Goal: Task Accomplishment & Management: Complete application form

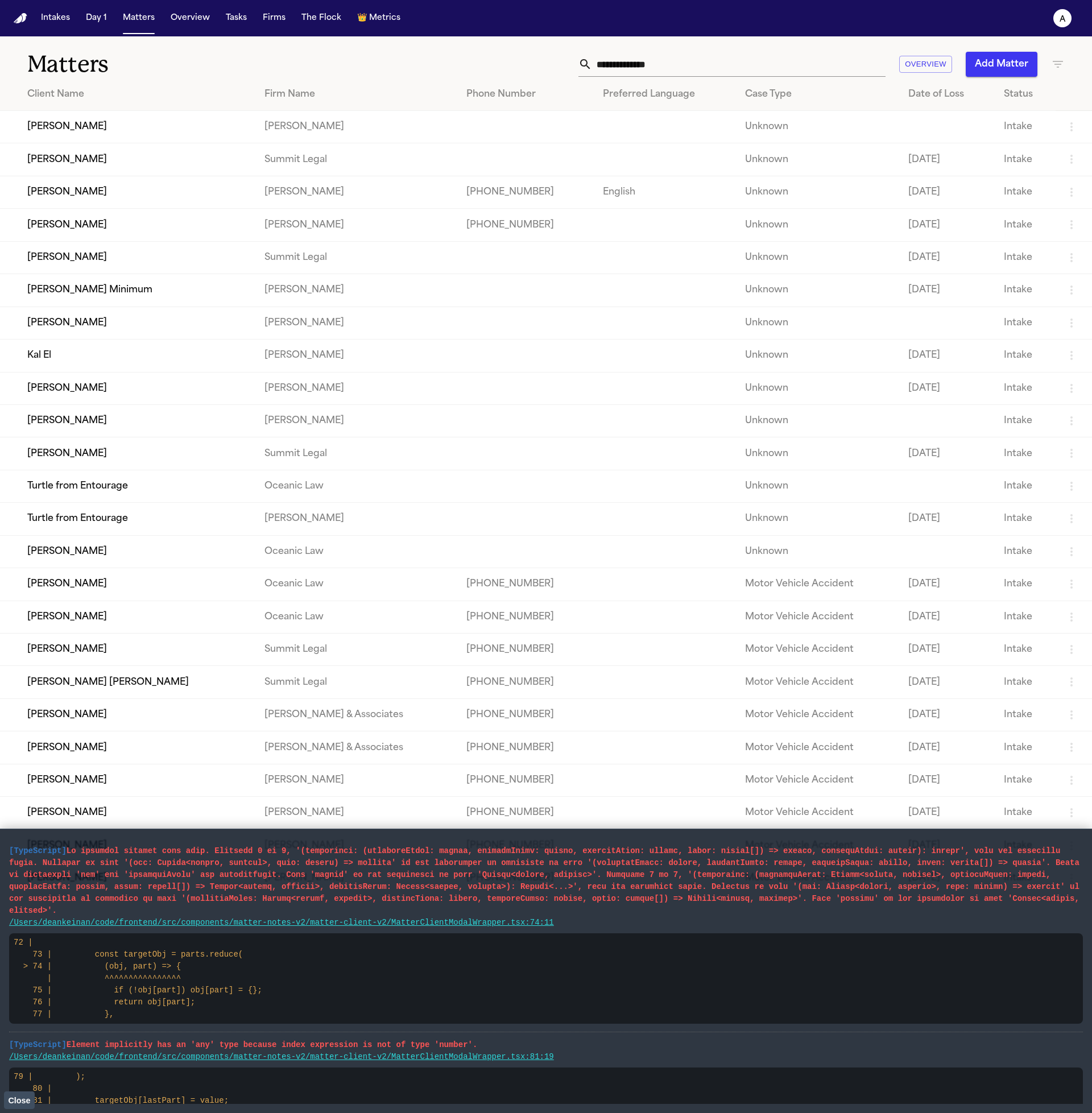
click at [25, 1101] on span "Close" at bounding box center [19, 1100] width 22 height 9
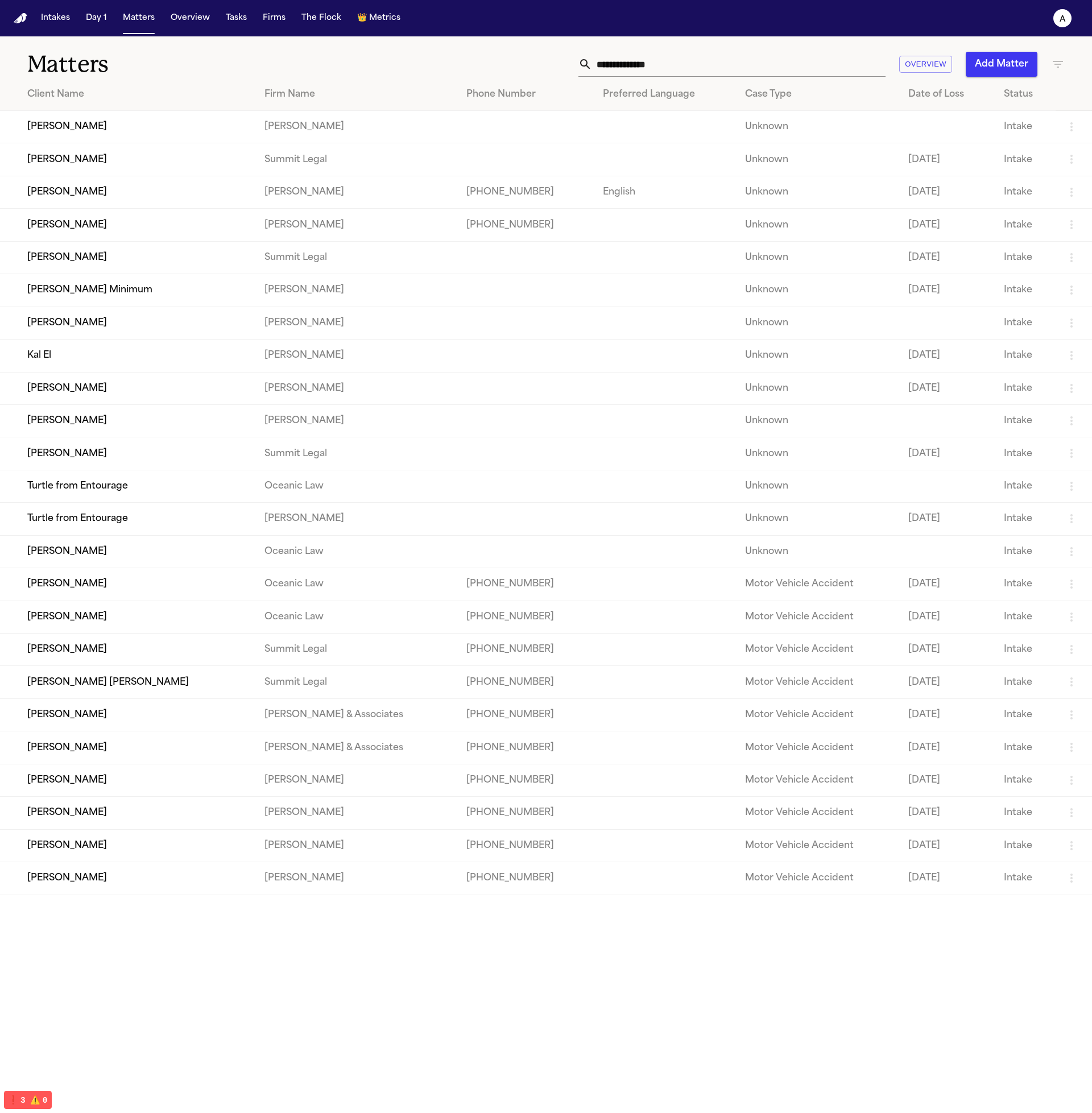
click at [80, 253] on td "[PERSON_NAME]" at bounding box center [127, 258] width 255 height 33
click at [59, 234] on td "[PERSON_NAME]" at bounding box center [127, 225] width 255 height 33
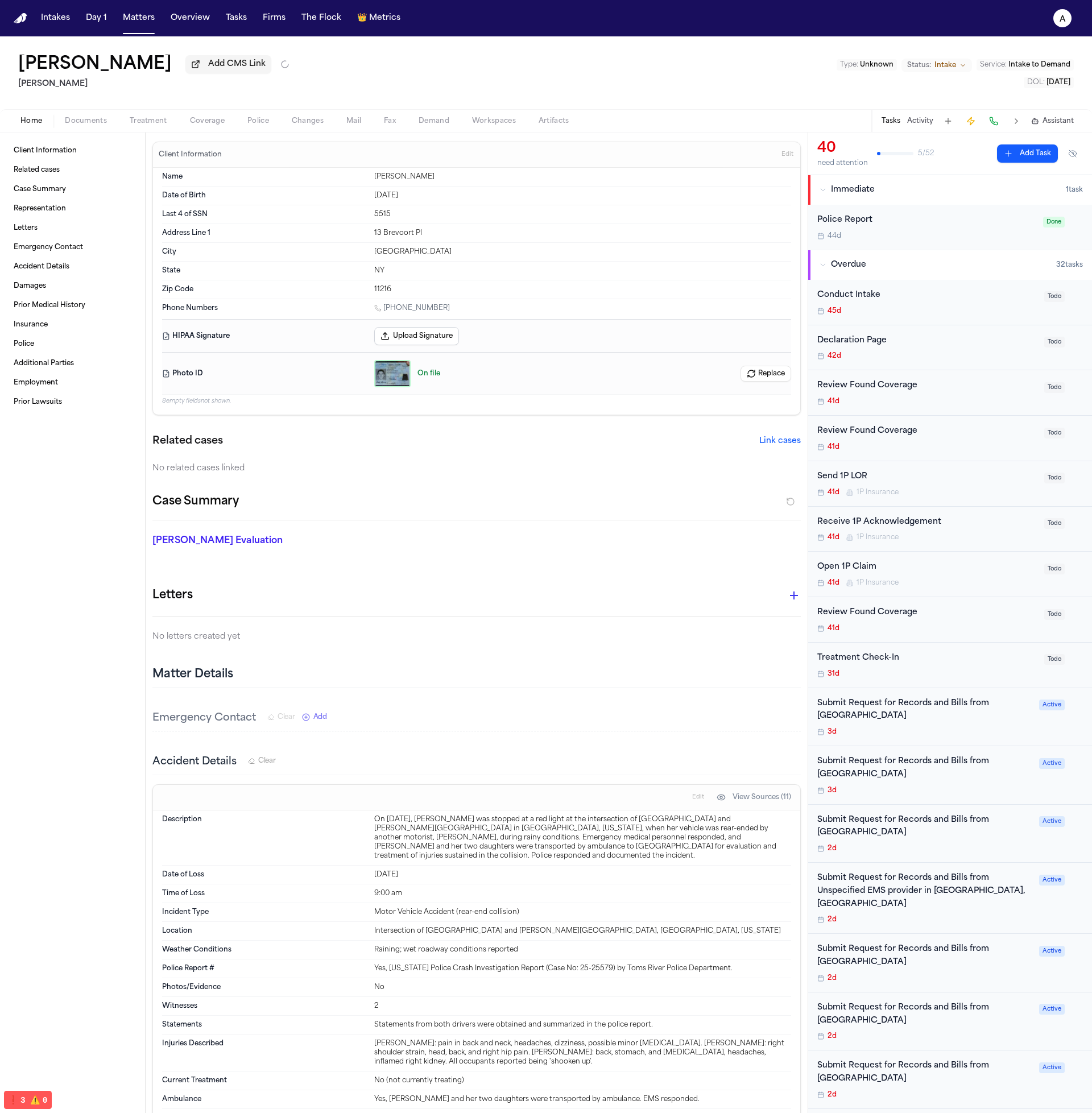
click at [412, 331] on button "Upload Signature" at bounding box center [417, 336] width 85 height 18
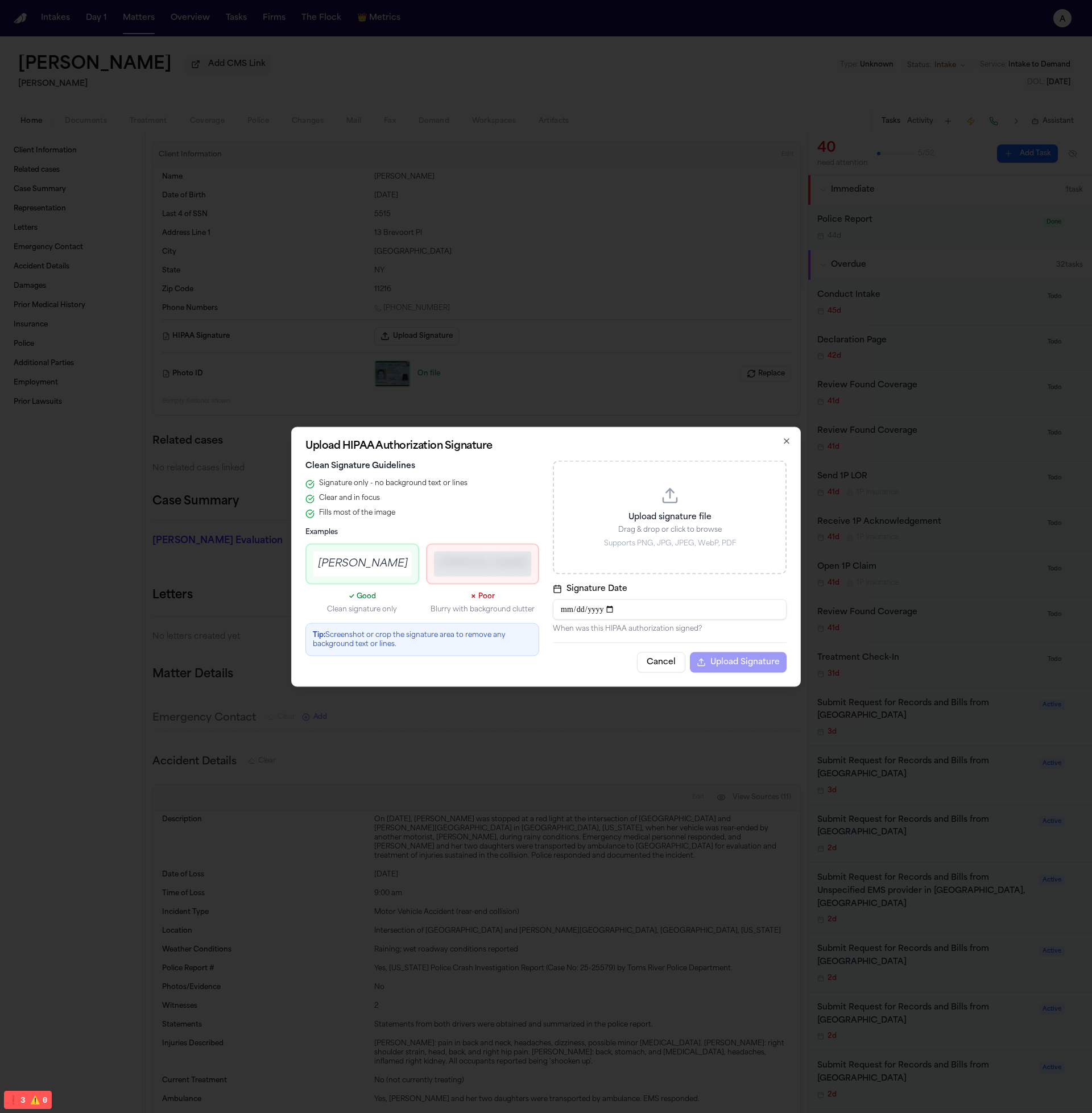
click at [702, 517] on p "Upload signature file" at bounding box center [670, 517] width 204 height 11
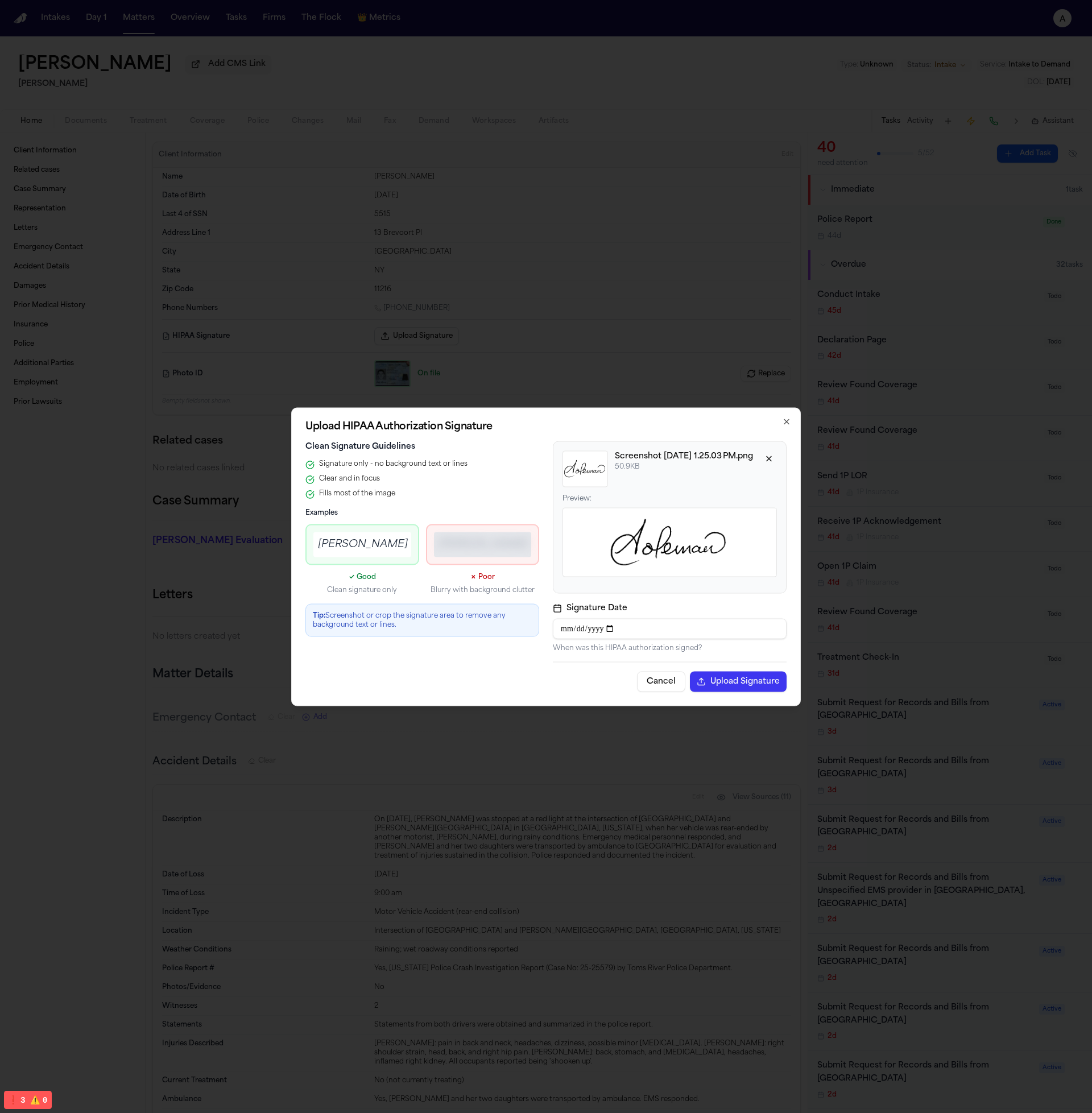
click at [748, 685] on button "Upload Signature" at bounding box center [739, 681] width 97 height 20
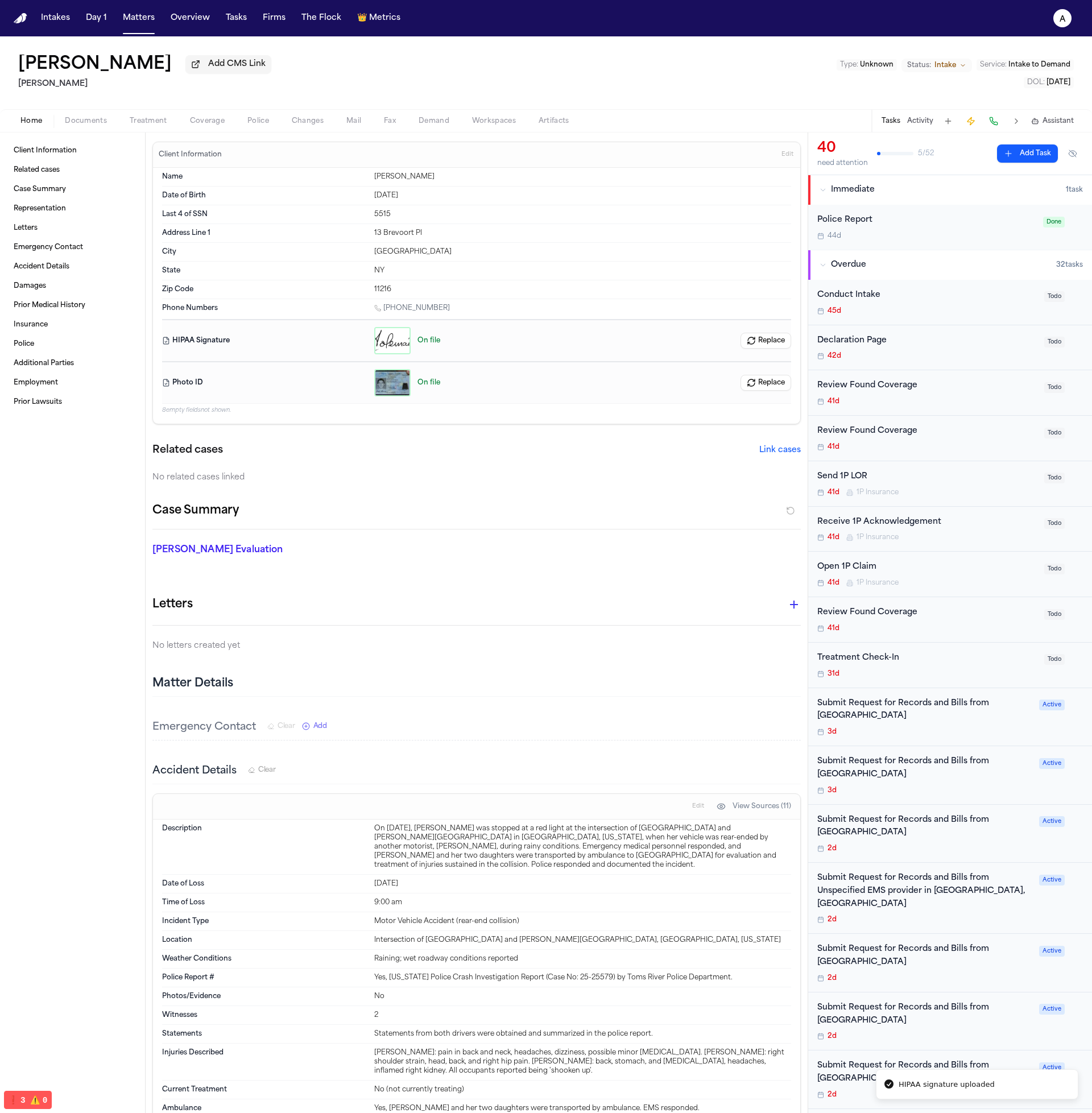
click at [260, 401] on div "Photo ID On file Replace" at bounding box center [477, 383] width 629 height 42
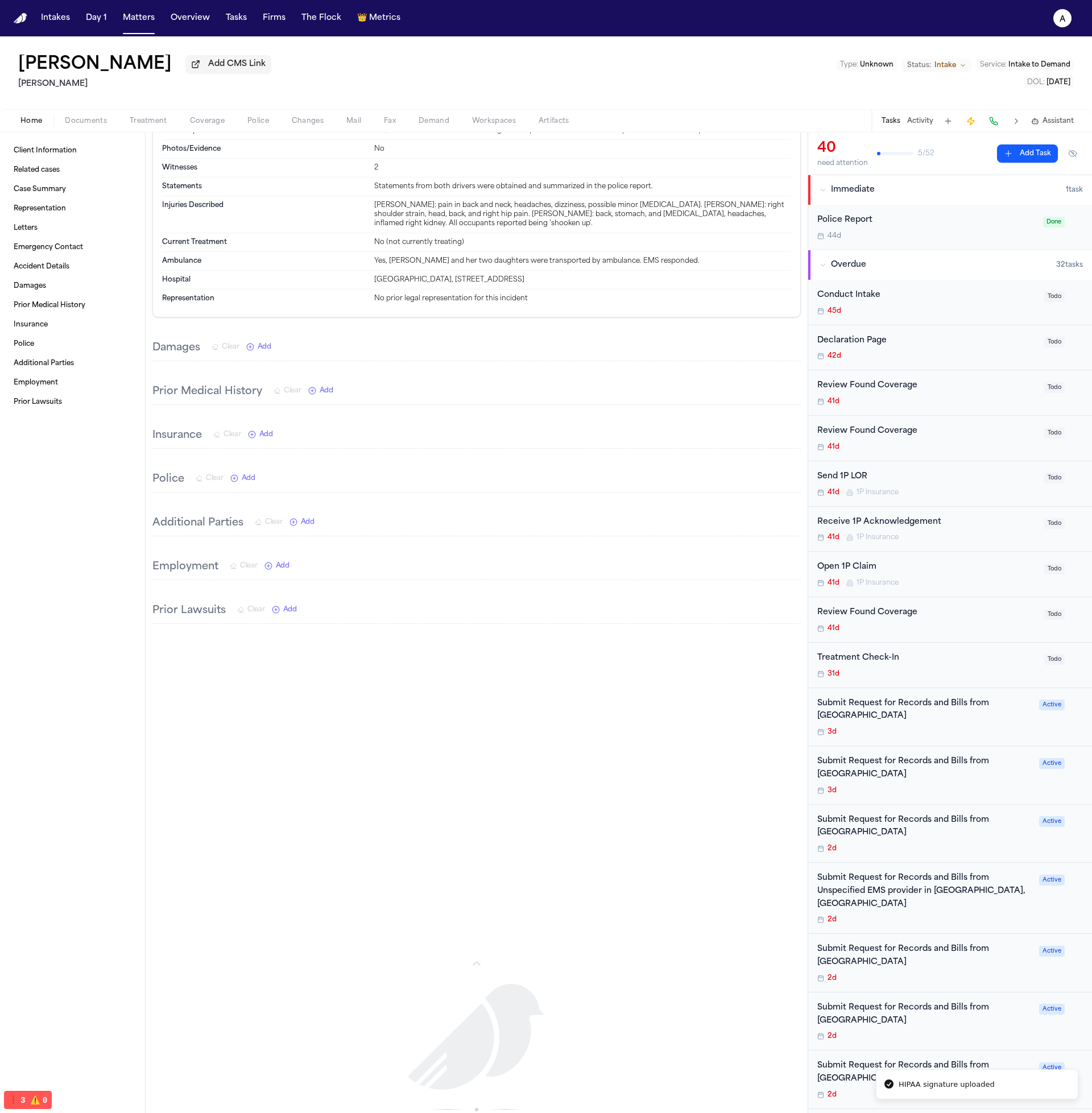
scroll to position [956, 0]
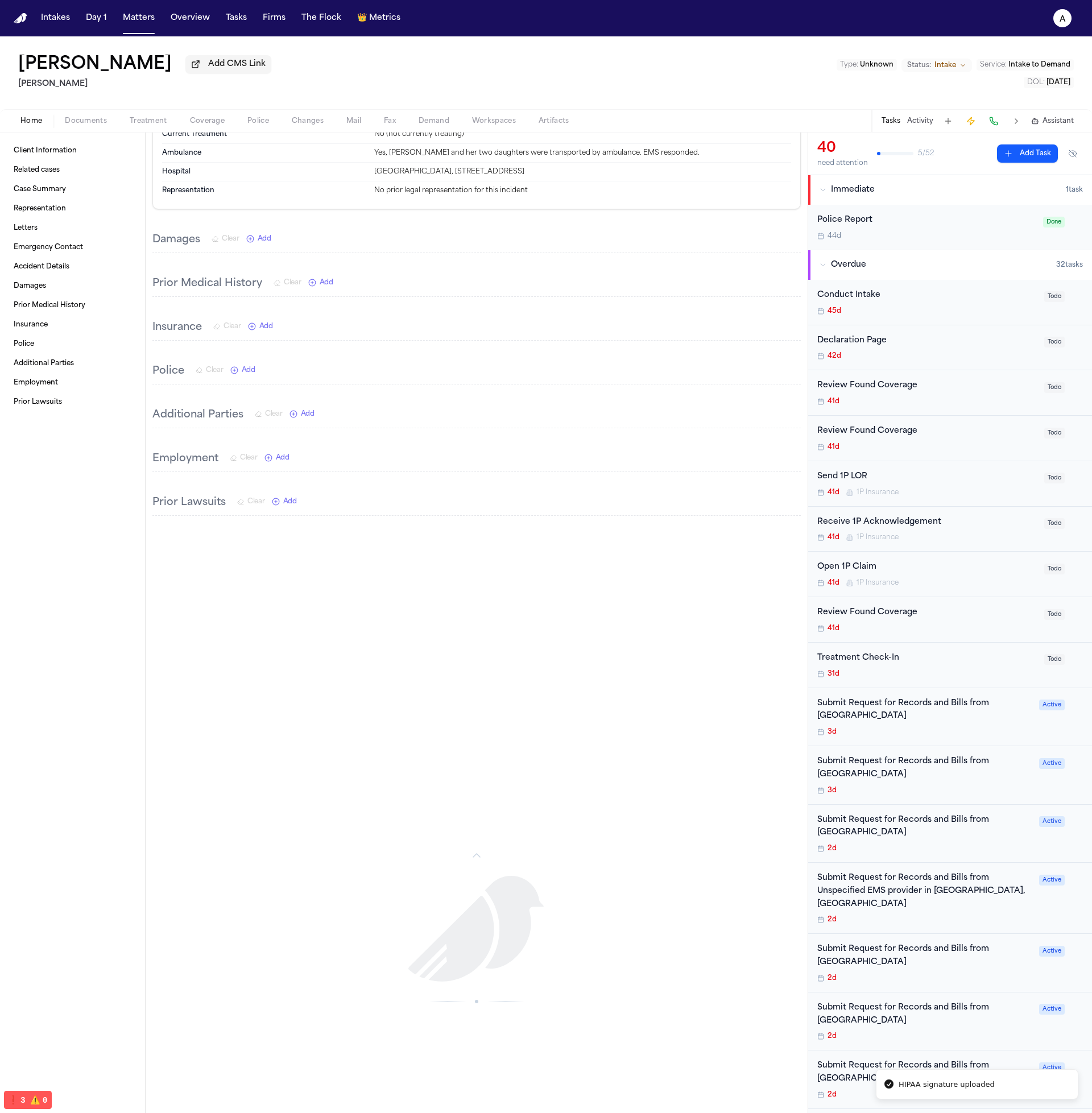
click at [135, 118] on span "Treatment" at bounding box center [149, 121] width 38 height 9
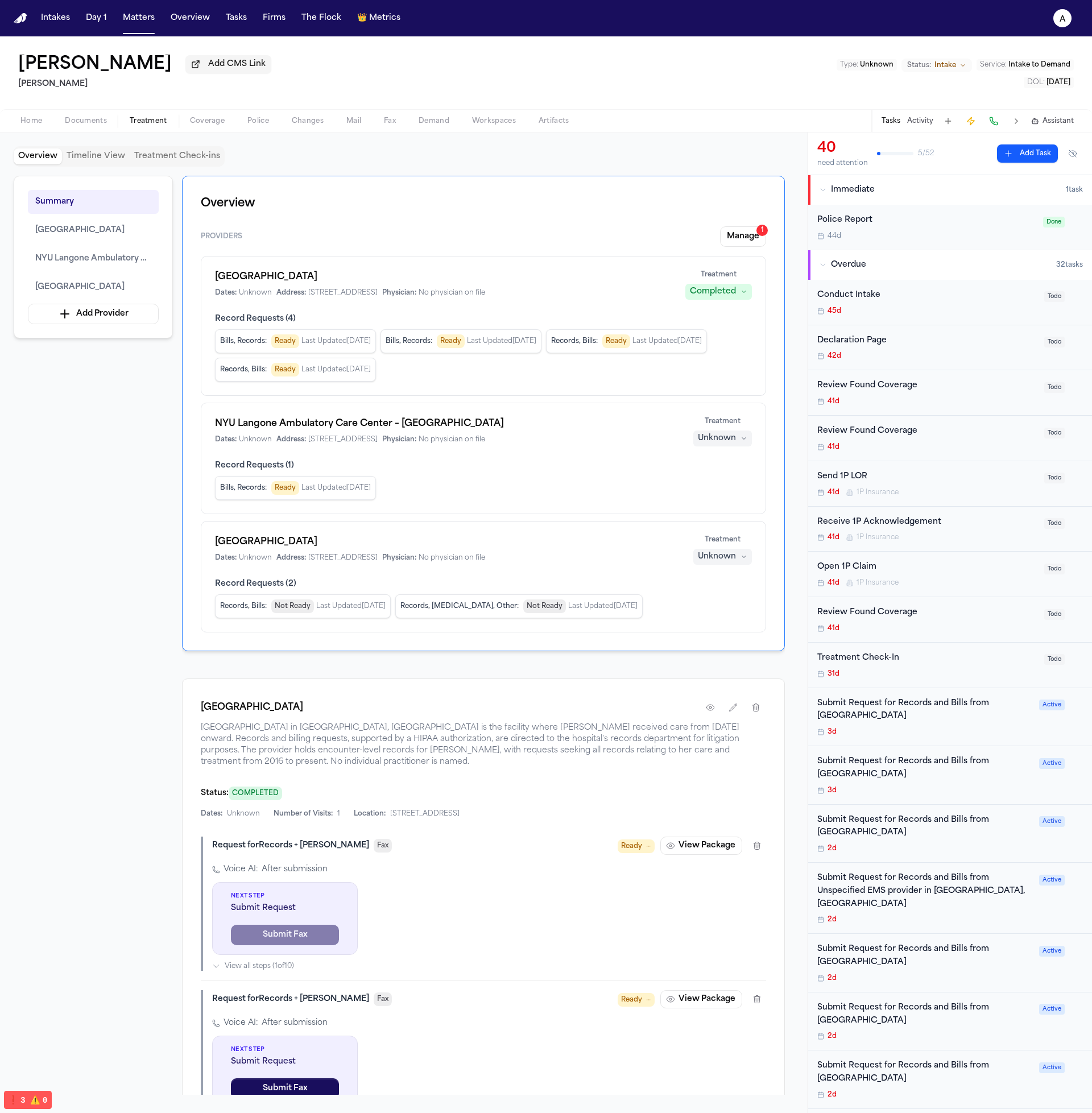
click at [712, 867] on div "Voice AI: After submission" at bounding box center [489, 870] width 554 height 11
click at [708, 844] on button "View Package" at bounding box center [701, 845] width 82 height 18
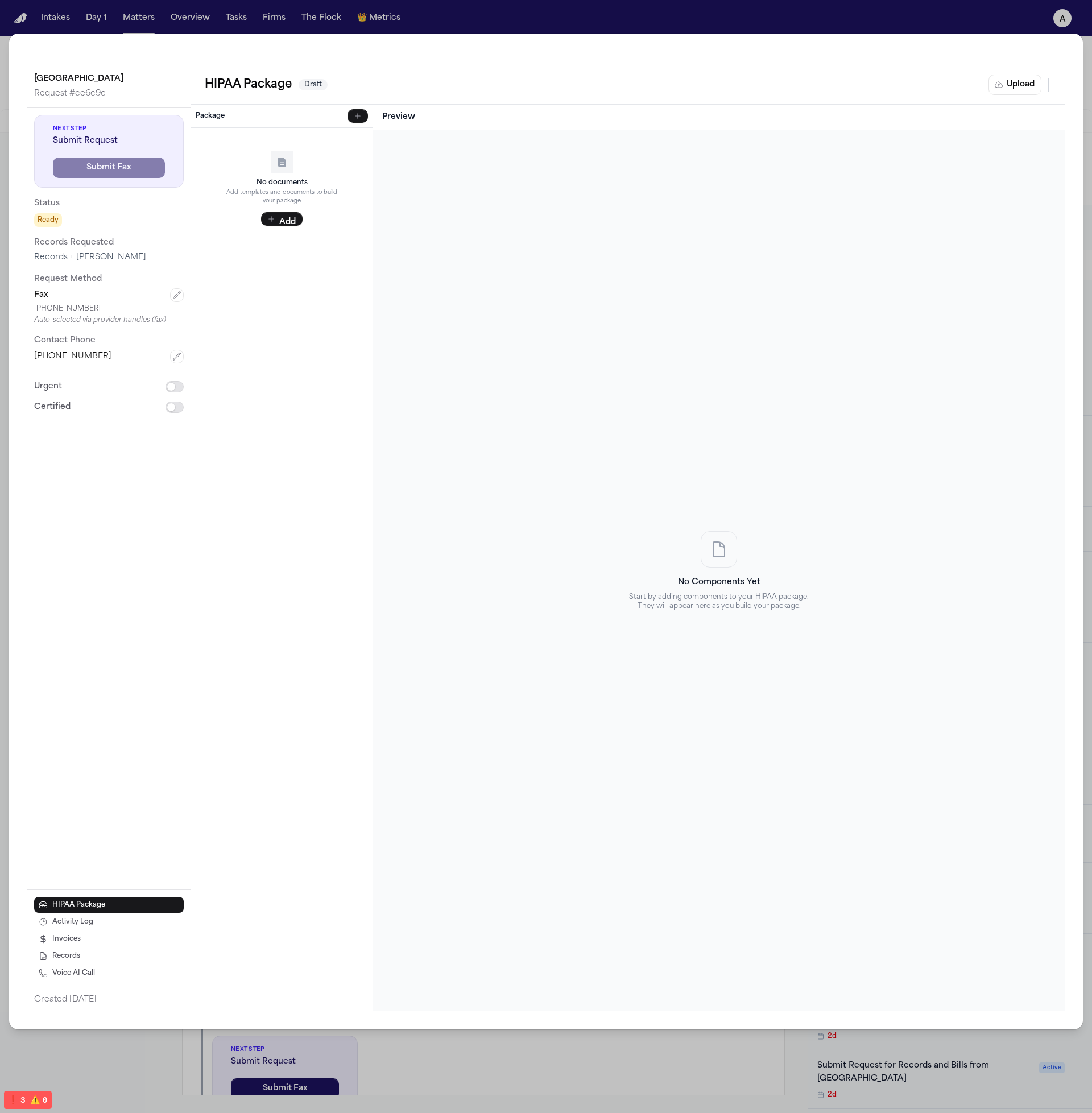
click at [571, 1064] on div "Community Medical Center Request # ce6c9c Next Step Submit Request Submit Fax S…" at bounding box center [546, 556] width 1092 height 1113
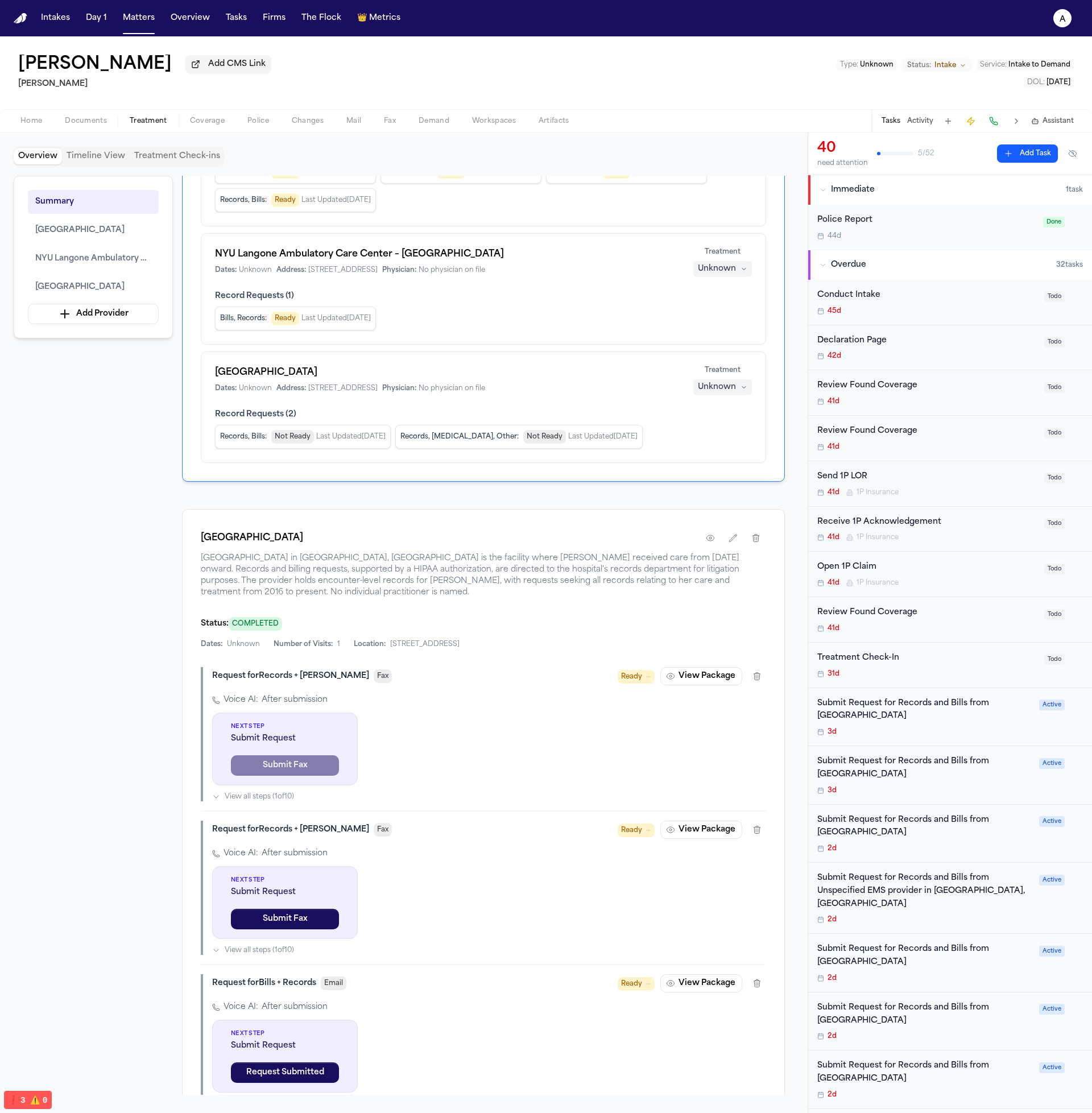
scroll to position [335, 0]
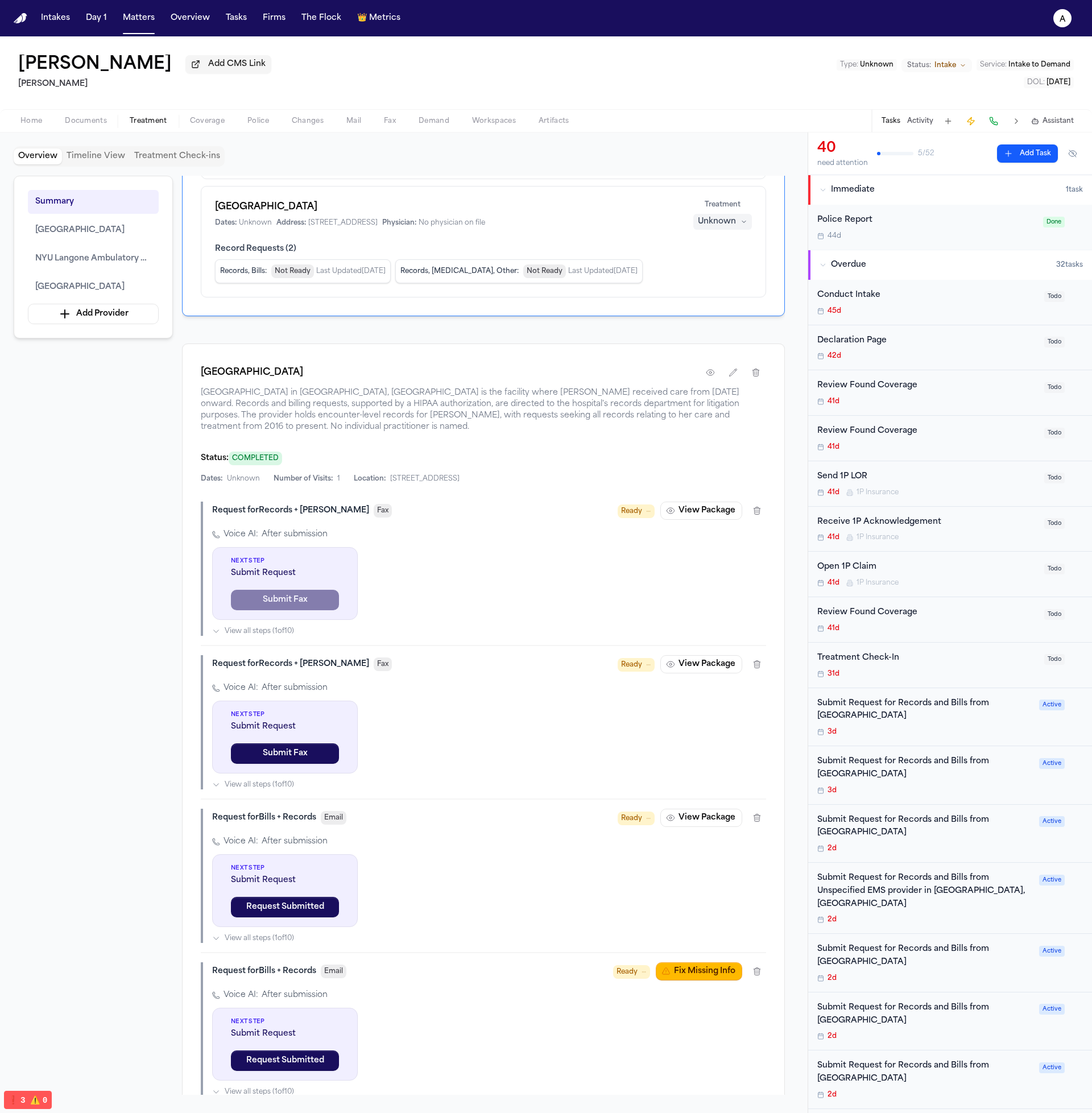
click at [692, 969] on button "Fix Missing Info" at bounding box center [699, 972] width 87 height 18
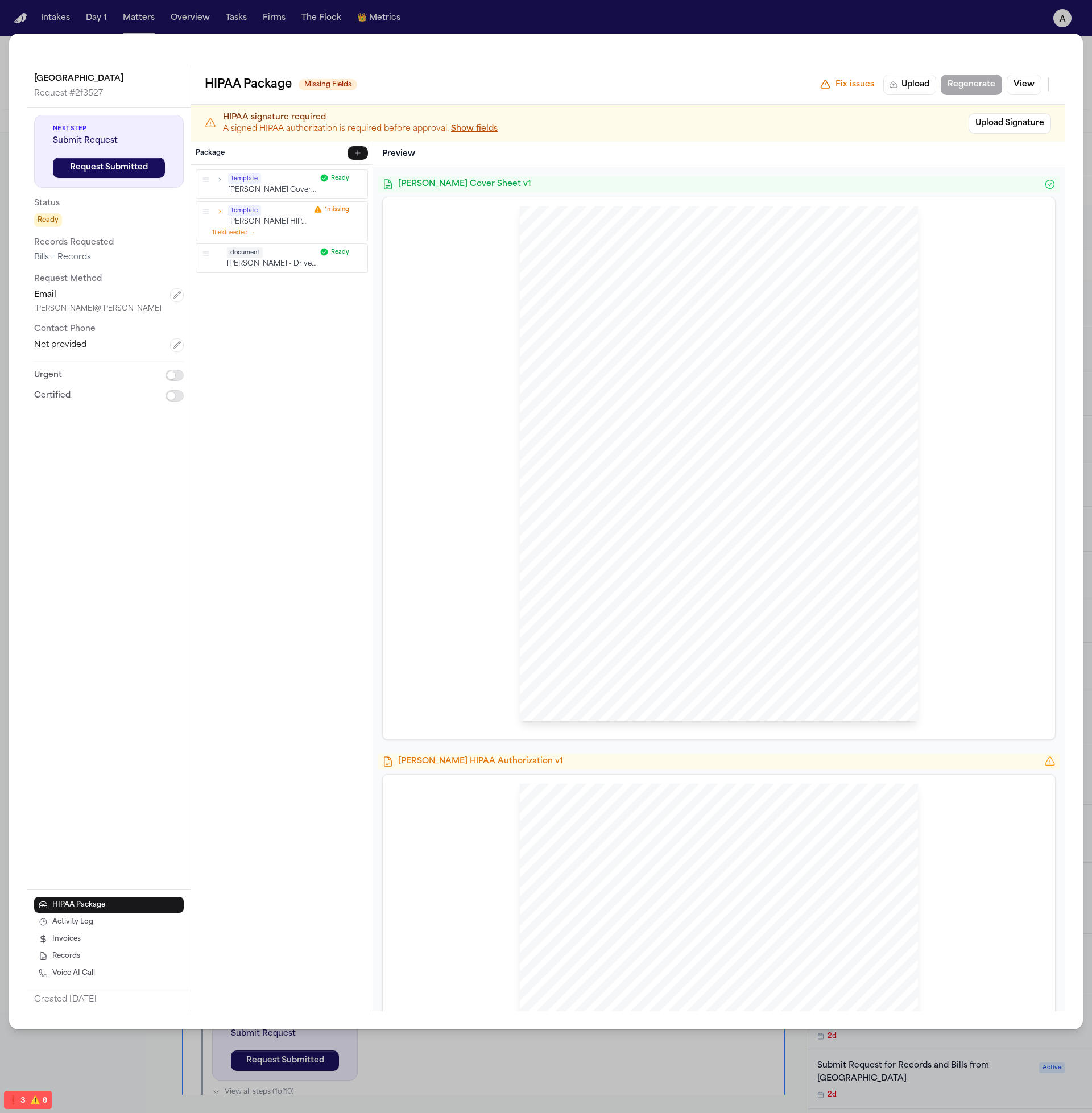
click at [539, 1093] on div "Community Medical Center Request # 2f3527 Next Step Submit Request Request Subm…" at bounding box center [546, 556] width 1092 height 1113
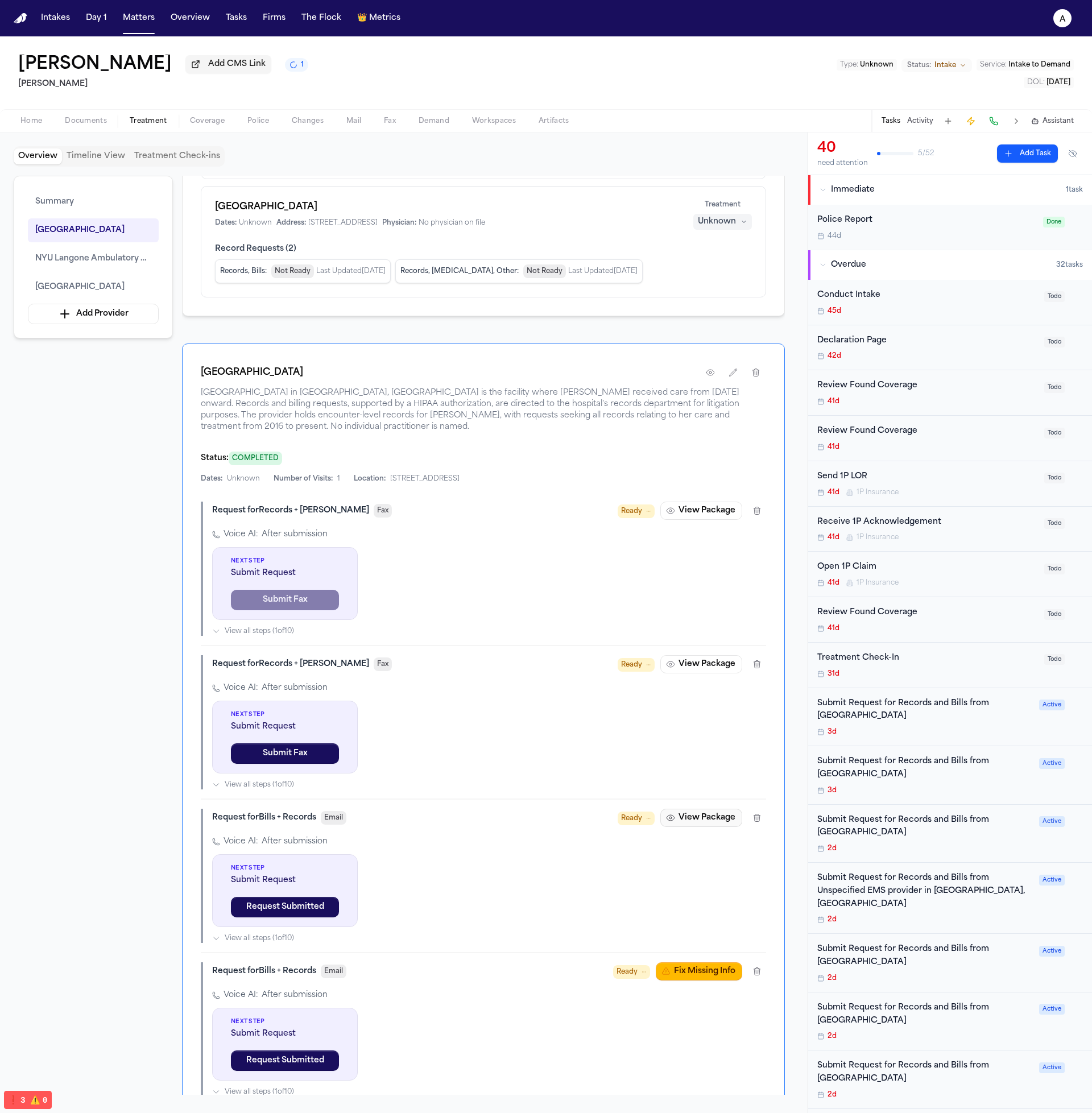
click at [688, 815] on button "View Package" at bounding box center [701, 818] width 82 height 18
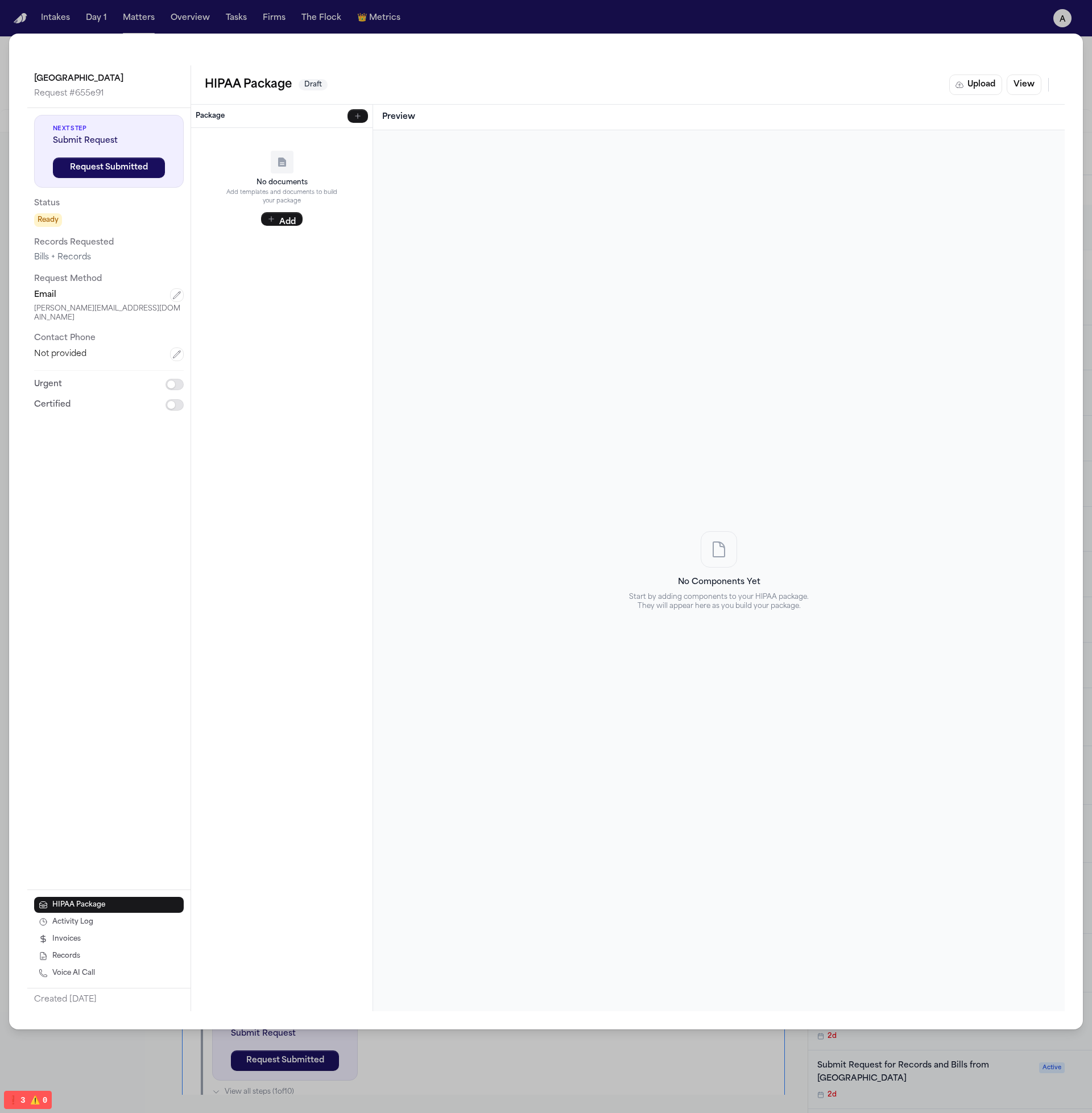
click at [696, 577] on h4 "No Components Yet" at bounding box center [719, 583] width 182 height 11
click at [369, 16] on div "Community Medical Center Request # 655e91 Next Step Submit Request Request Subm…" at bounding box center [546, 556] width 1092 height 1113
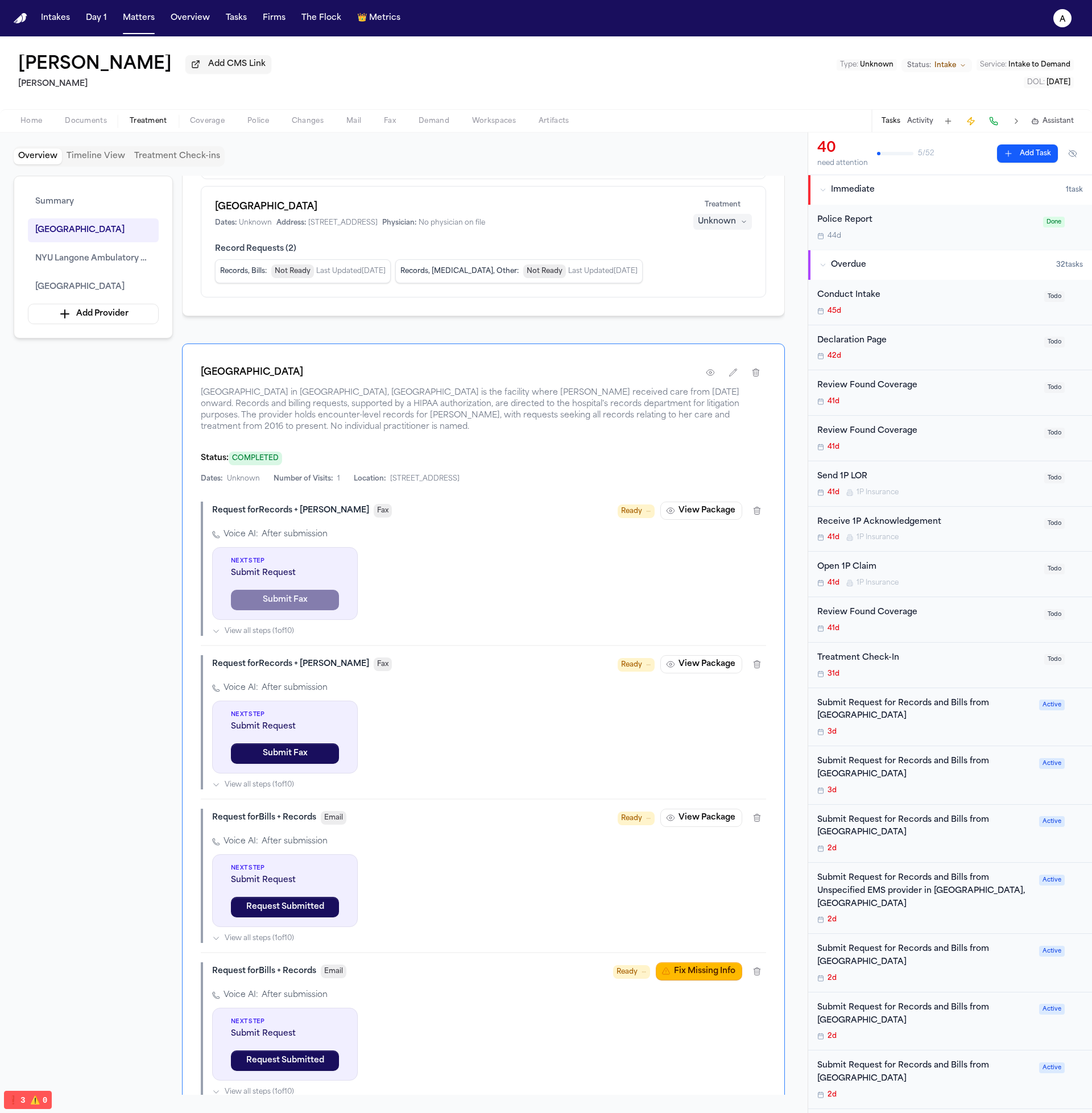
scroll to position [556, 0]
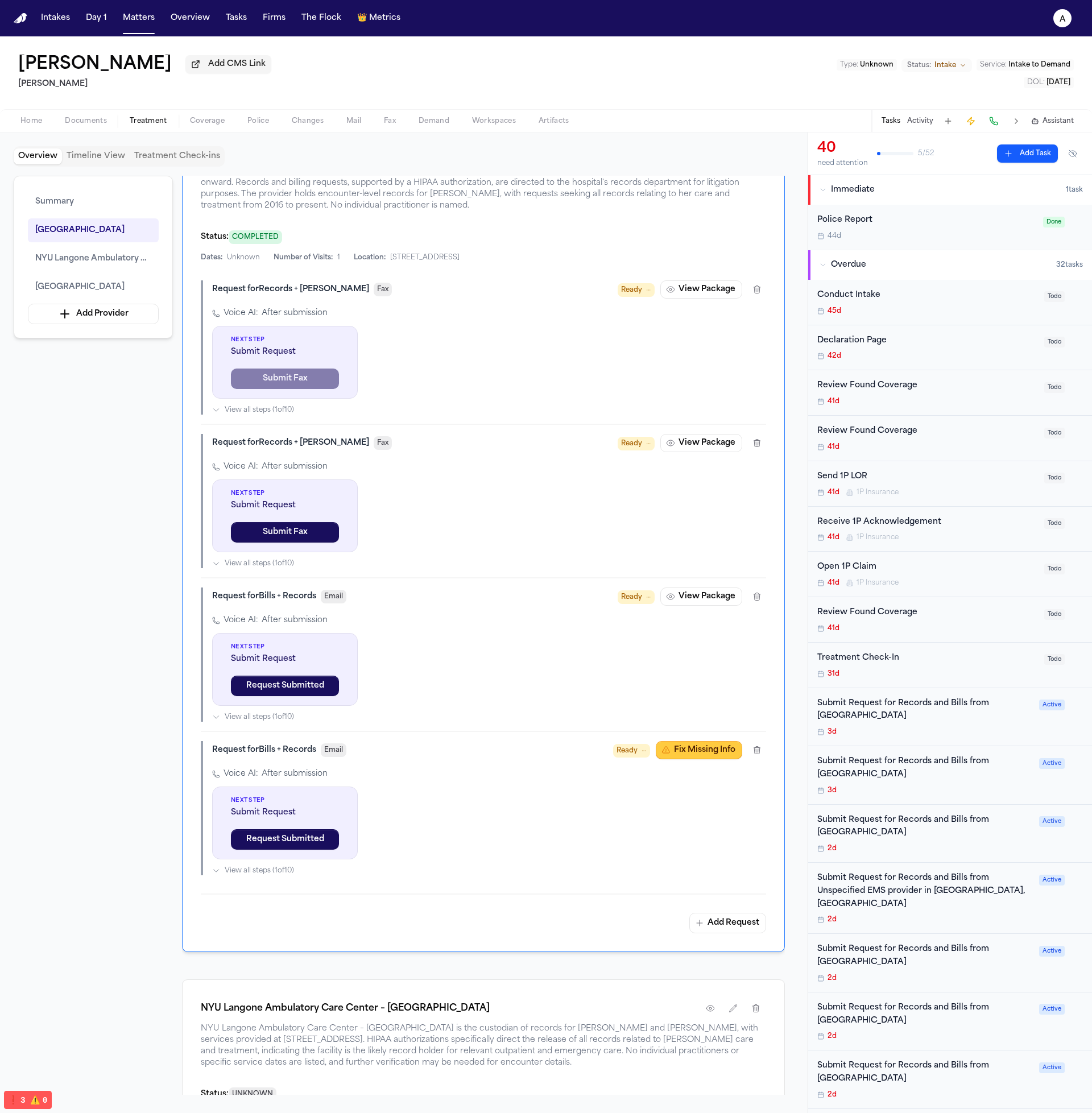
click at [681, 750] on button "Fix Missing Info" at bounding box center [699, 750] width 87 height 18
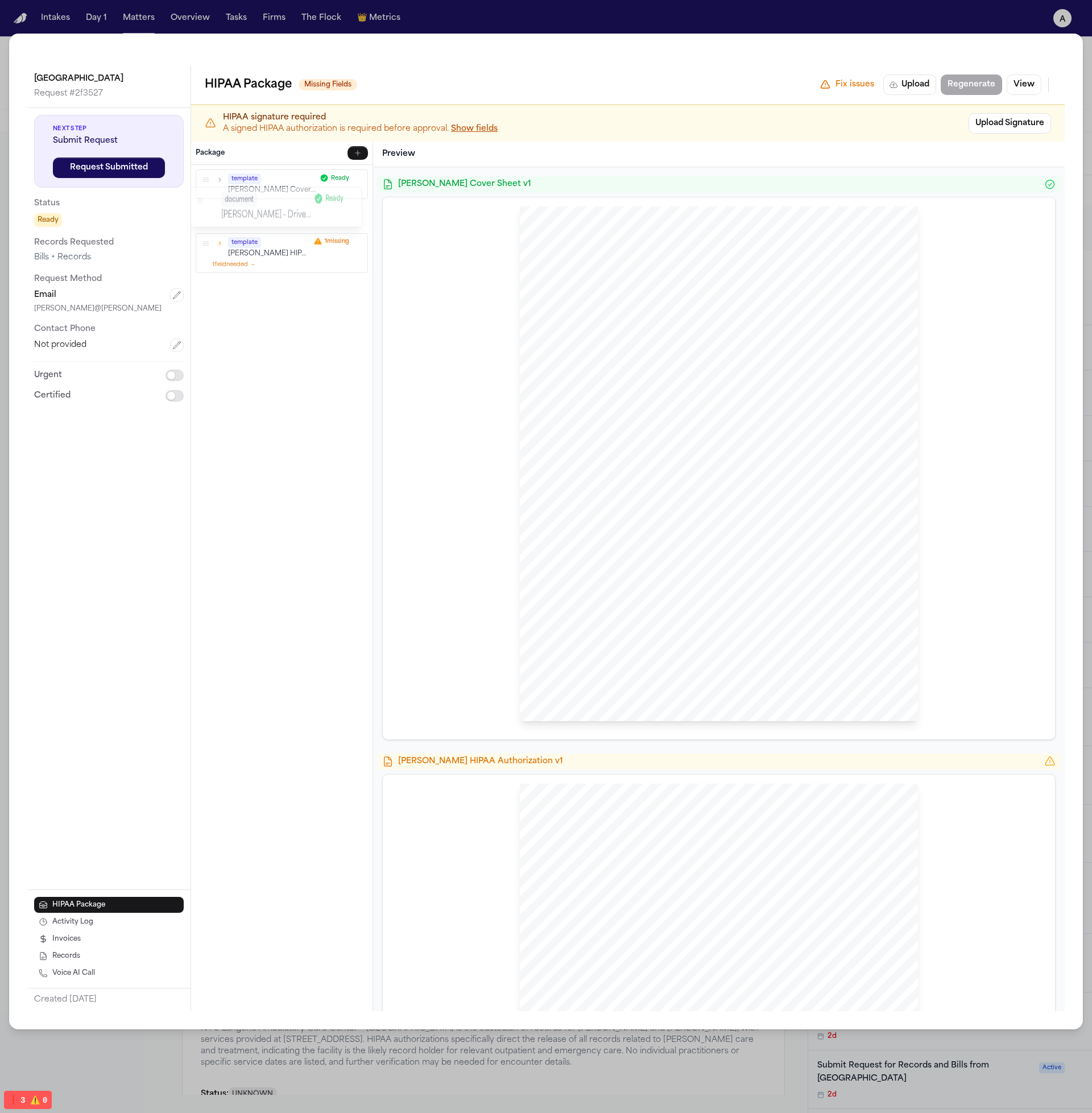
drag, startPoint x: 206, startPoint y: 253, endPoint x: 200, endPoint y: 202, distance: 51.4
click at [200, 202] on div "document L. Rada - Driver's License Scan - 2025 Ready" at bounding box center [277, 206] width 171 height 38
click at [681, 329] on span "[GEOGRAPHIC_DATA]" at bounding box center [639, 326] width 82 height 8
click at [1011, 123] on button "Upload Signature" at bounding box center [1010, 123] width 82 height 20
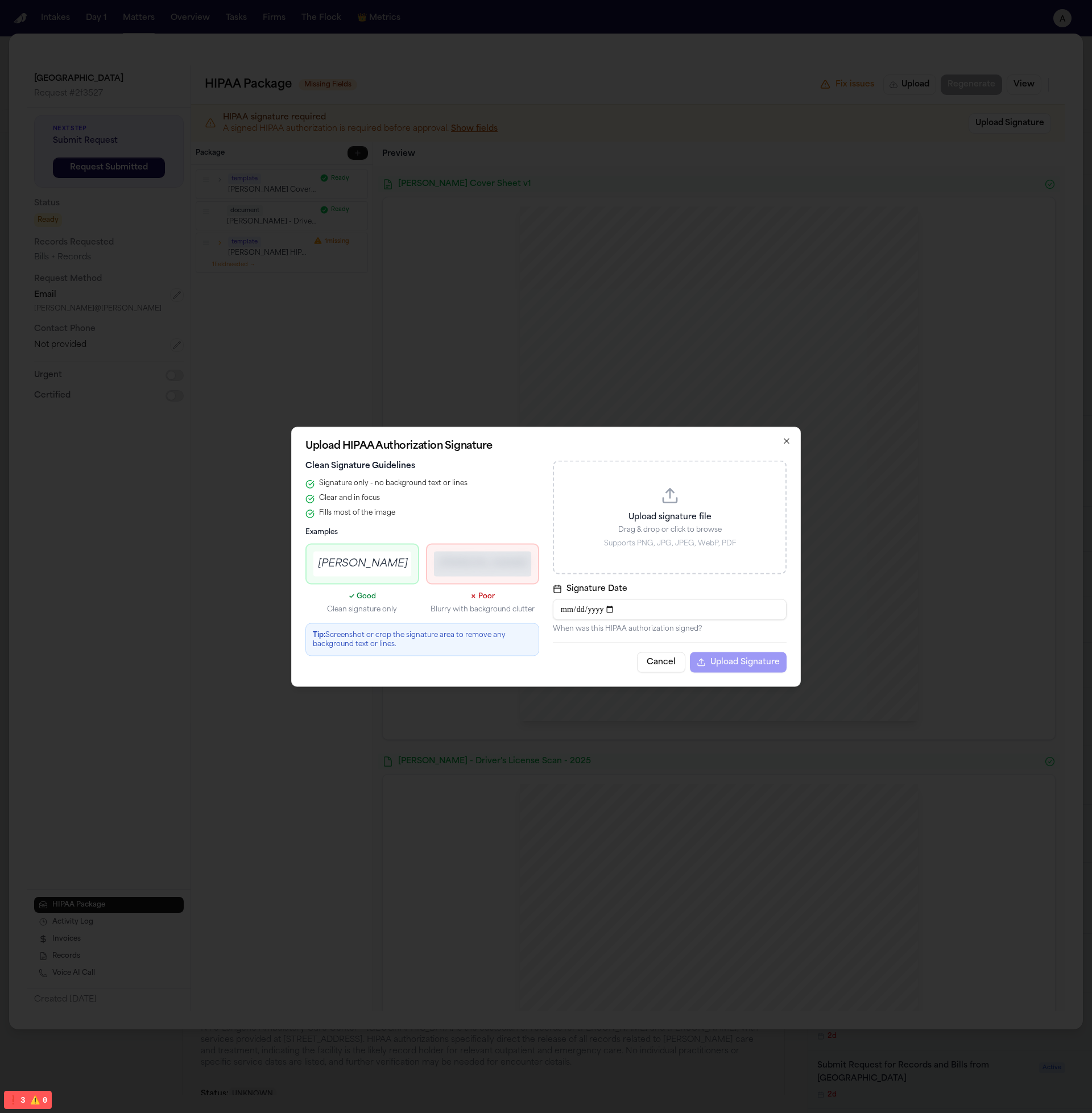
click at [666, 542] on p "Supports PNG, JPG, JPEG, WebP, PDF" at bounding box center [670, 543] width 204 height 9
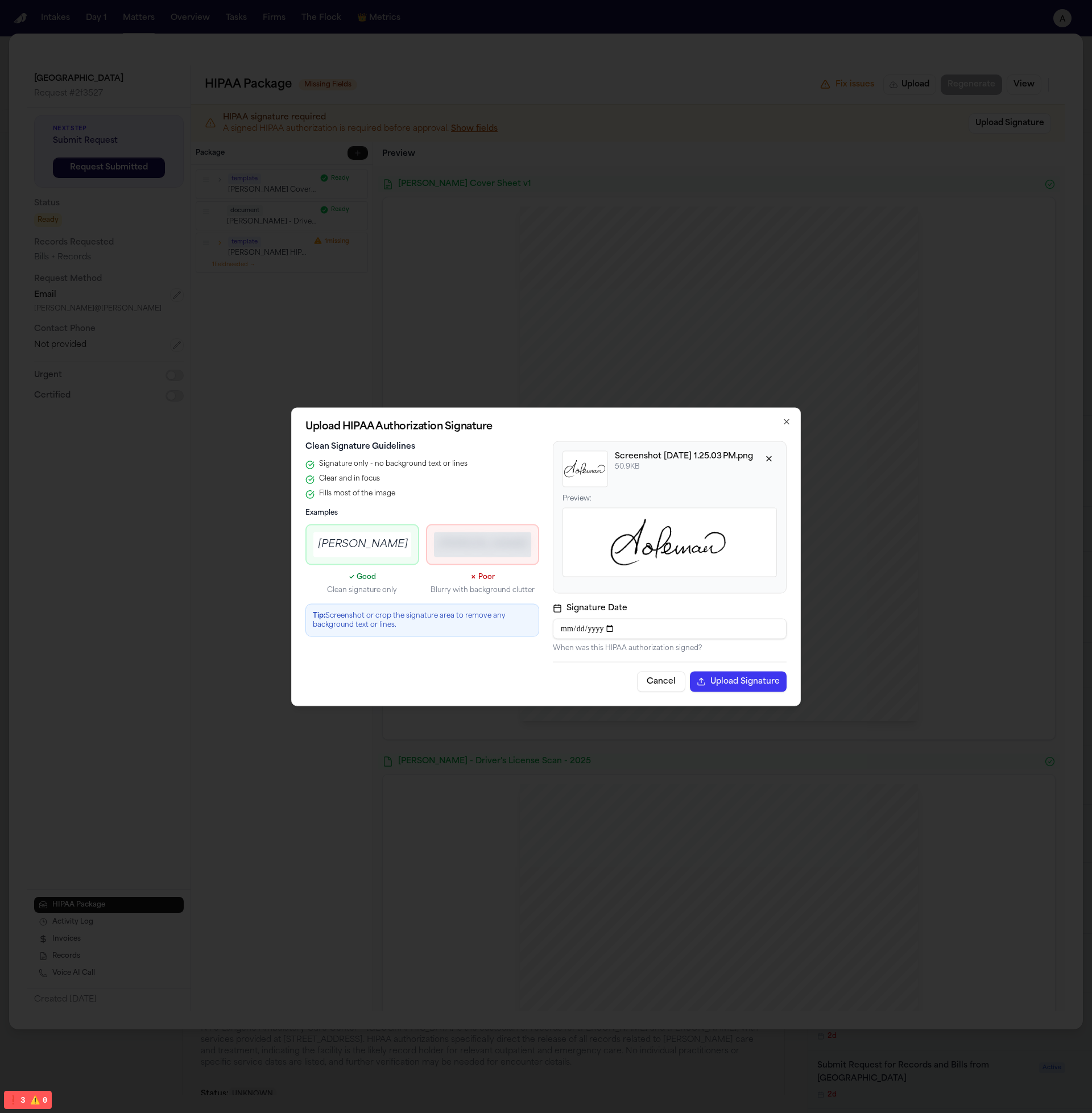
click at [743, 686] on button "Upload Signature" at bounding box center [739, 681] width 97 height 20
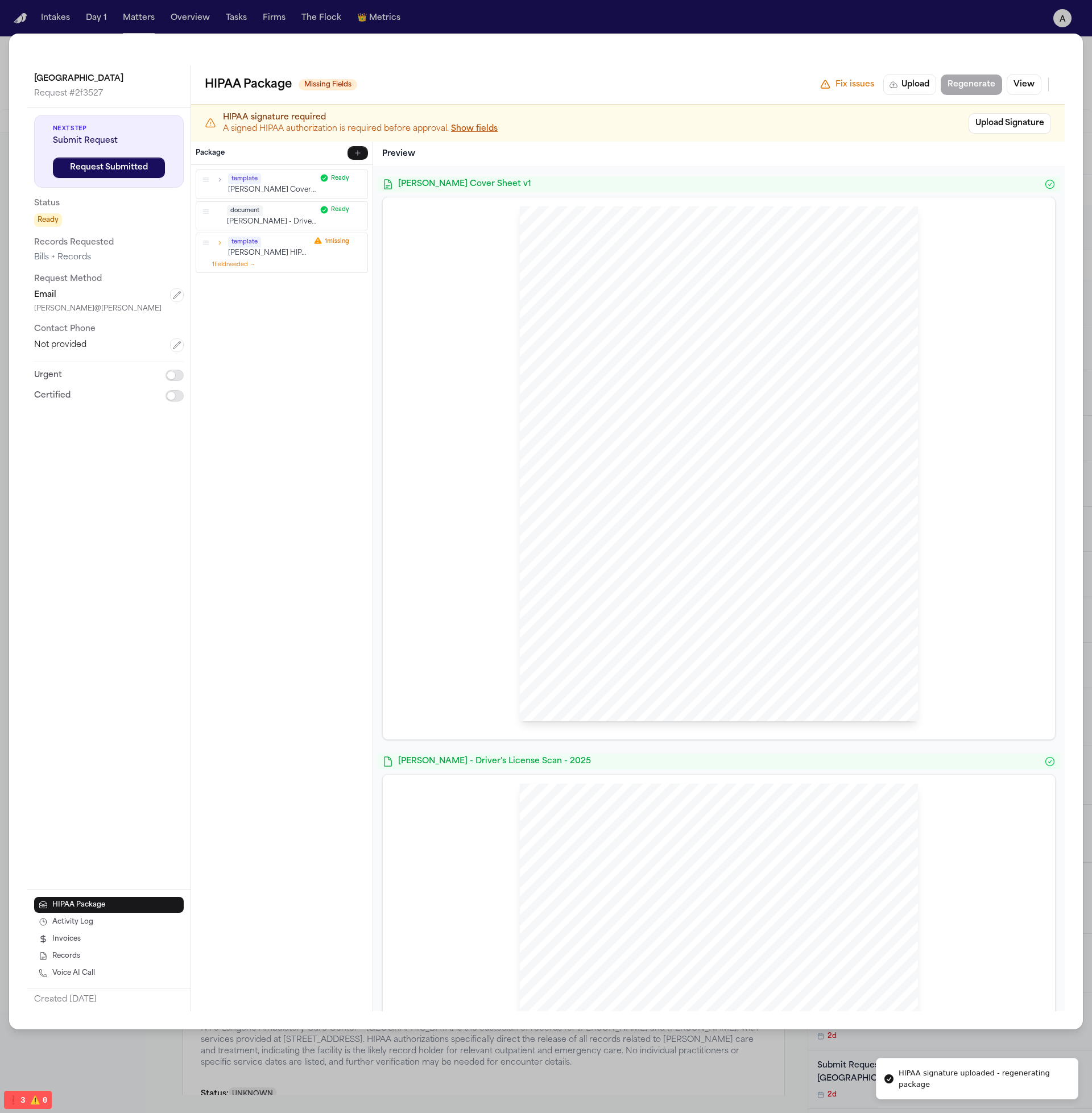
click at [332, 562] on div "template Hecht Cover Sheet v1 Ready document L. Rada - Driver's License Scan - …" at bounding box center [282, 588] width 181 height 846
click at [314, 337] on div "template Hecht Cover Sheet v1 Ready document L. Rada - Driver's License Scan - …" at bounding box center [282, 588] width 181 height 846
click at [263, 253] on p "[PERSON_NAME] HIPAA Authorization v1" at bounding box center [269, 254] width 82 height 10
click at [277, 223] on p "[PERSON_NAME] - Driver's License Scan - 2025" at bounding box center [271, 222] width 89 height 10
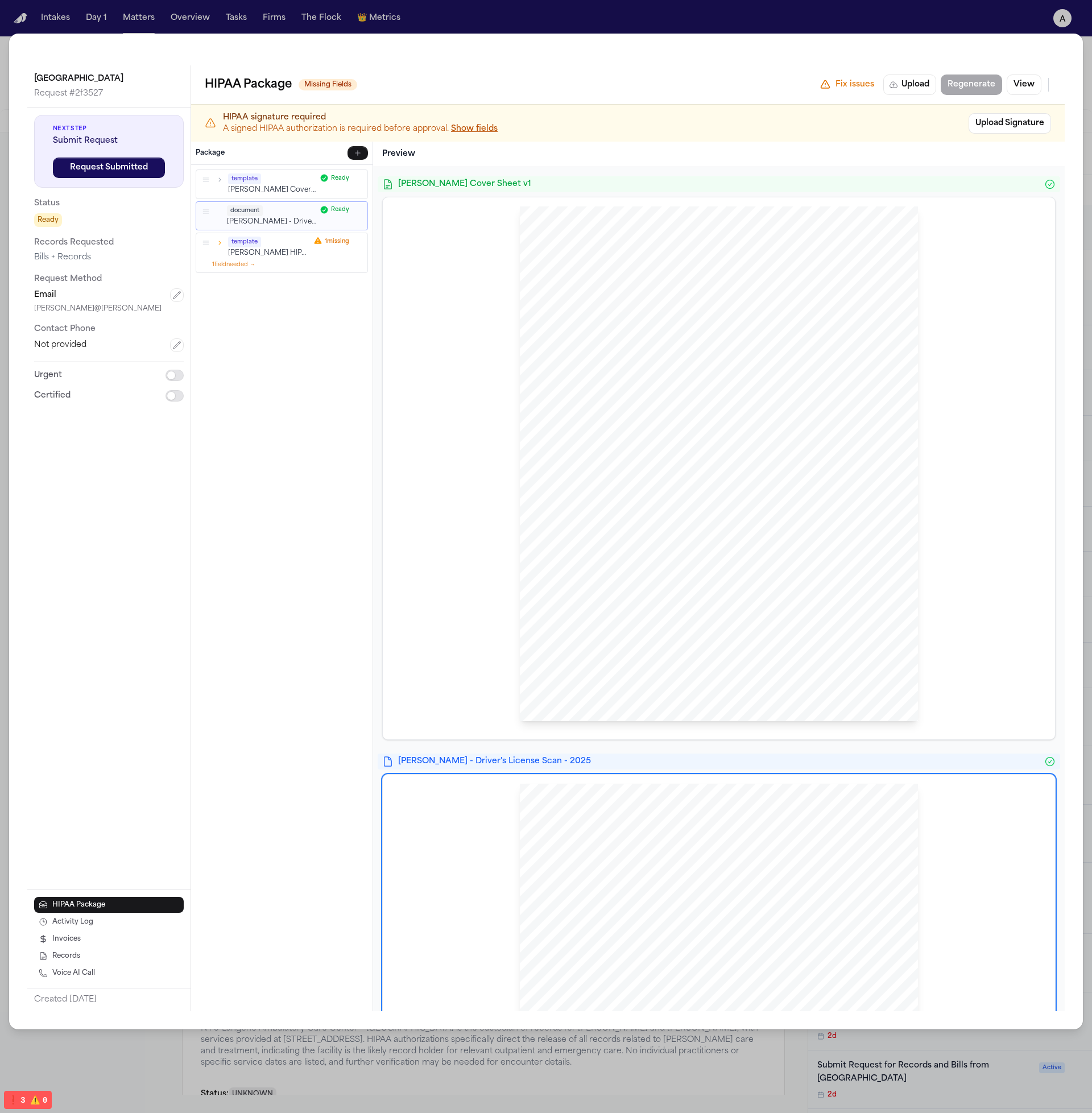
click at [277, 184] on div "template Hecht Cover Sheet v1" at bounding box center [273, 184] width 88 height 21
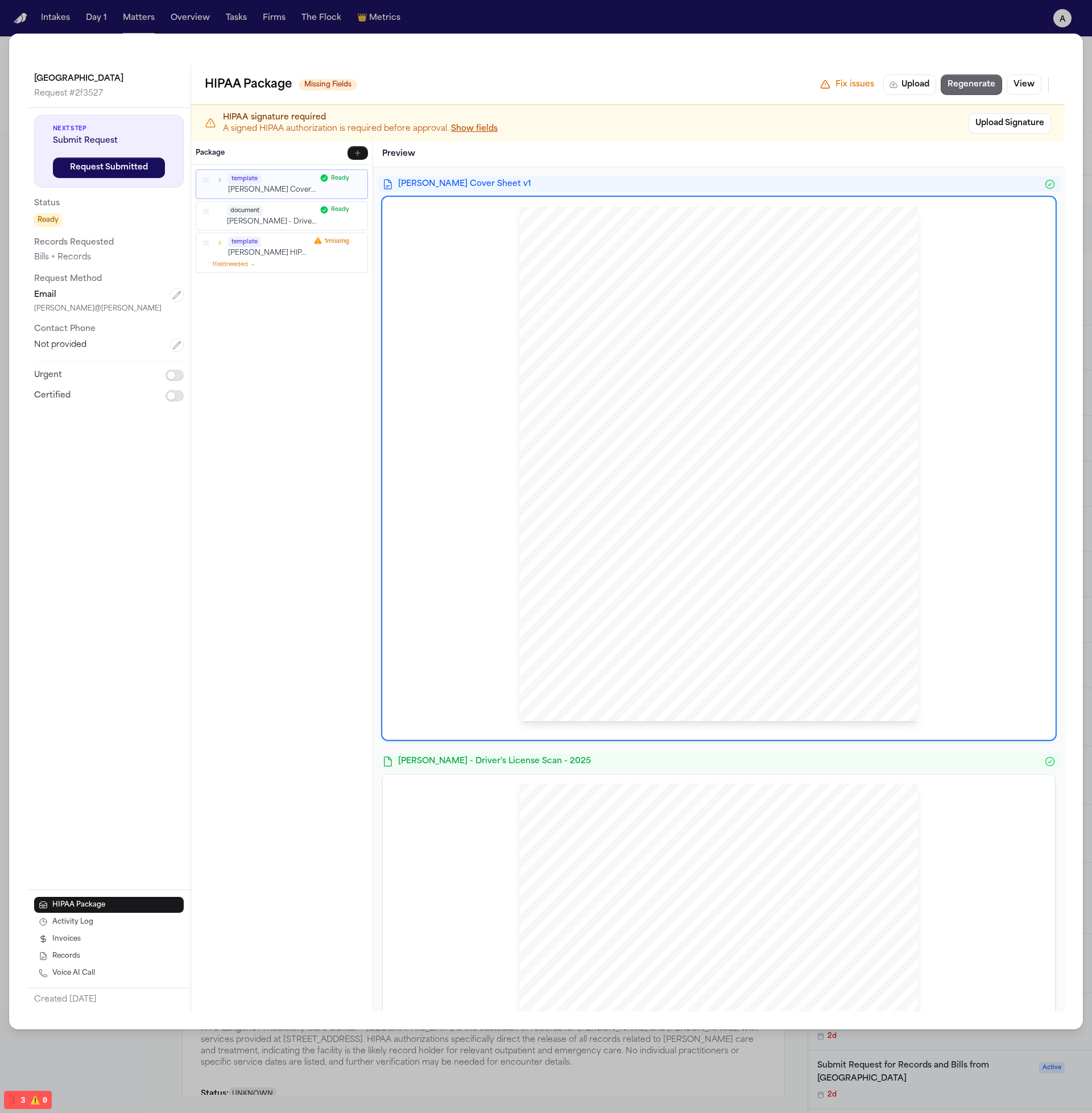
click at [977, 91] on button "Regenerate" at bounding box center [971, 84] width 61 height 20
click at [731, 60] on div "Community Medical Center Request # 2f3527 Next Step Submit Request Request Subm…" at bounding box center [546, 531] width 1074 height 996
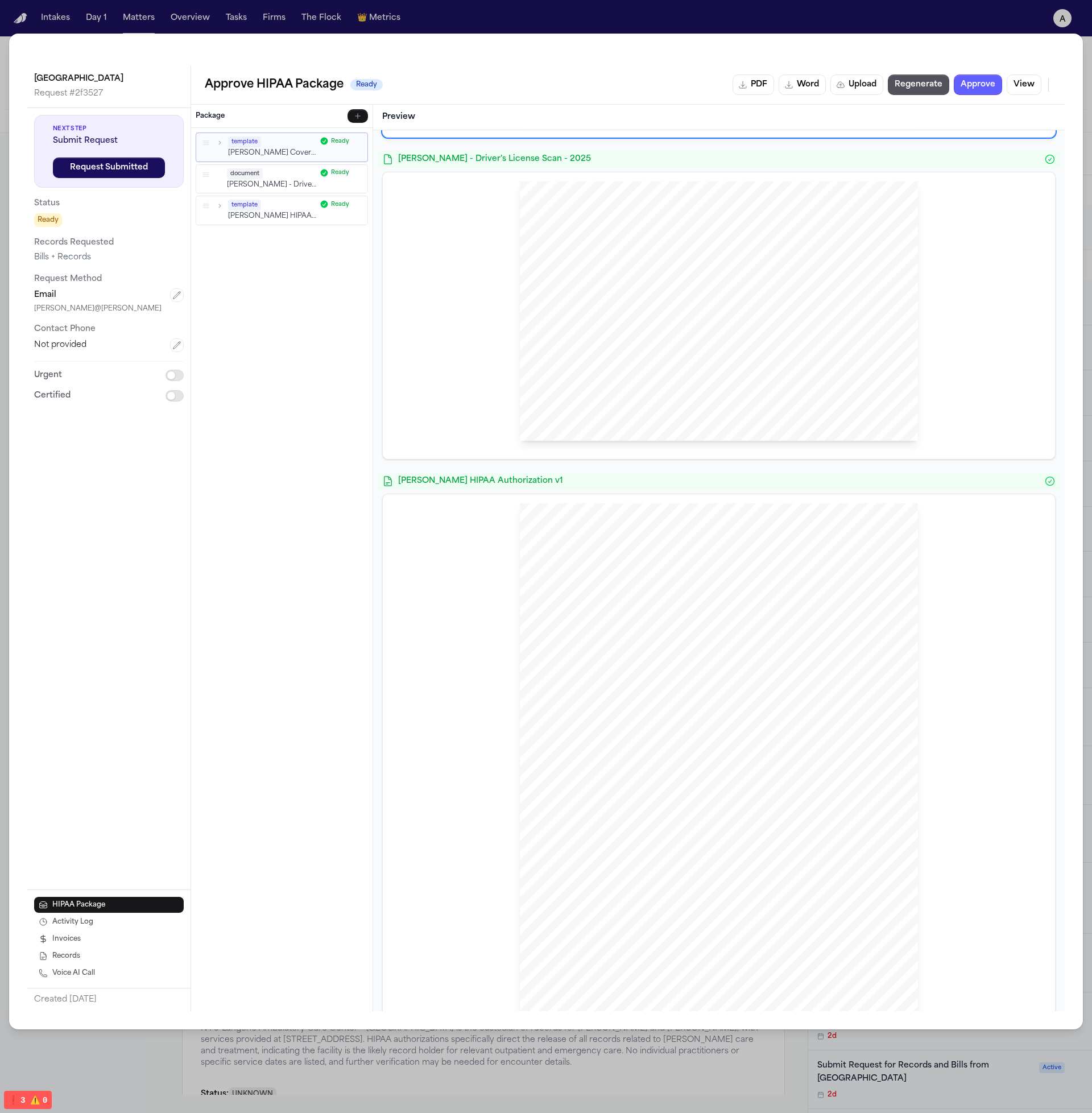
scroll to position [600, 0]
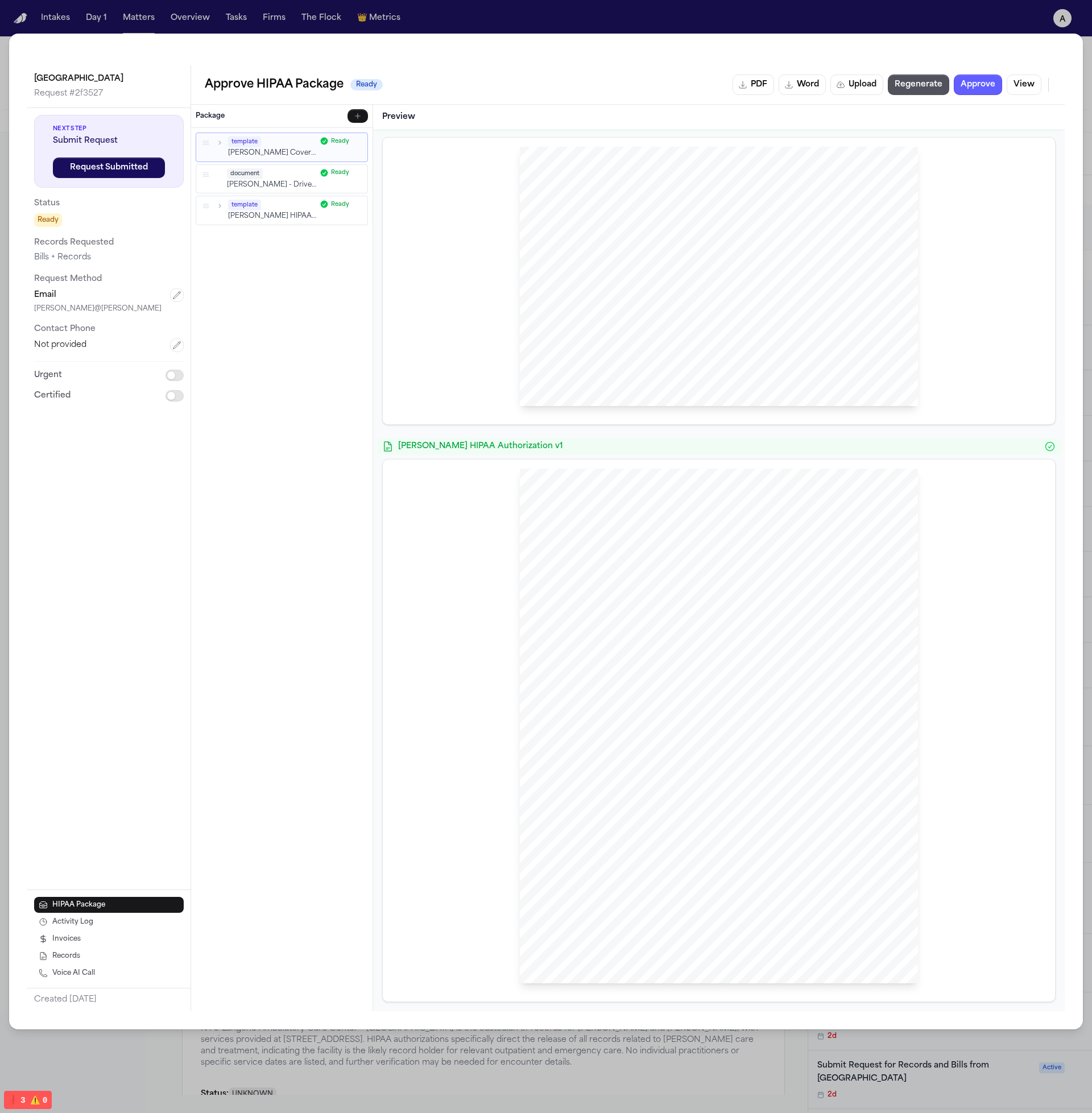
click at [820, 901] on div "HIPAA Privacy Authorization For Disclosure of Protected Health Information Rele…" at bounding box center [719, 726] width 398 height 516
click at [817, 867] on div "HIPAA Privacy Authorization For Disclosure of Protected Health Information Rele…" at bounding box center [719, 726] width 398 height 516
click at [805, 904] on div "HIPAA Privacy Authorization For Disclosure of Protected Health Information Rele…" at bounding box center [719, 726] width 398 height 516
click at [810, 897] on div "HIPAA Privacy Authorization For Disclosure of Protected Health Information Rele…" at bounding box center [719, 726] width 398 height 516
click at [812, 893] on div "HIPAA Privacy Authorization For Disclosure of Protected Health Information Rele…" at bounding box center [719, 726] width 398 height 516
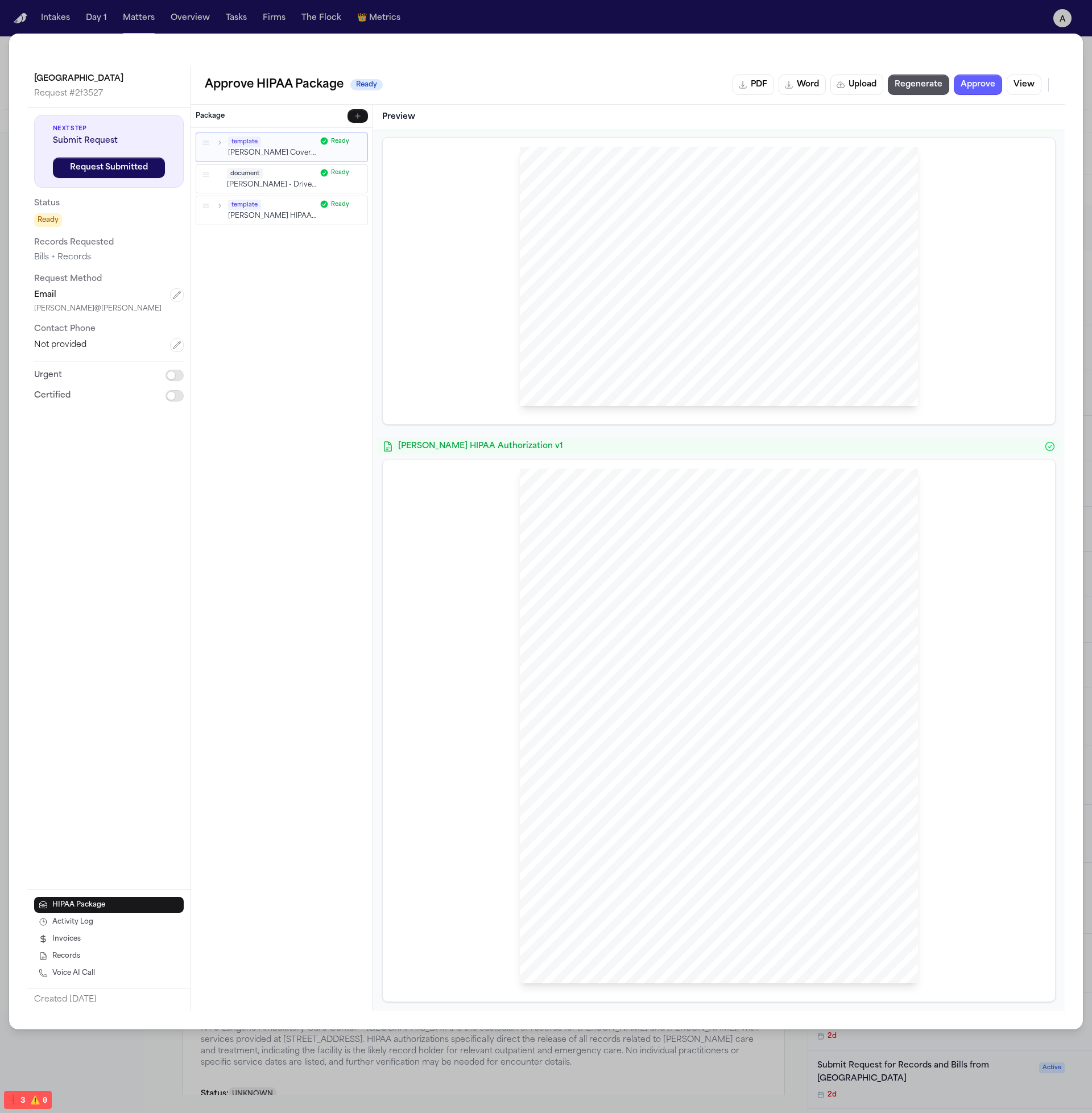
click at [1027, 86] on button "View" at bounding box center [1024, 84] width 35 height 20
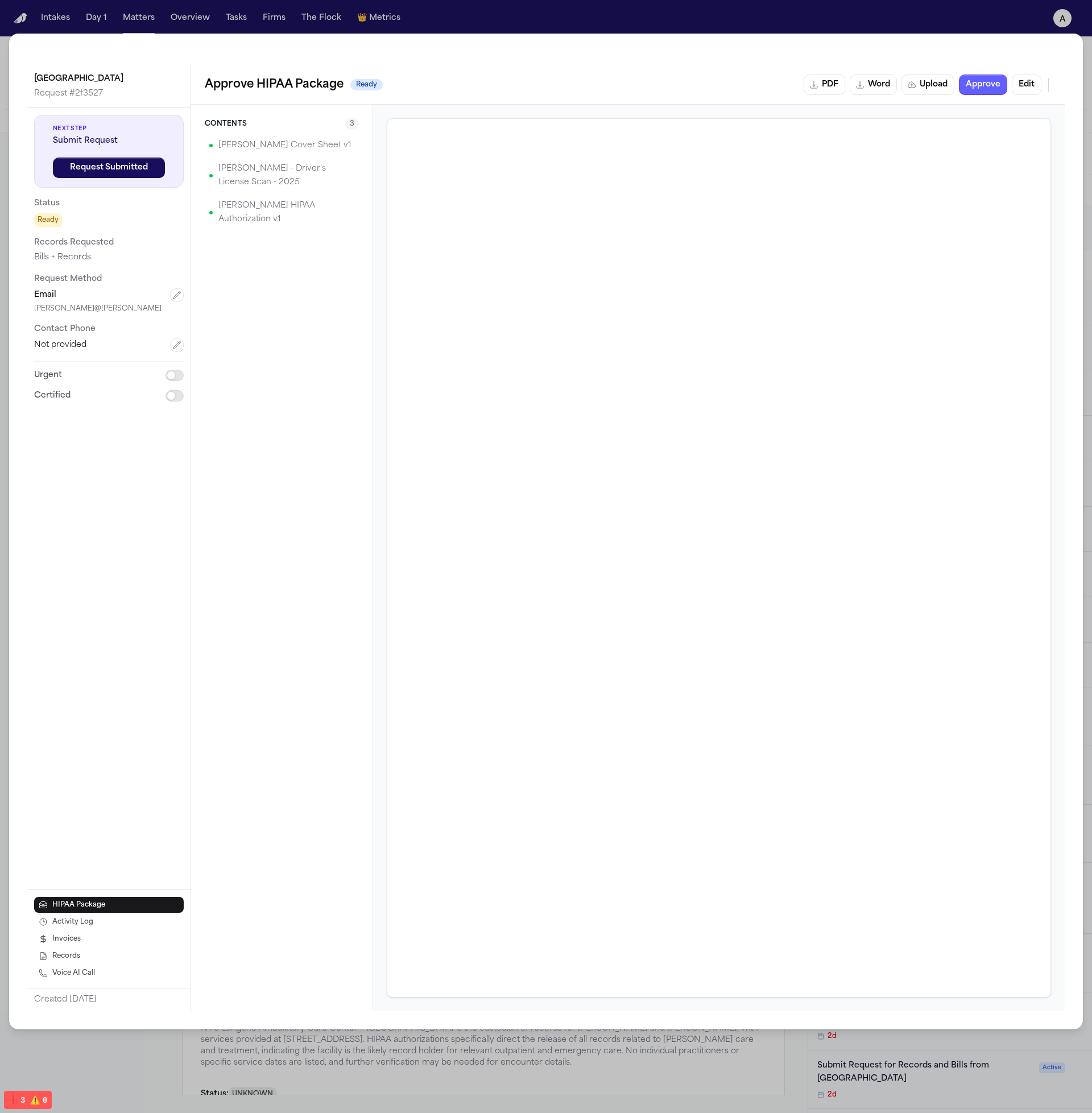
click at [588, 69] on div "Approve HIPAA Package Ready PDF Word Upload Approve Edit" at bounding box center [628, 84] width 874 height 38
click at [320, 751] on div "Contents 3 Hecht Cover Sheet v1 L. Rada - Driver's License Scan - 2025 Hecht HI…" at bounding box center [282, 557] width 182 height 907
drag, startPoint x: 748, startPoint y: 47, endPoint x: 743, endPoint y: 51, distance: 6.4
click at [743, 51] on div "Community Medical Center Request # 2f3527 Next Step Submit Request Request Subm…" at bounding box center [546, 531] width 1074 height 996
click at [737, 25] on div "Community Medical Center Request # 2f3527 Next Step Submit Request Request Subm…" at bounding box center [546, 556] width 1092 height 1113
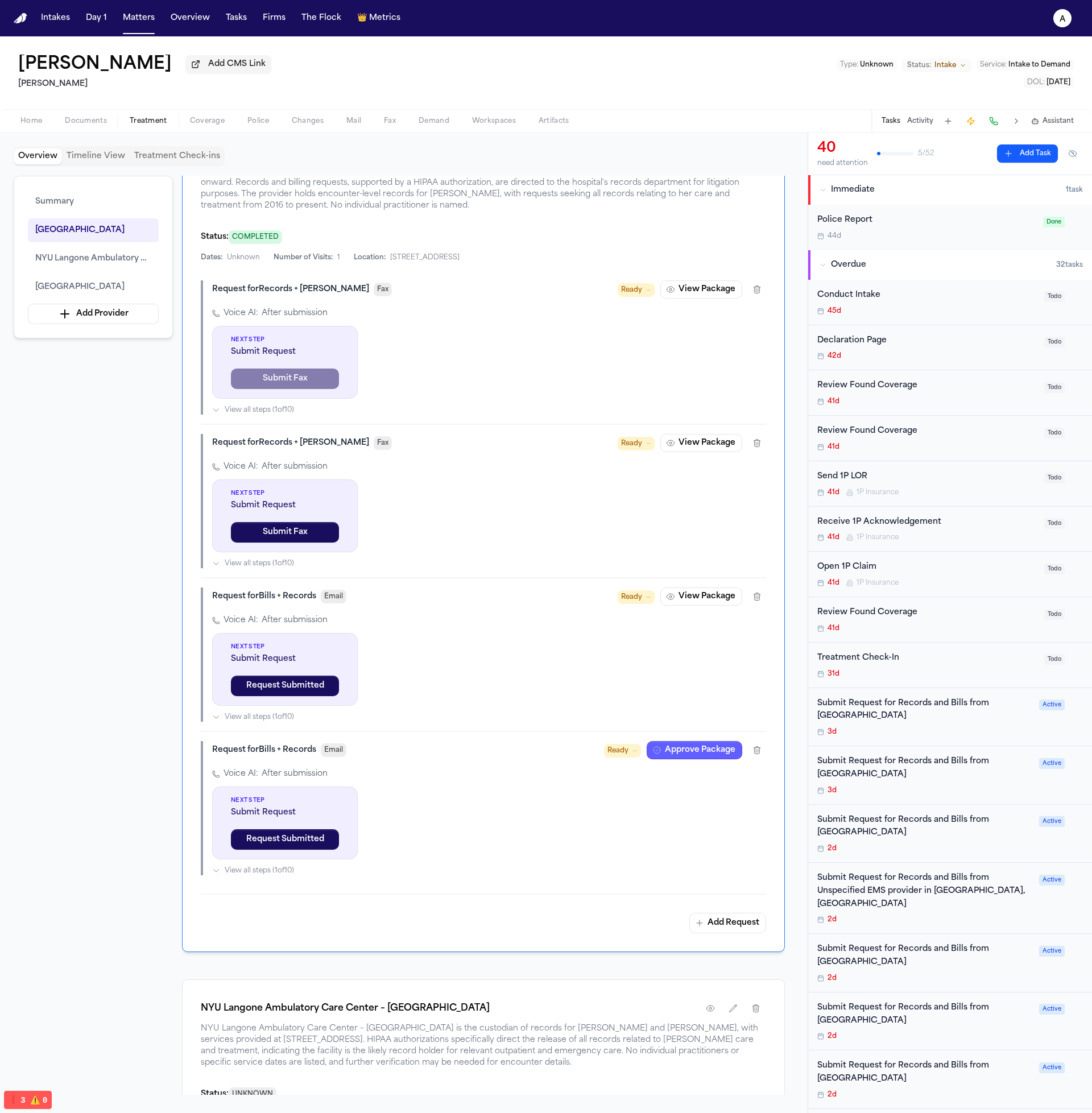
scroll to position [275, 0]
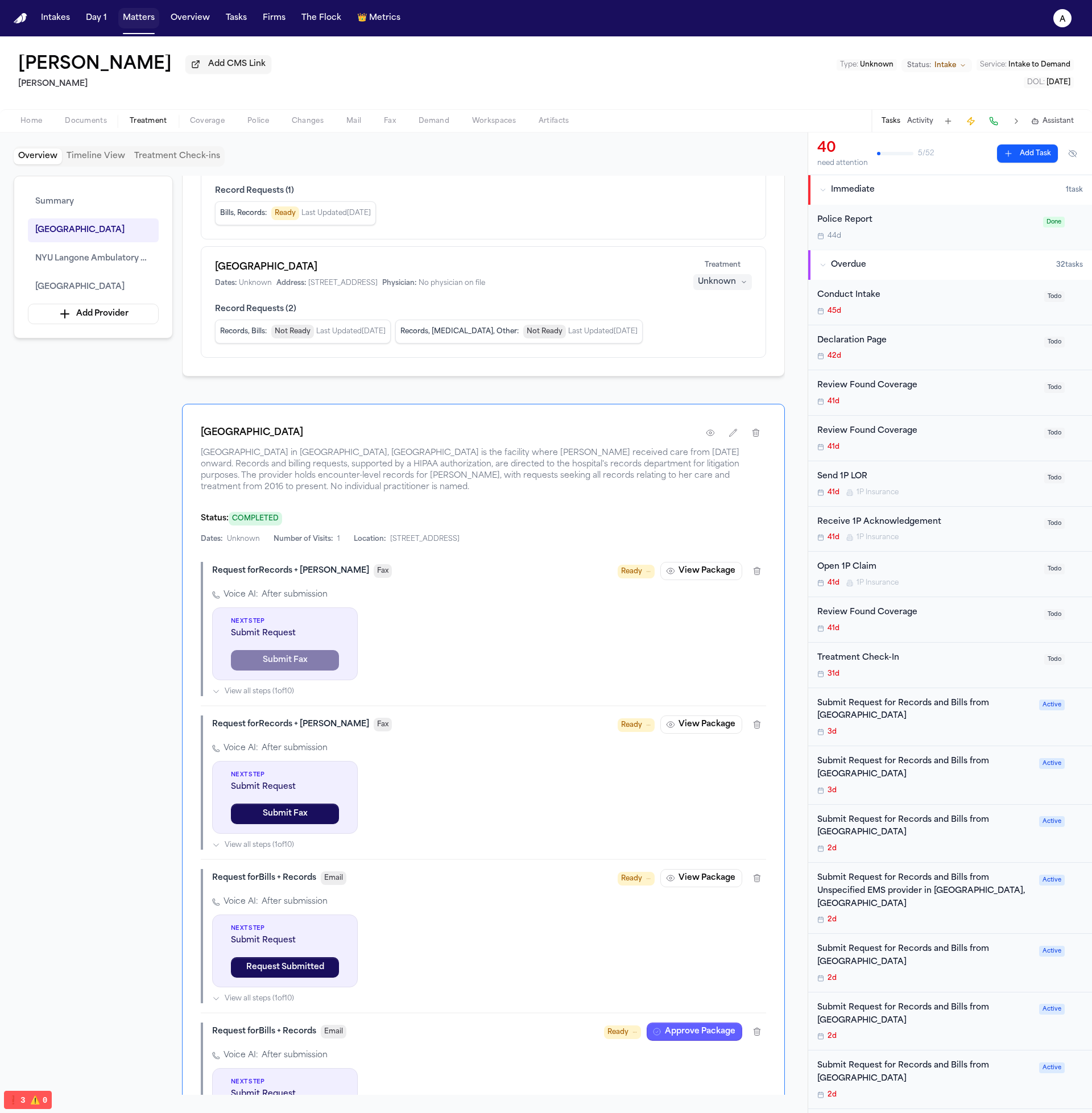
click at [132, 21] on button "Matters" at bounding box center [139, 18] width 41 height 20
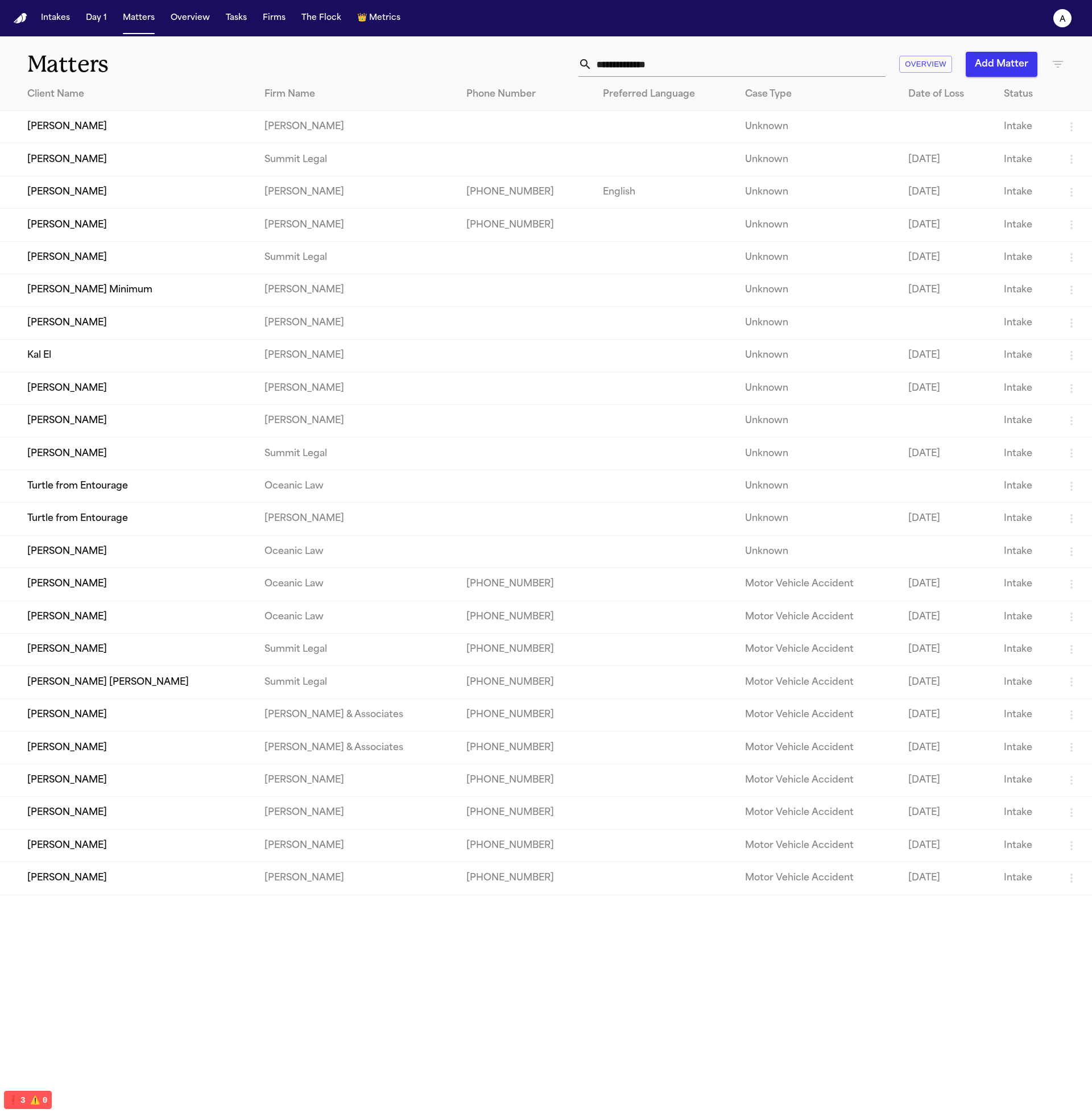
click at [140, 470] on td "Dean KEinan" at bounding box center [127, 454] width 255 height 33
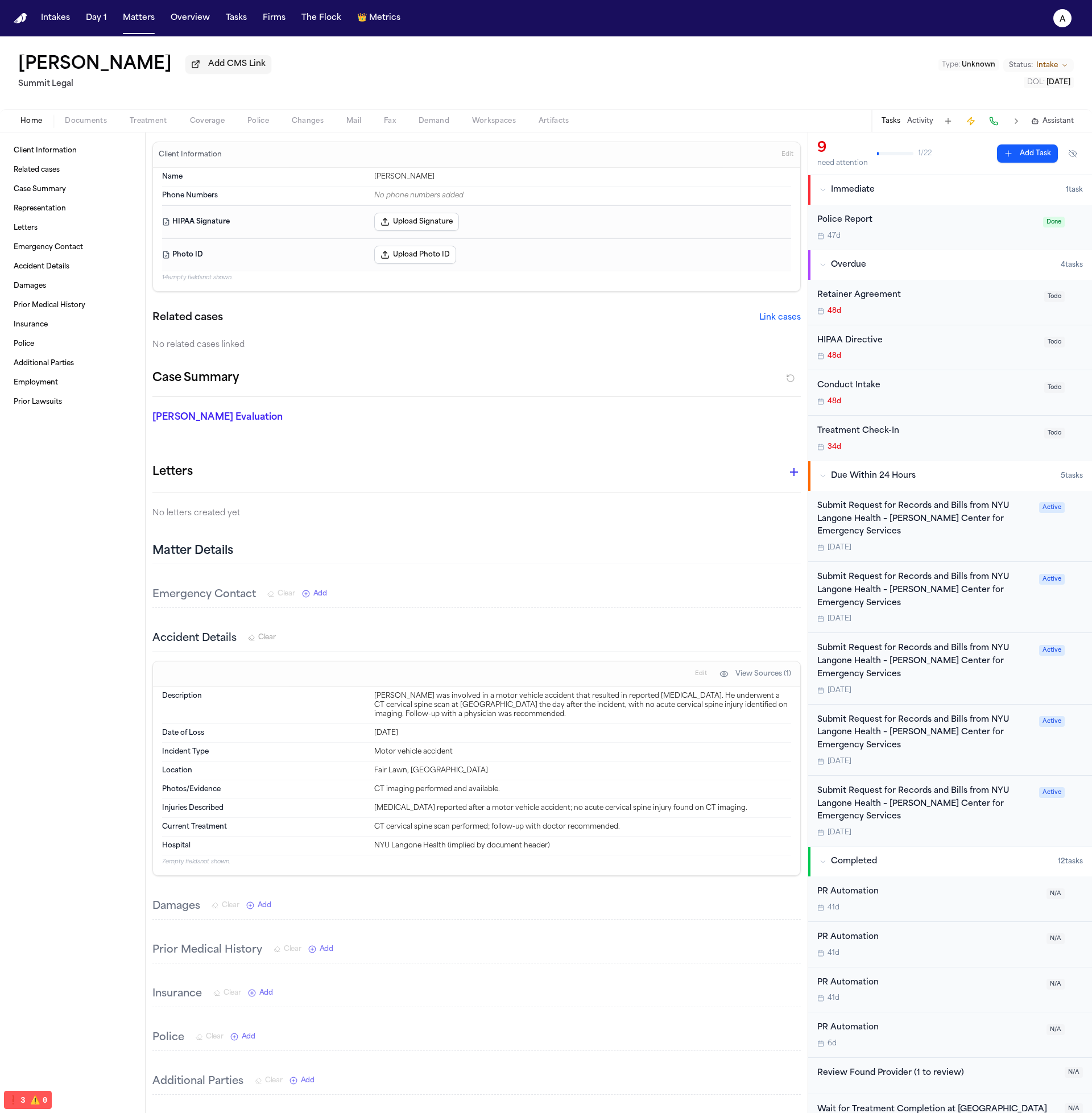
click at [136, 131] on div "Home Documents Treatment Coverage Police Changes Mail Fax Demand Workspaces Art…" at bounding box center [546, 121] width 1092 height 23
click at [138, 126] on span "Treatment" at bounding box center [149, 121] width 38 height 9
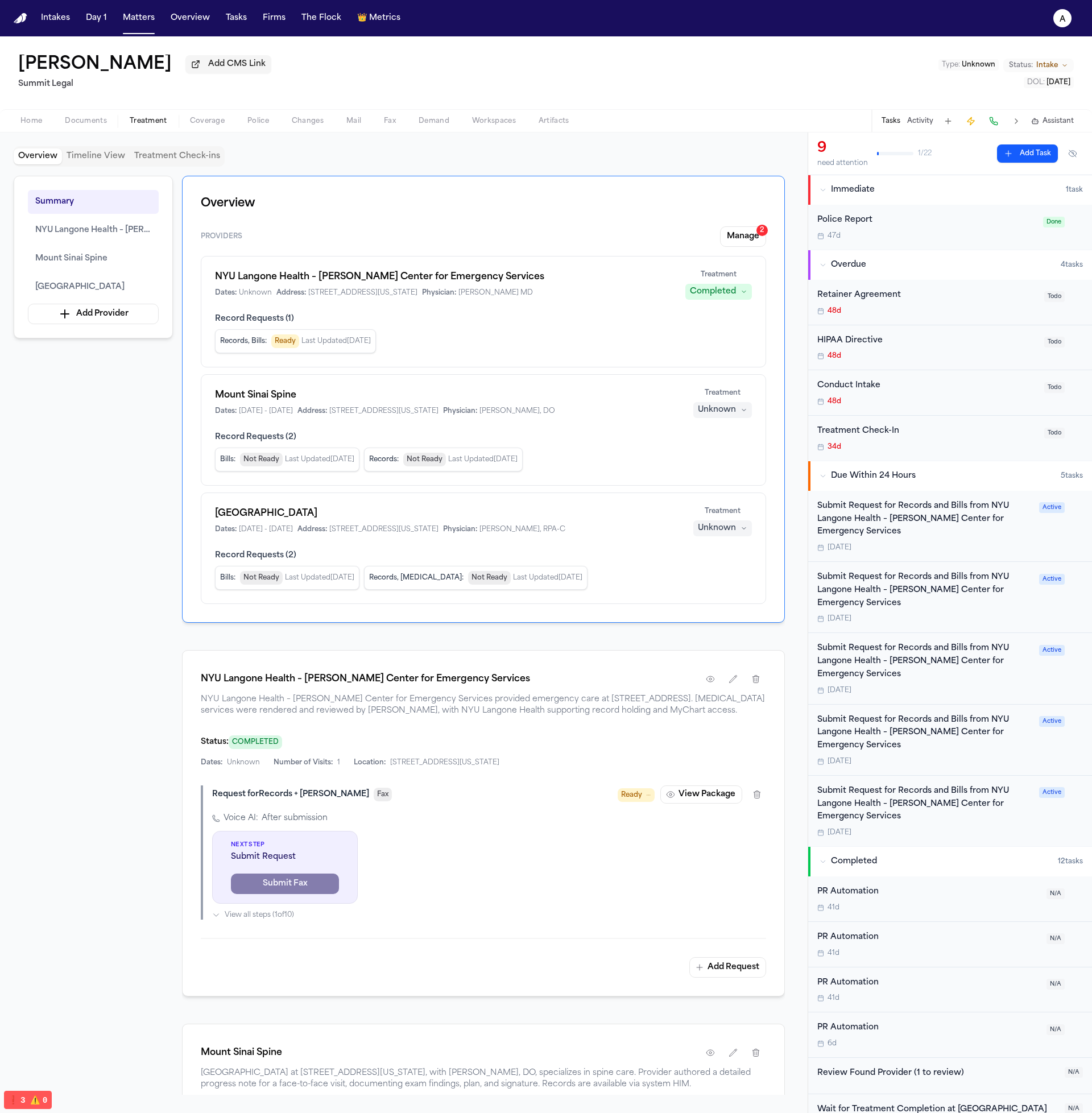
click at [699, 804] on button "View Package" at bounding box center [701, 795] width 82 height 18
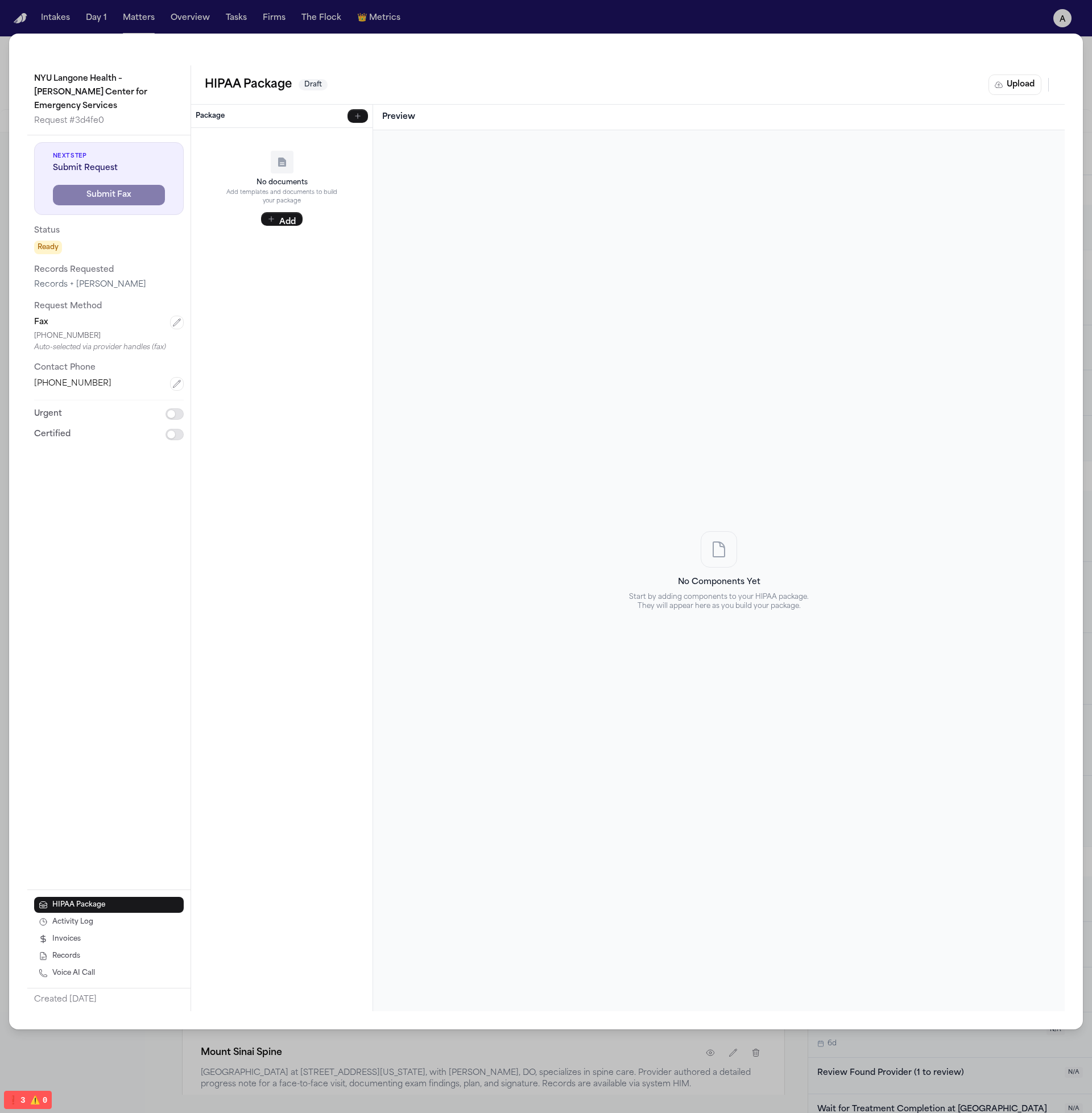
click at [241, 216] on div "No documents Add templates and documents to build your package Add" at bounding box center [282, 188] width 172 height 112
click at [268, 224] on button "Add" at bounding box center [282, 219] width 42 height 14
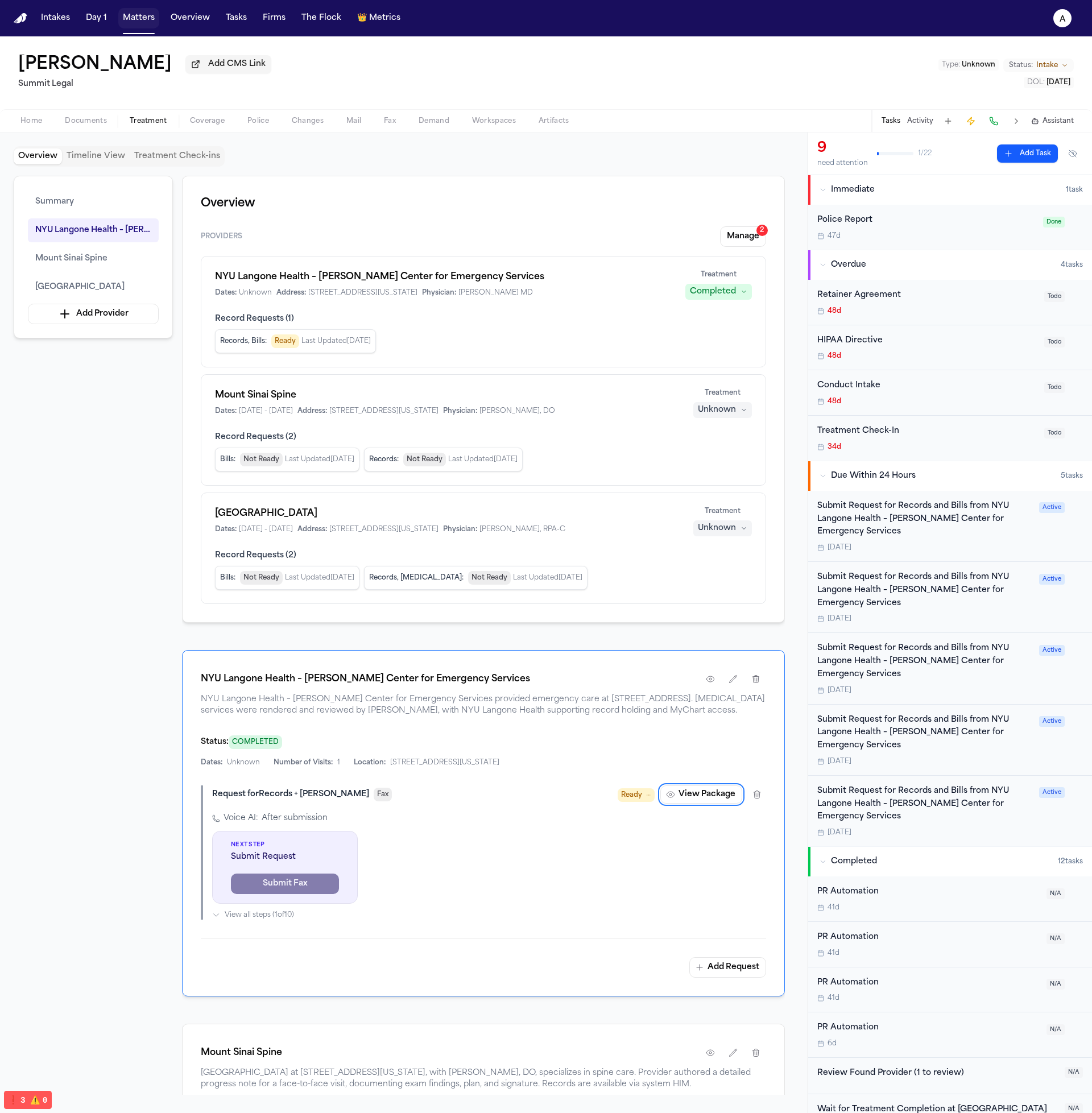
click at [136, 21] on button "Matters" at bounding box center [139, 18] width 41 height 20
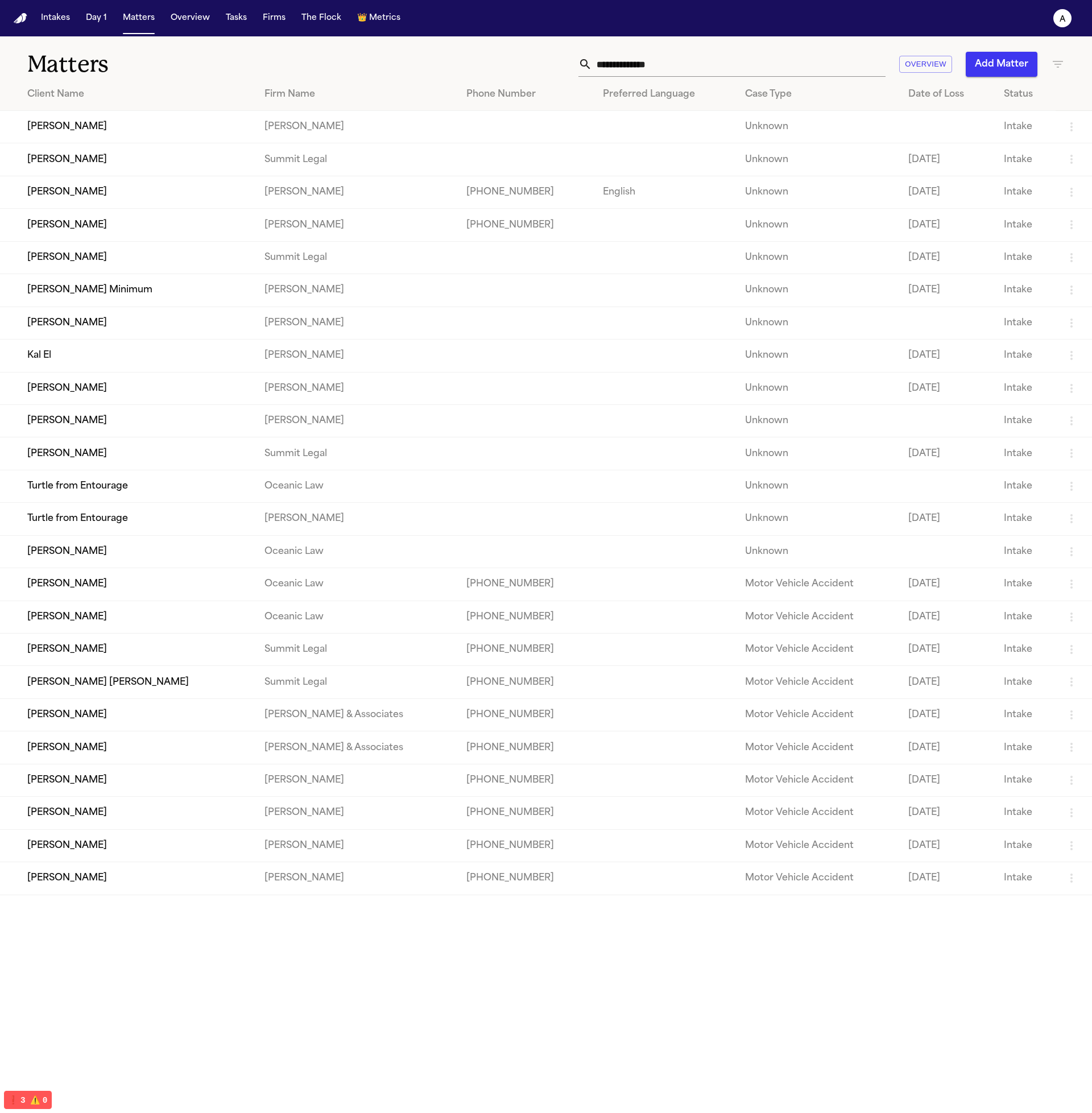
click at [128, 470] on td "Dean KEinan" at bounding box center [127, 454] width 255 height 33
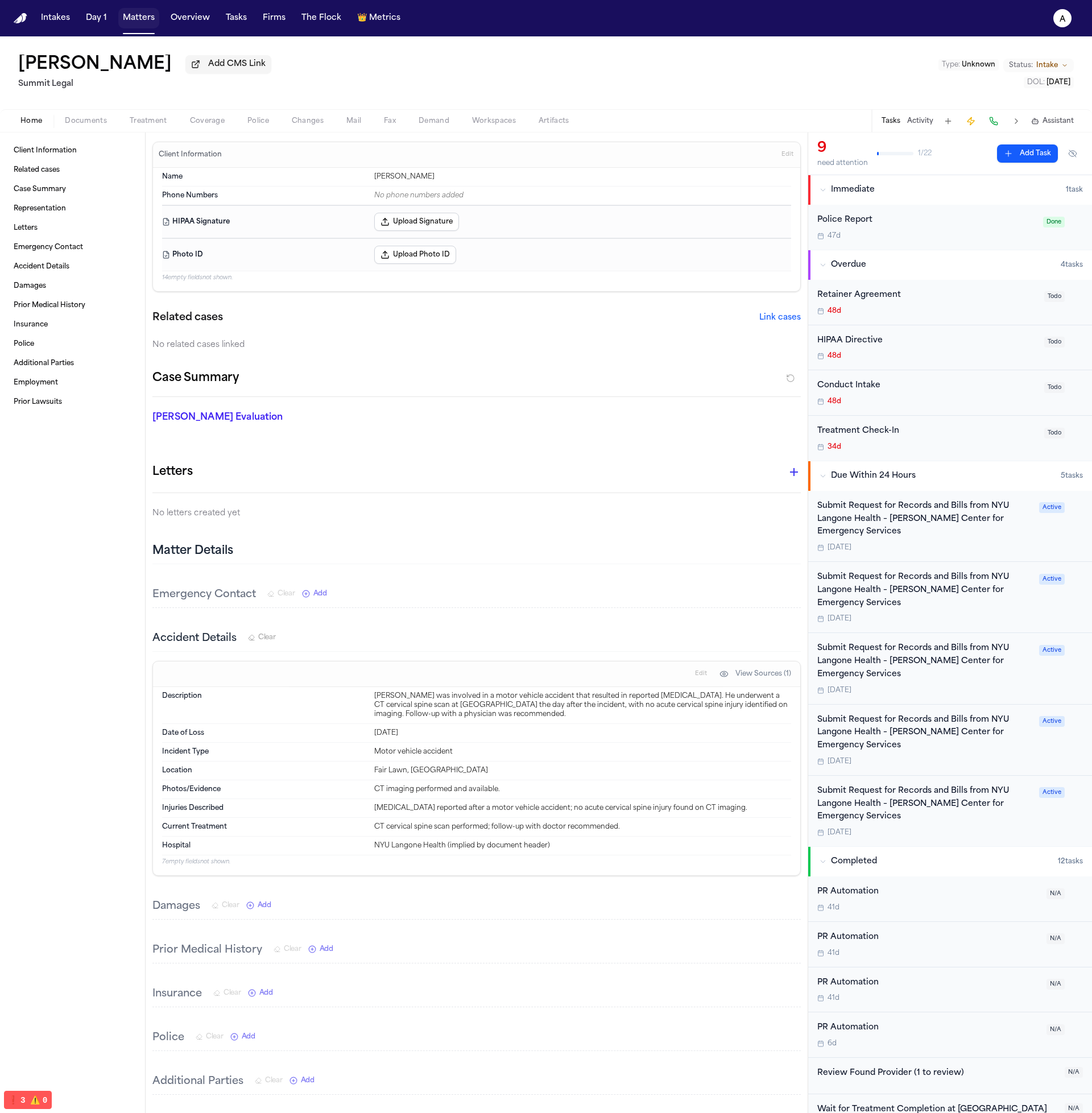
click at [129, 20] on button "Matters" at bounding box center [139, 18] width 41 height 20
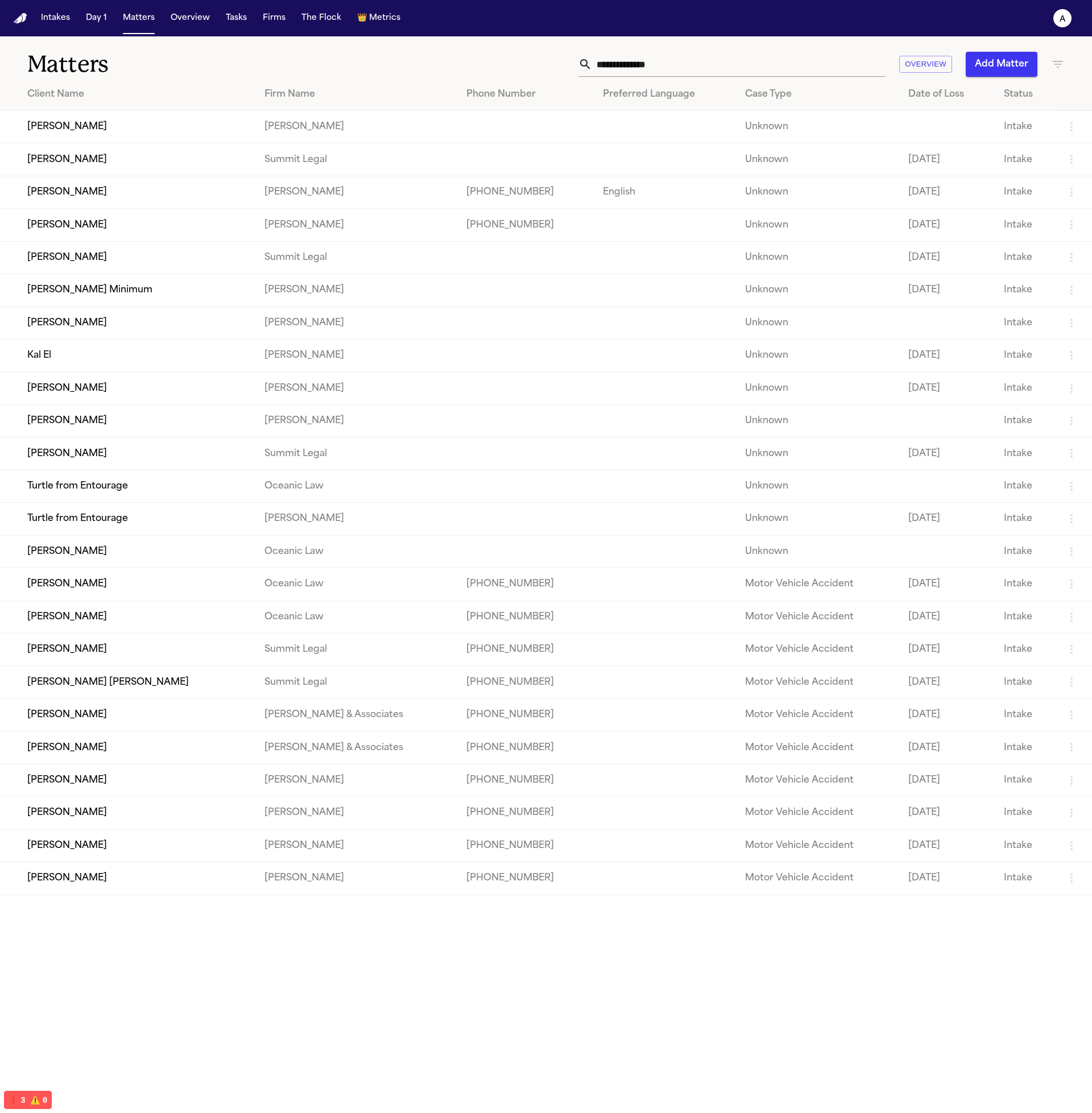
click at [123, 238] on td "[PERSON_NAME]" at bounding box center [127, 225] width 255 height 33
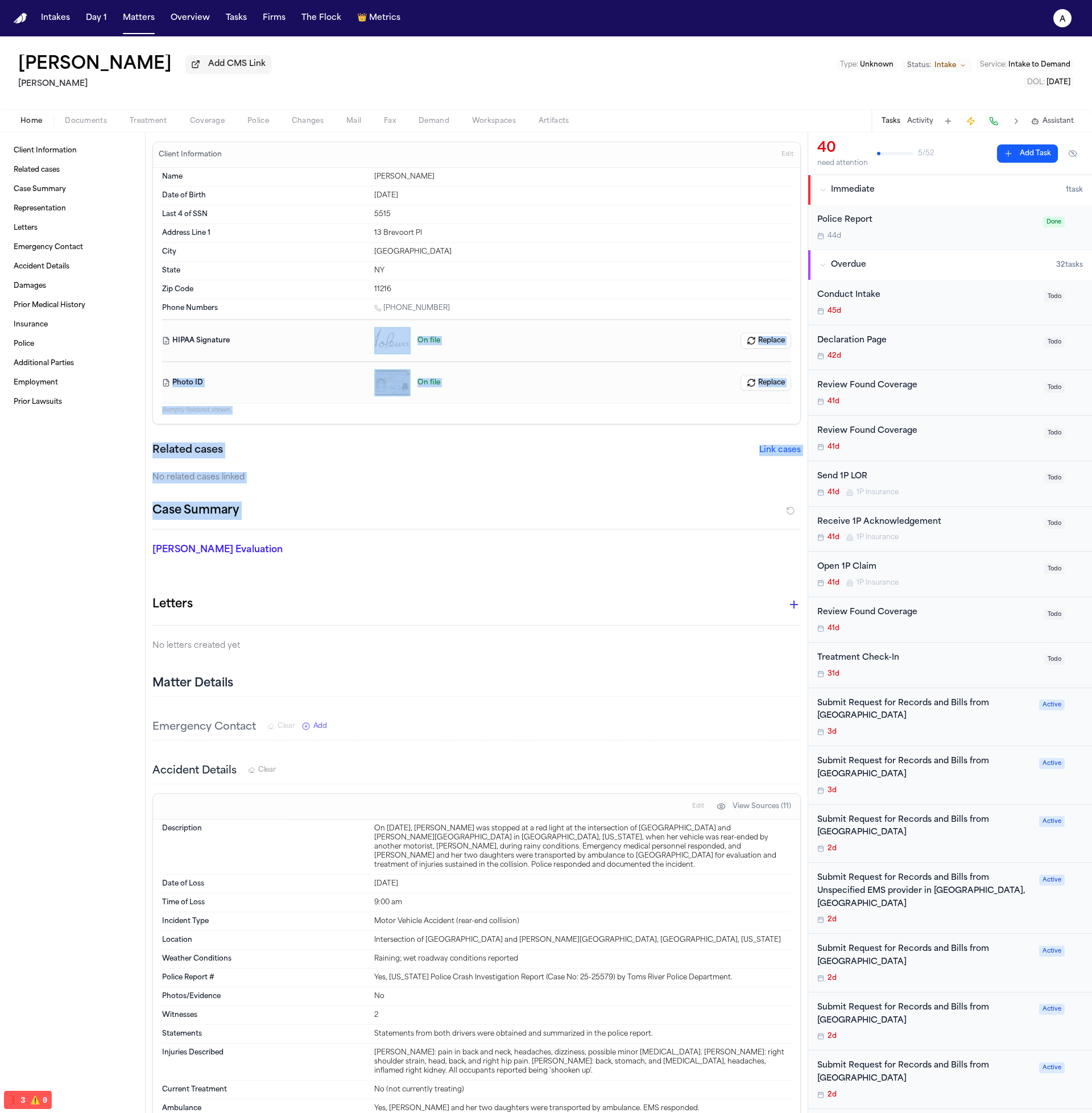
drag, startPoint x: 502, startPoint y: 533, endPoint x: 226, endPoint y: 348, distance: 332.3
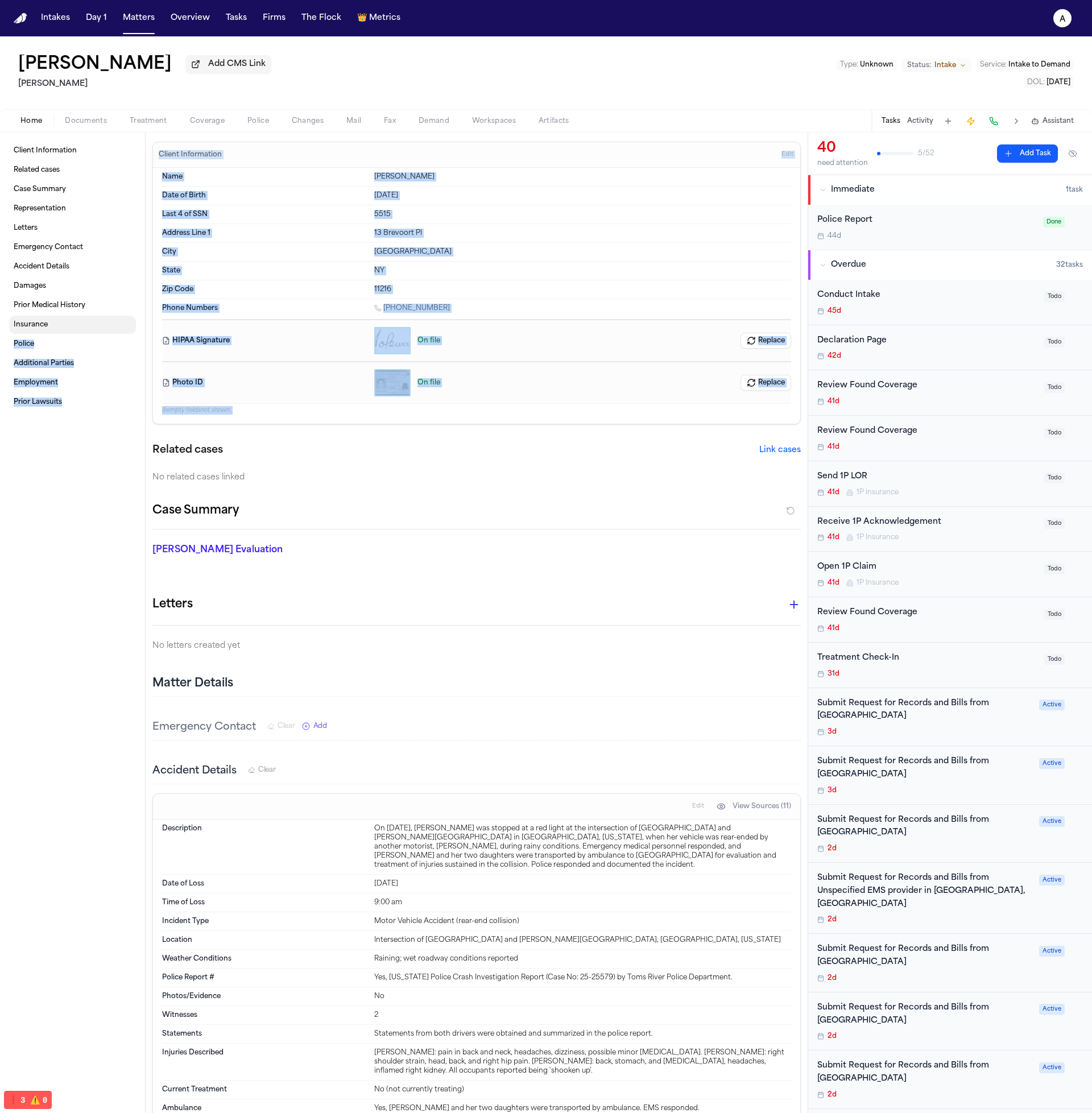
drag, startPoint x: 285, startPoint y: 437, endPoint x: 120, endPoint y: 322, distance: 201.1
click at [120, 322] on div "Client Information Related cases Case Summary Representation Letters Emergency …" at bounding box center [546, 623] width 1092 height 981
click at [294, 405] on div "8 empty fields not shown." at bounding box center [477, 409] width 629 height 11
drag, startPoint x: 290, startPoint y: 414, endPoint x: 173, endPoint y: 346, distance: 135.3
click at [169, 339] on div "Name Lisa Rada Date of Birth Jun 21, 1994 Last 4 of SSN 5515 Address Line 1 13 …" at bounding box center [477, 291] width 629 height 247
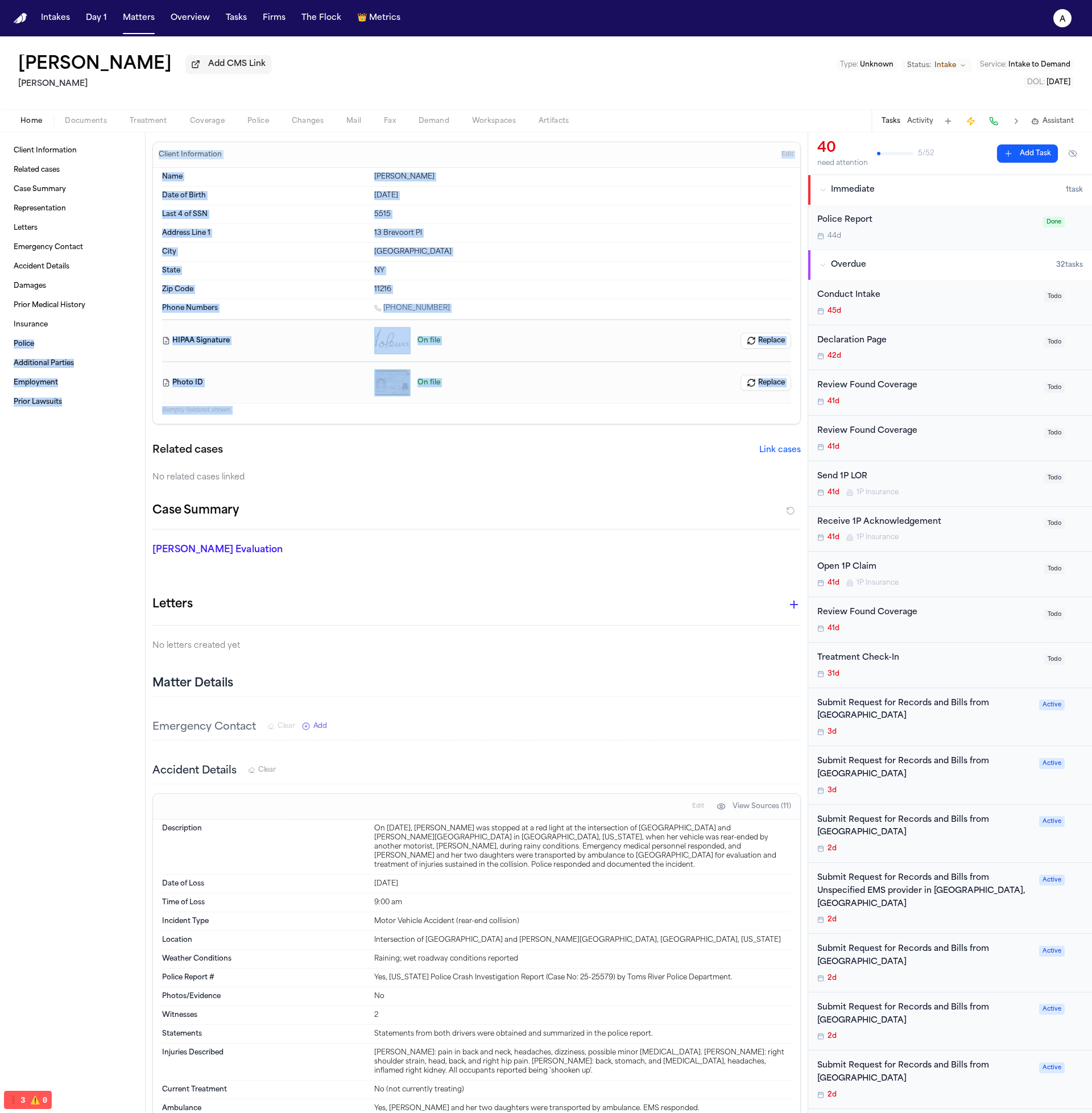
click at [287, 406] on p "8 empty fields not shown." at bounding box center [477, 410] width 629 height 8
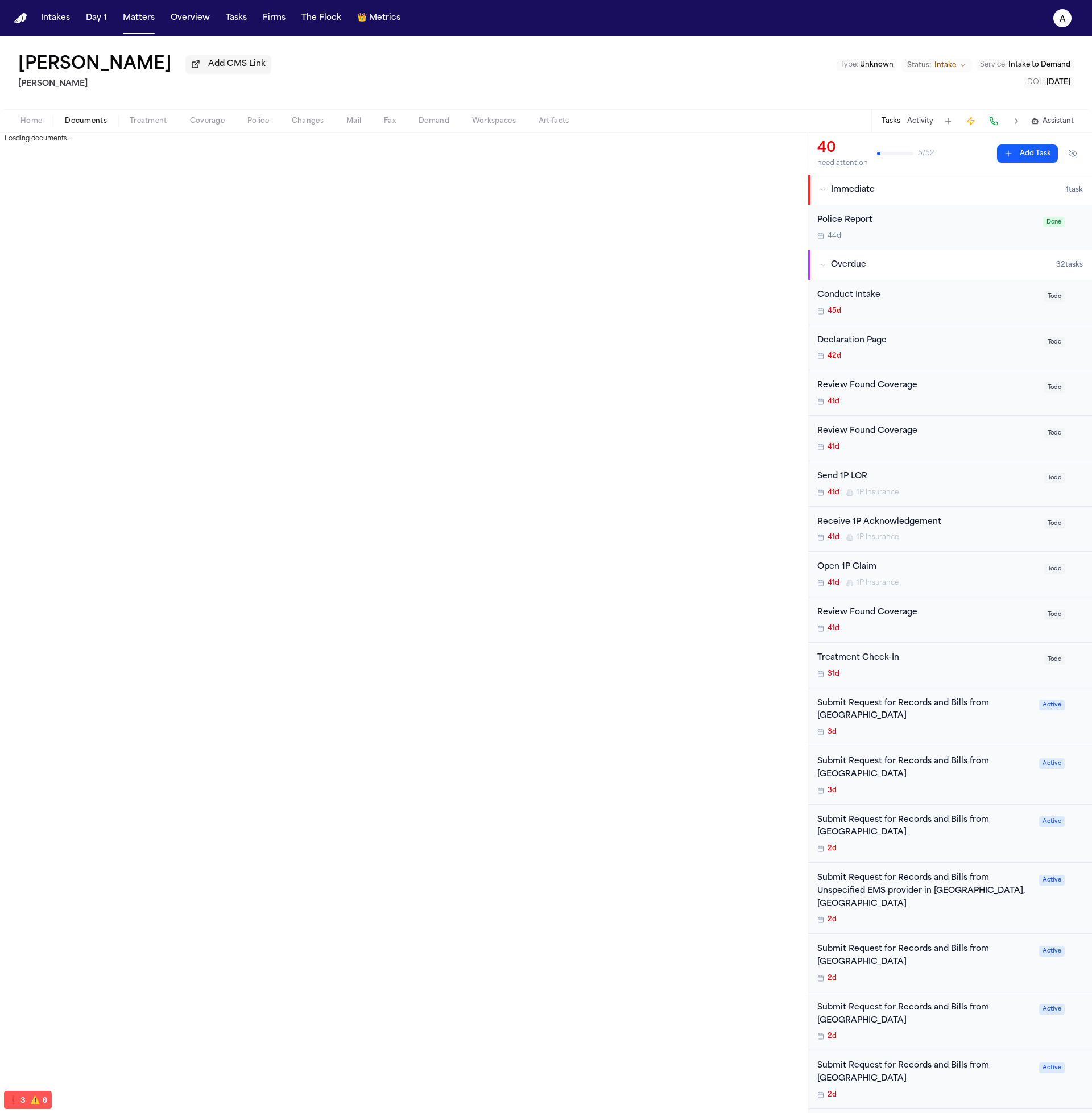
click at [88, 122] on span "Documents" at bounding box center [86, 121] width 42 height 9
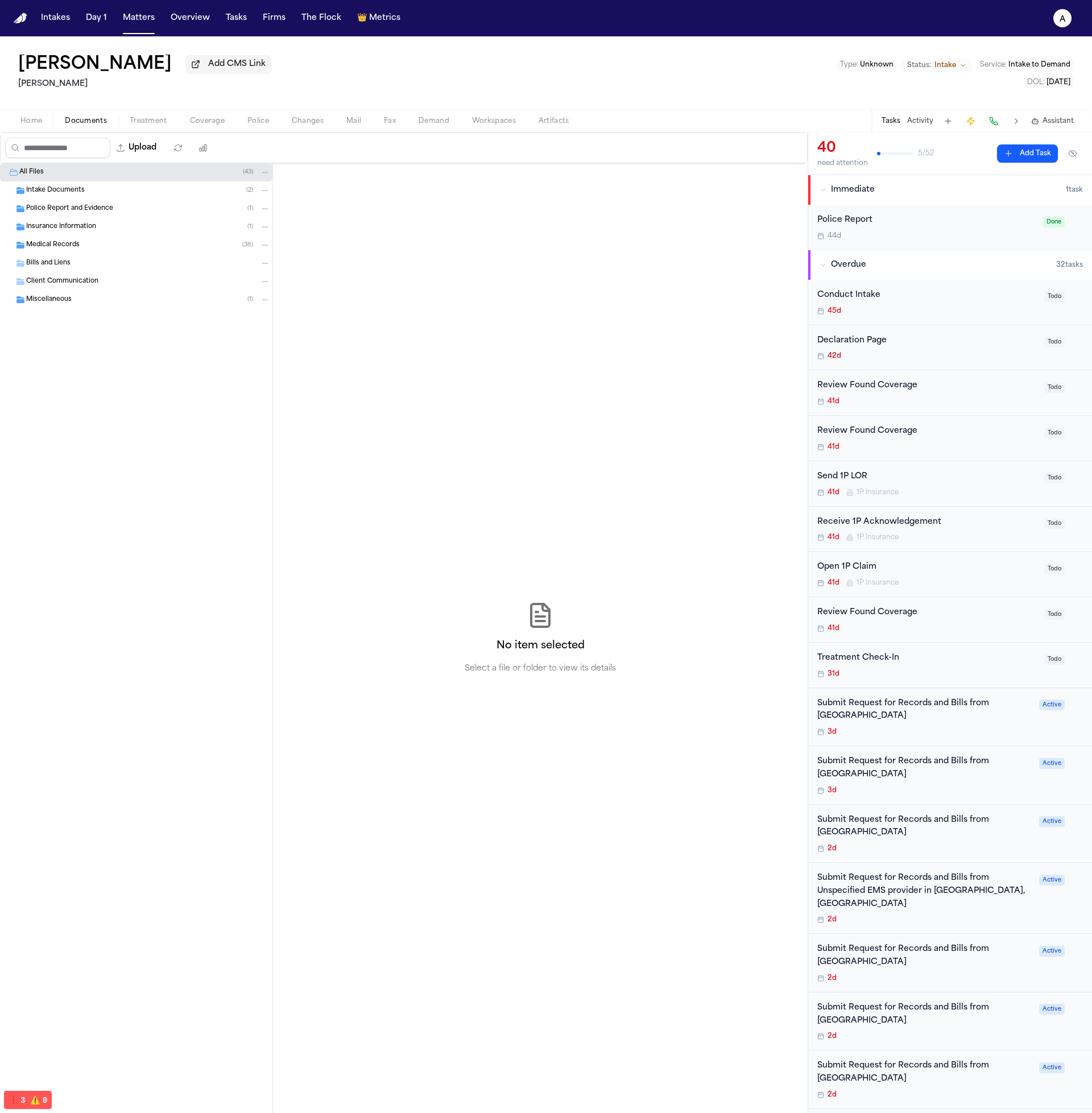
click at [131, 126] on span "Treatment" at bounding box center [149, 121] width 38 height 9
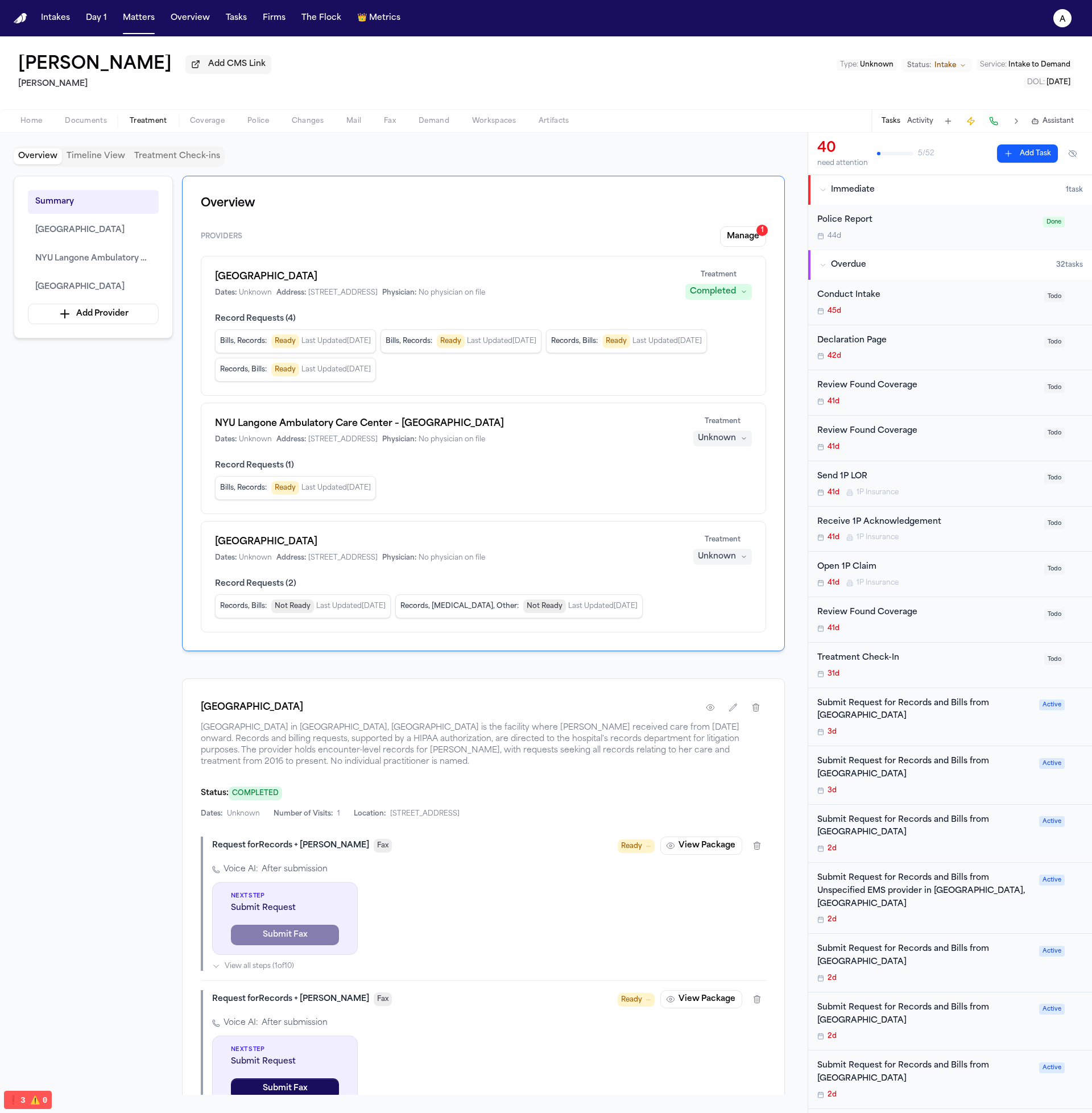
click at [218, 122] on span "Coverage" at bounding box center [207, 121] width 35 height 9
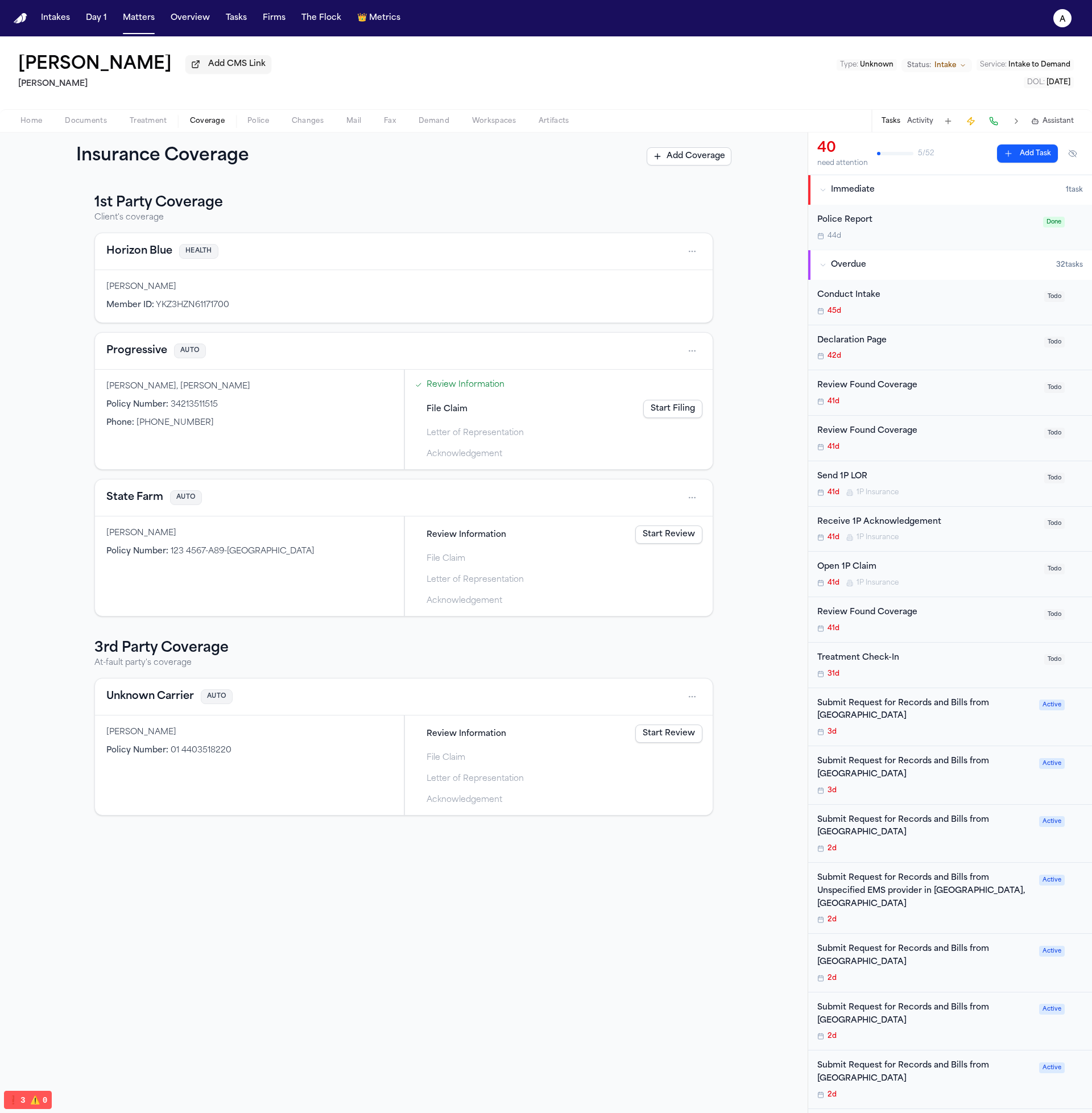
click at [89, 131] on div "Home Documents Treatment Coverage Police Changes Mail Fax Demand Workspaces Art…" at bounding box center [546, 121] width 1092 height 23
click at [94, 126] on span "Documents" at bounding box center [86, 121] width 42 height 9
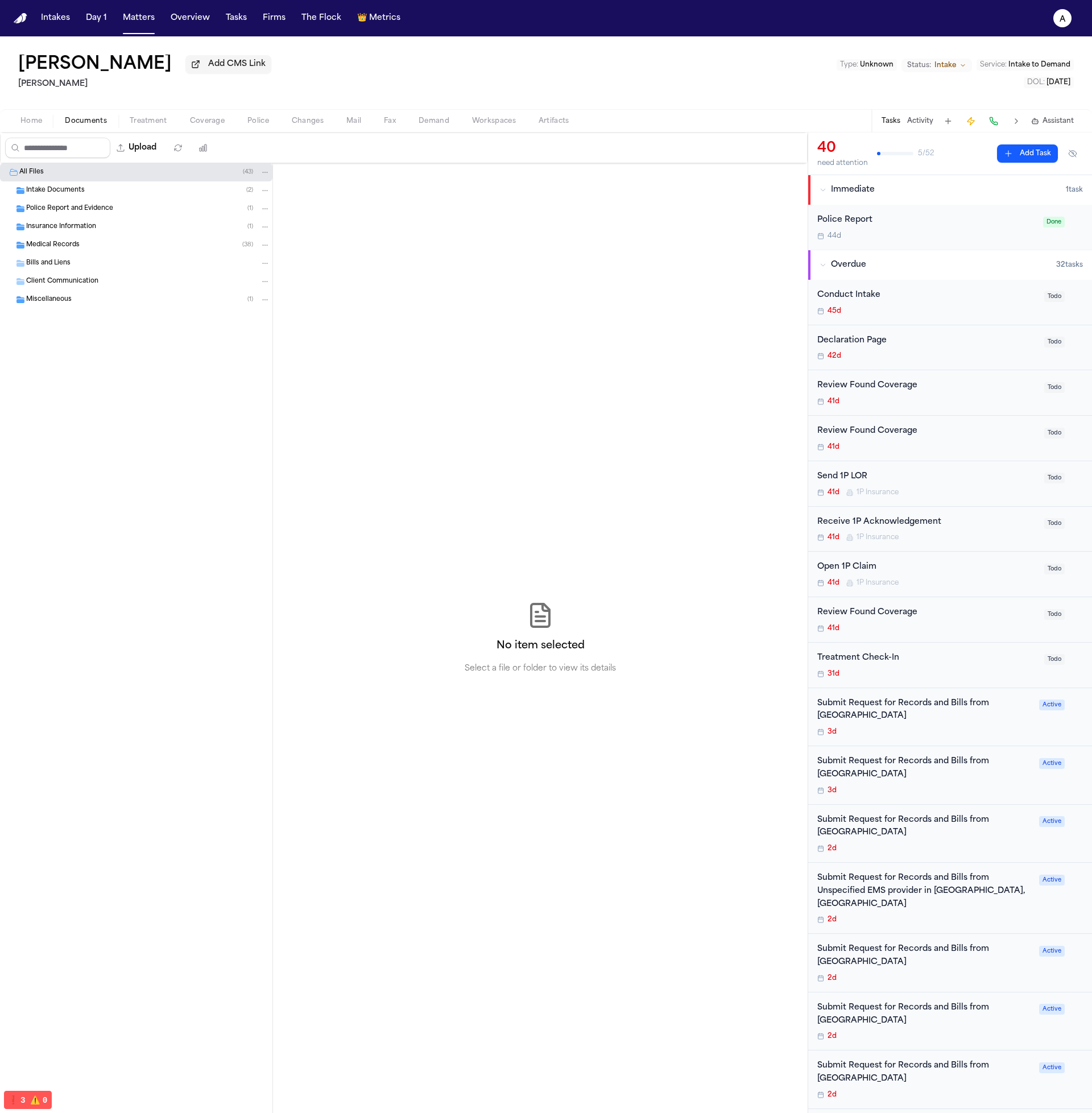
click at [135, 128] on span "button" at bounding box center [149, 126] width 51 height 1
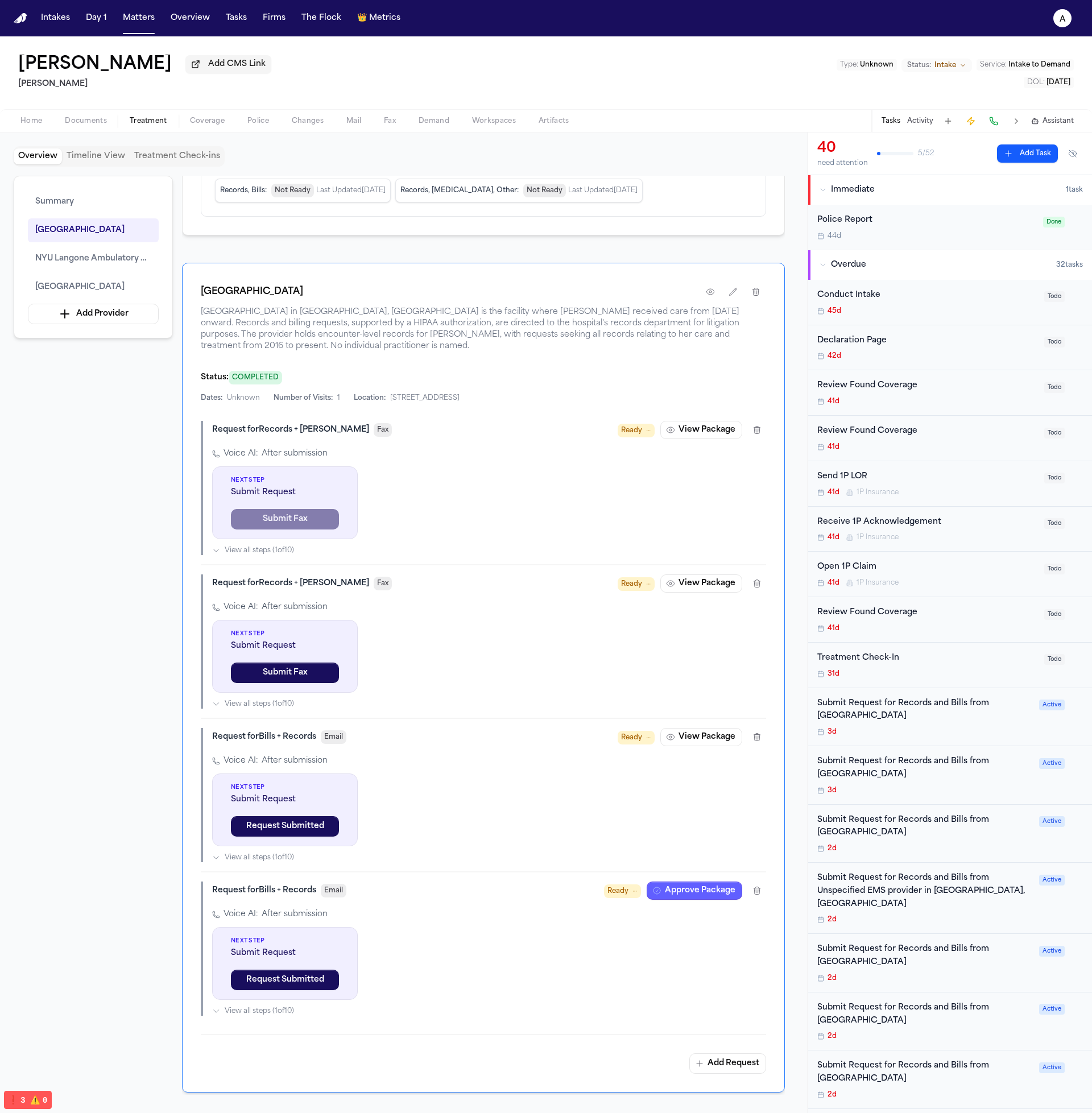
scroll to position [356, 0]
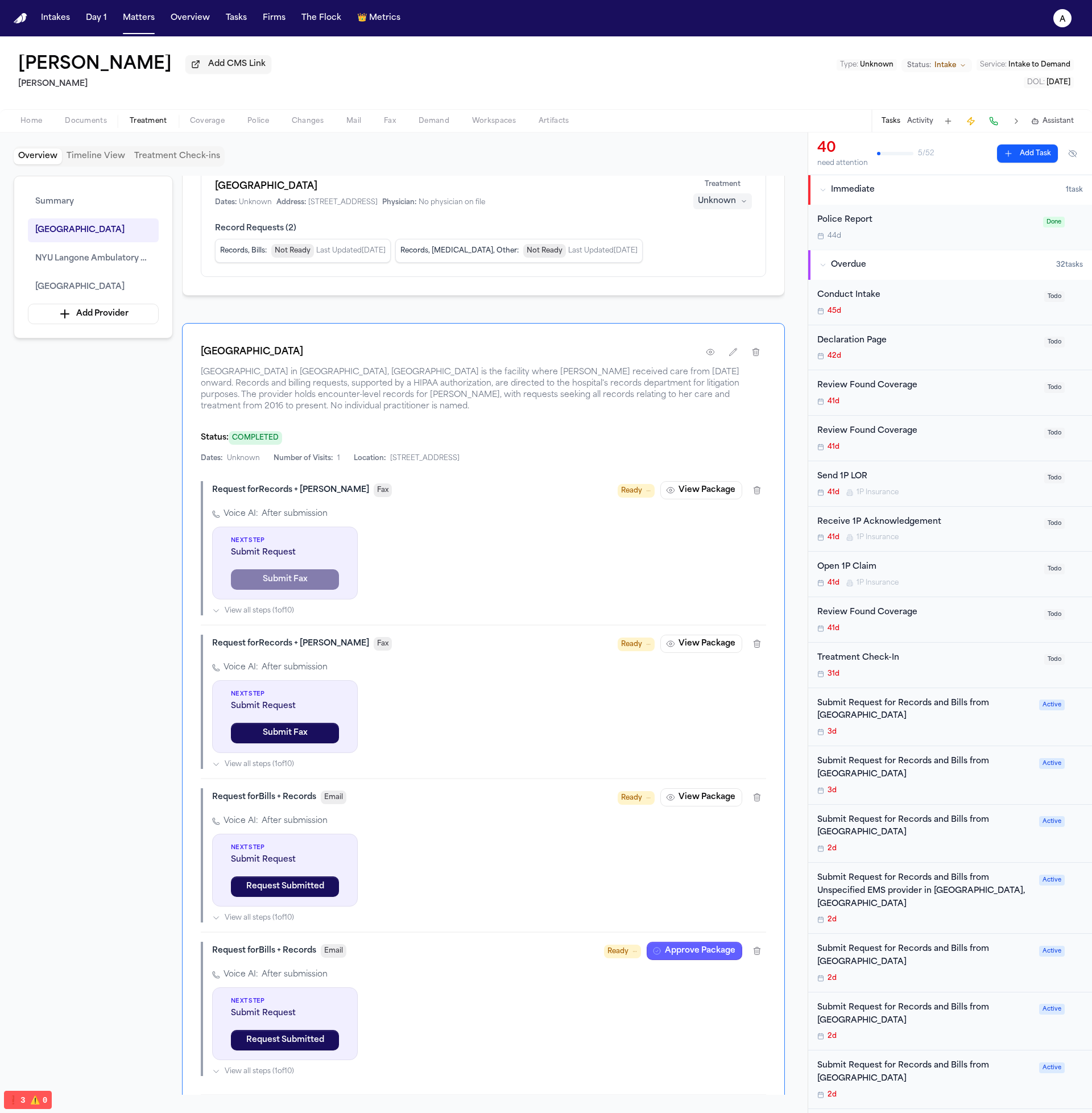
drag, startPoint x: 437, startPoint y: 610, endPoint x: 406, endPoint y: 522, distance: 93.3
click at [405, 523] on div "Voice AI: After submission Next Step Submit Request Submit Fax View all steps (…" at bounding box center [489, 561] width 554 height 107
click at [409, 523] on div "Voice AI: After submission Next Step Submit Request Submit Fax View all steps (…" at bounding box center [489, 561] width 554 height 107
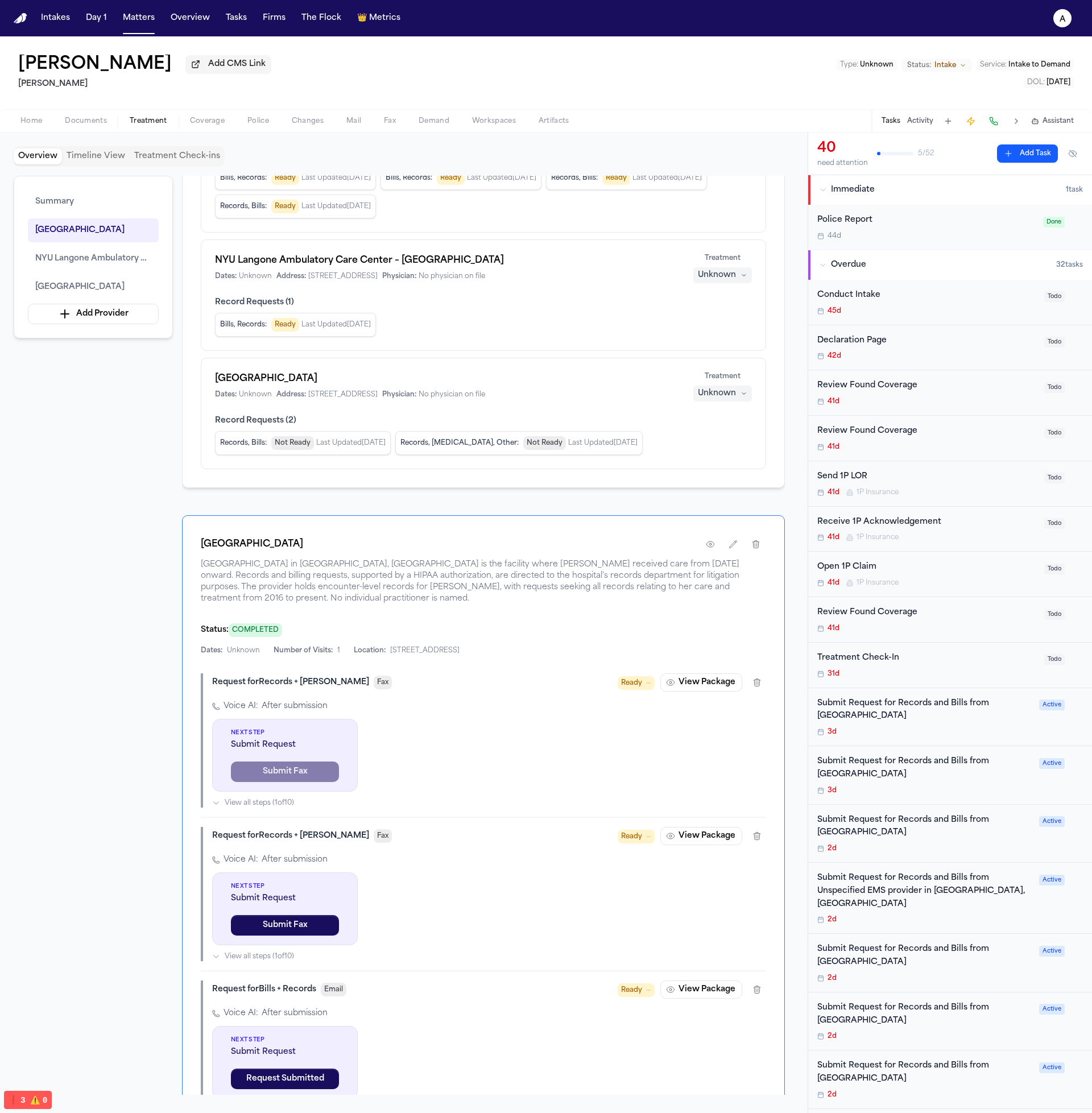
scroll to position [0, 0]
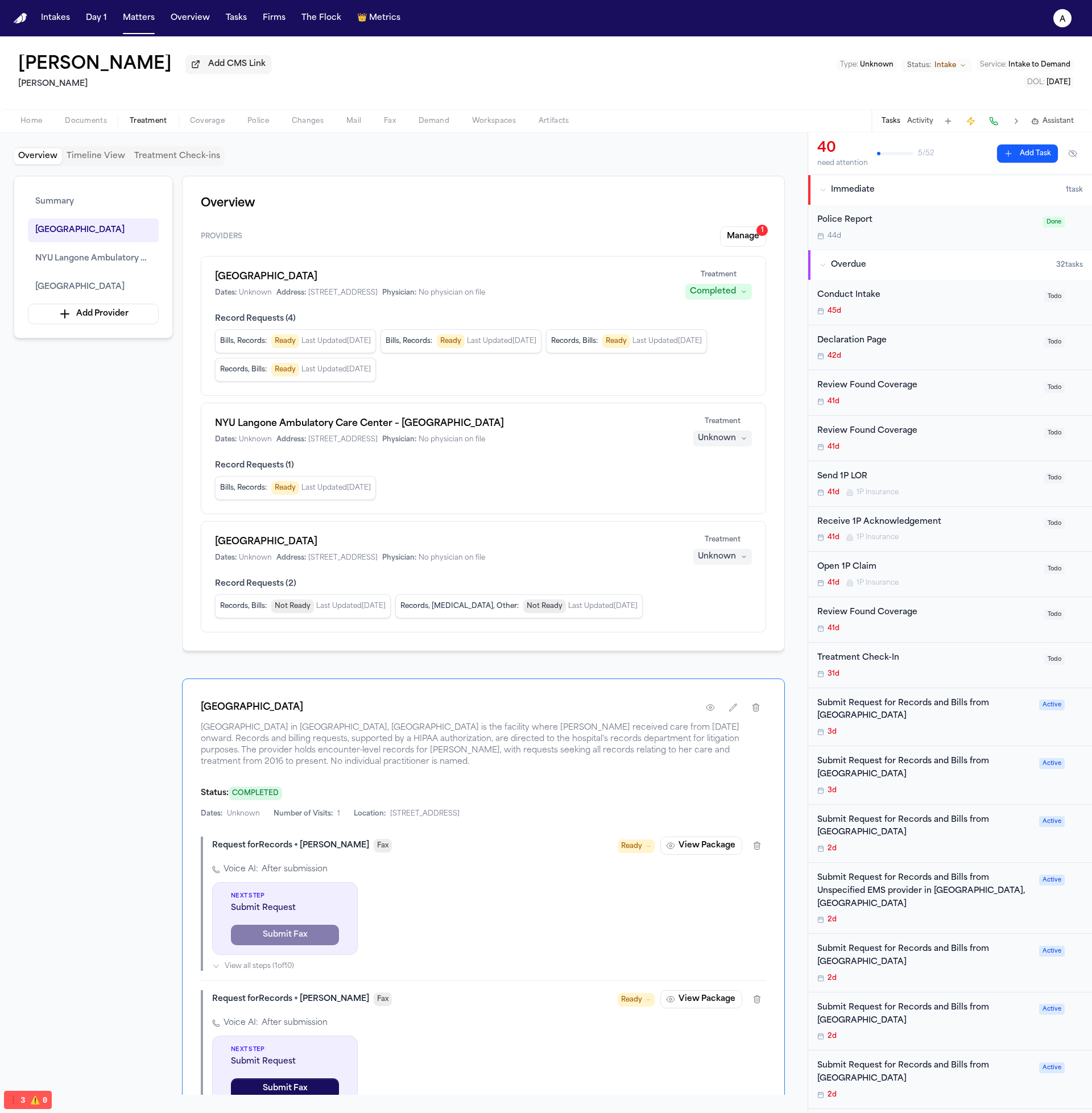
click at [33, 122] on span "Home" at bounding box center [31, 121] width 21 height 9
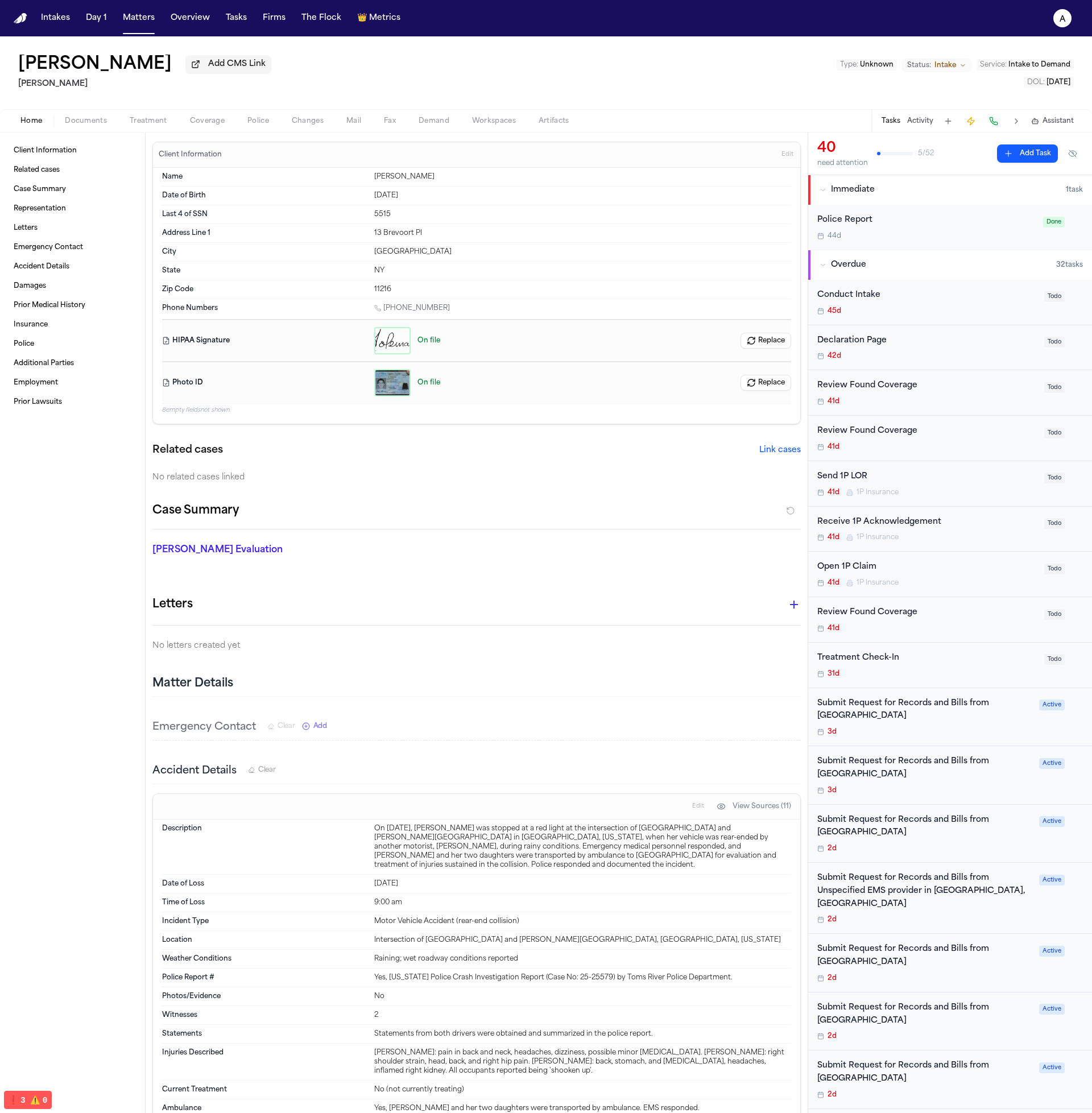
click at [779, 161] on button "Edit" at bounding box center [788, 154] width 19 height 18
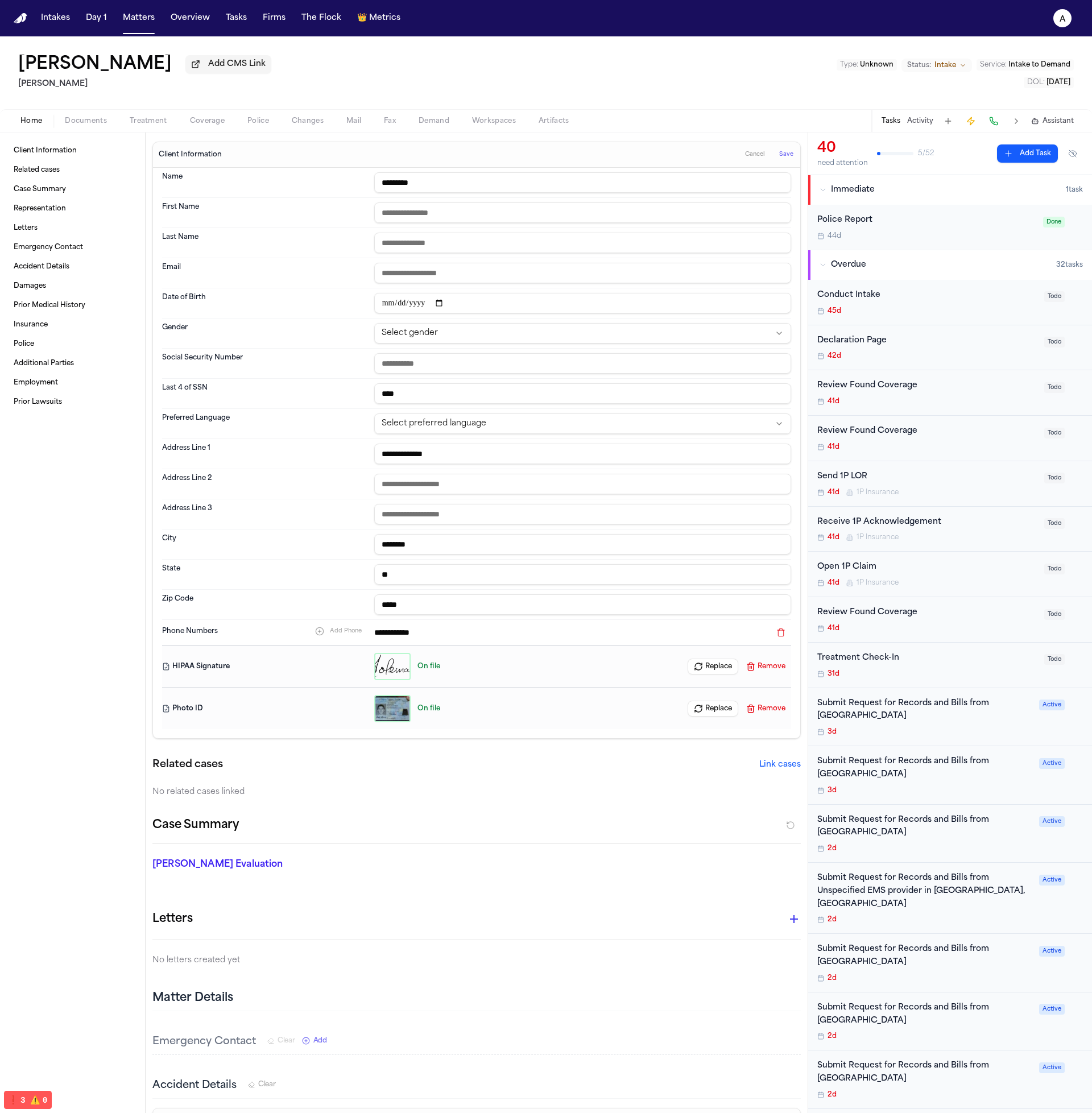
click at [468, 191] on input "*********" at bounding box center [583, 182] width 417 height 20
click at [779, 158] on span "Save" at bounding box center [786, 155] width 14 height 8
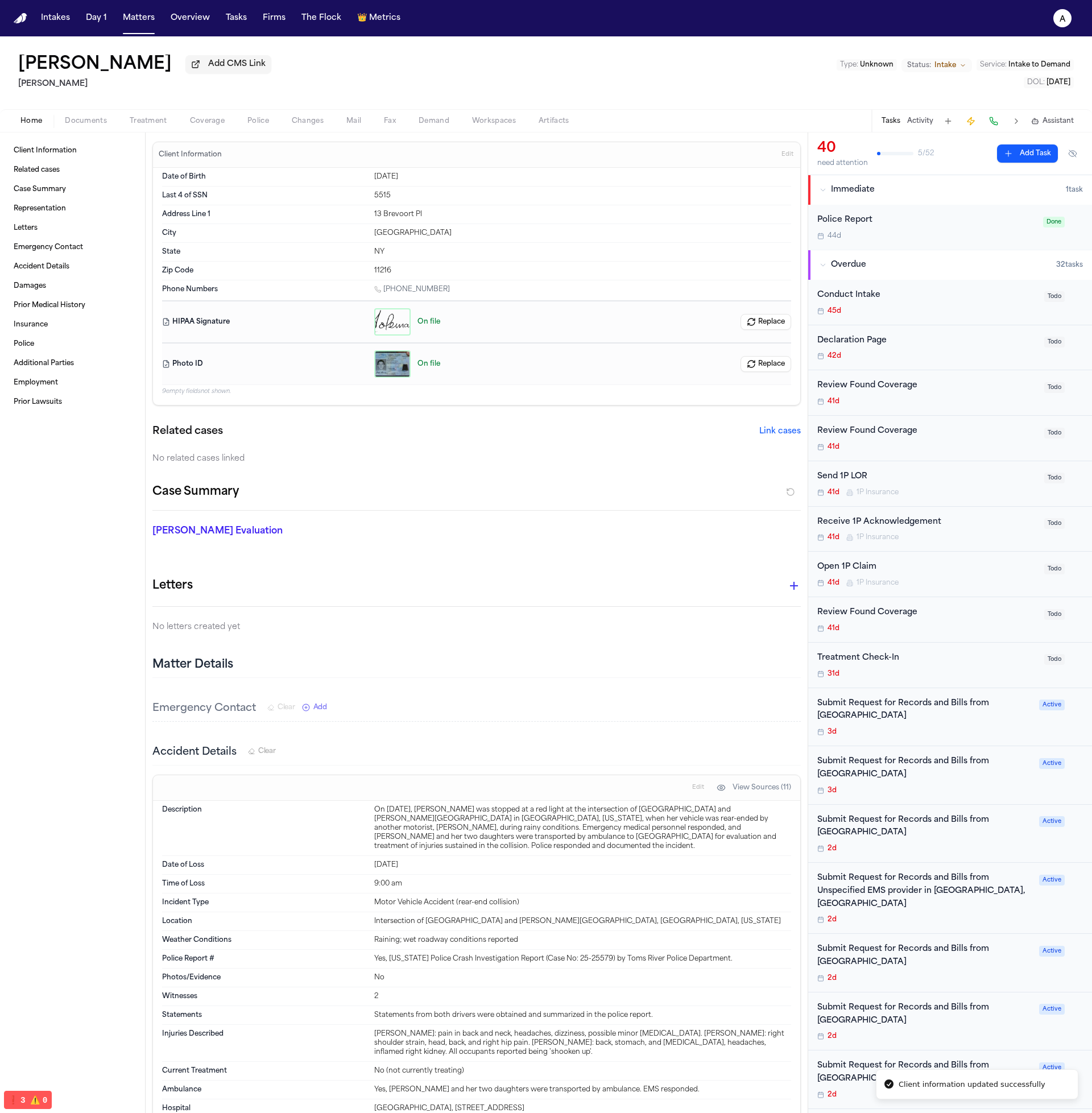
click at [123, 135] on div "Client Information Related cases Case Summary Representation Letters Emergency …" at bounding box center [73, 623] width 145 height 981
click at [131, 126] on span "Treatment" at bounding box center [149, 121] width 38 height 9
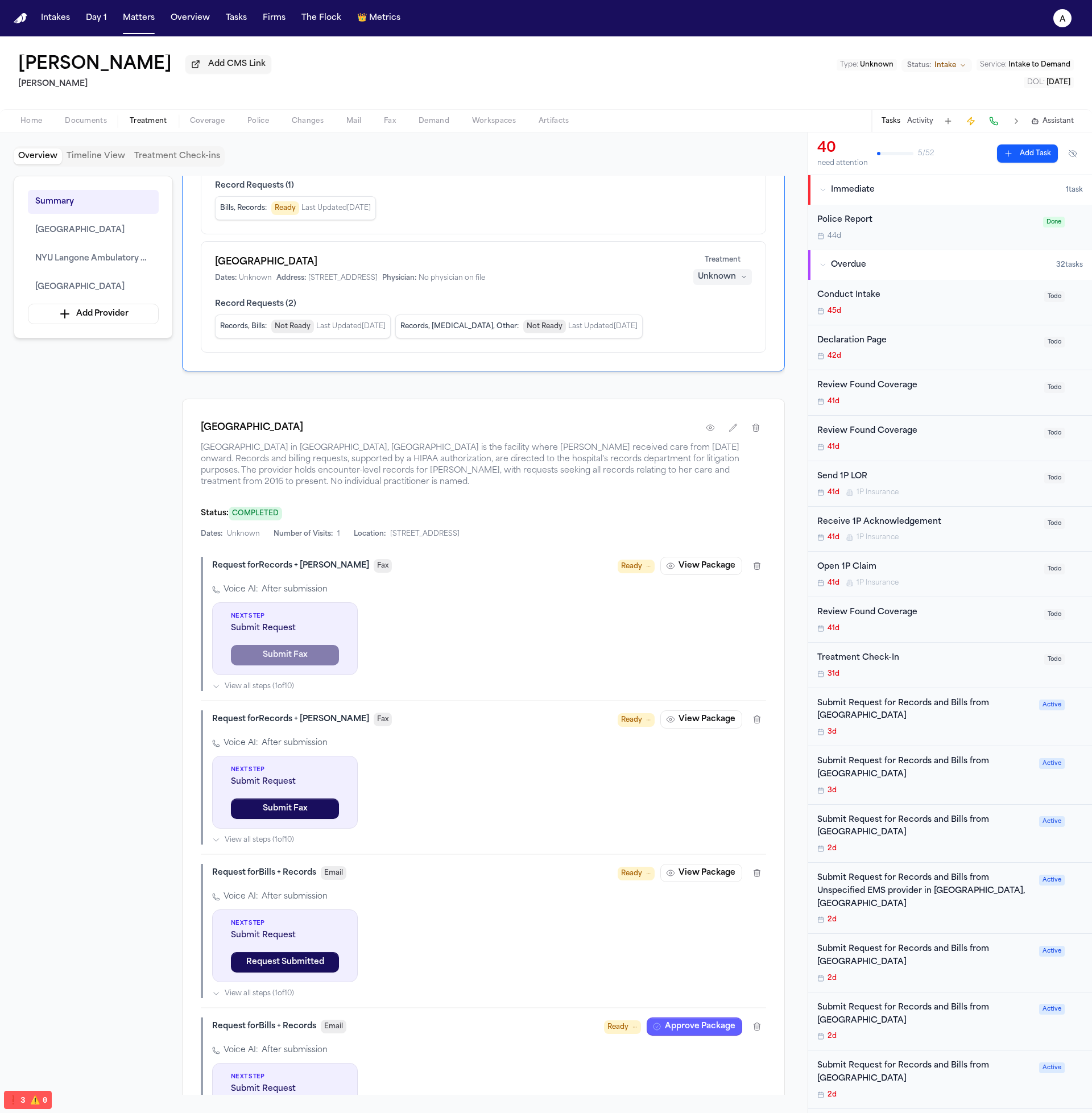
scroll to position [510, 0]
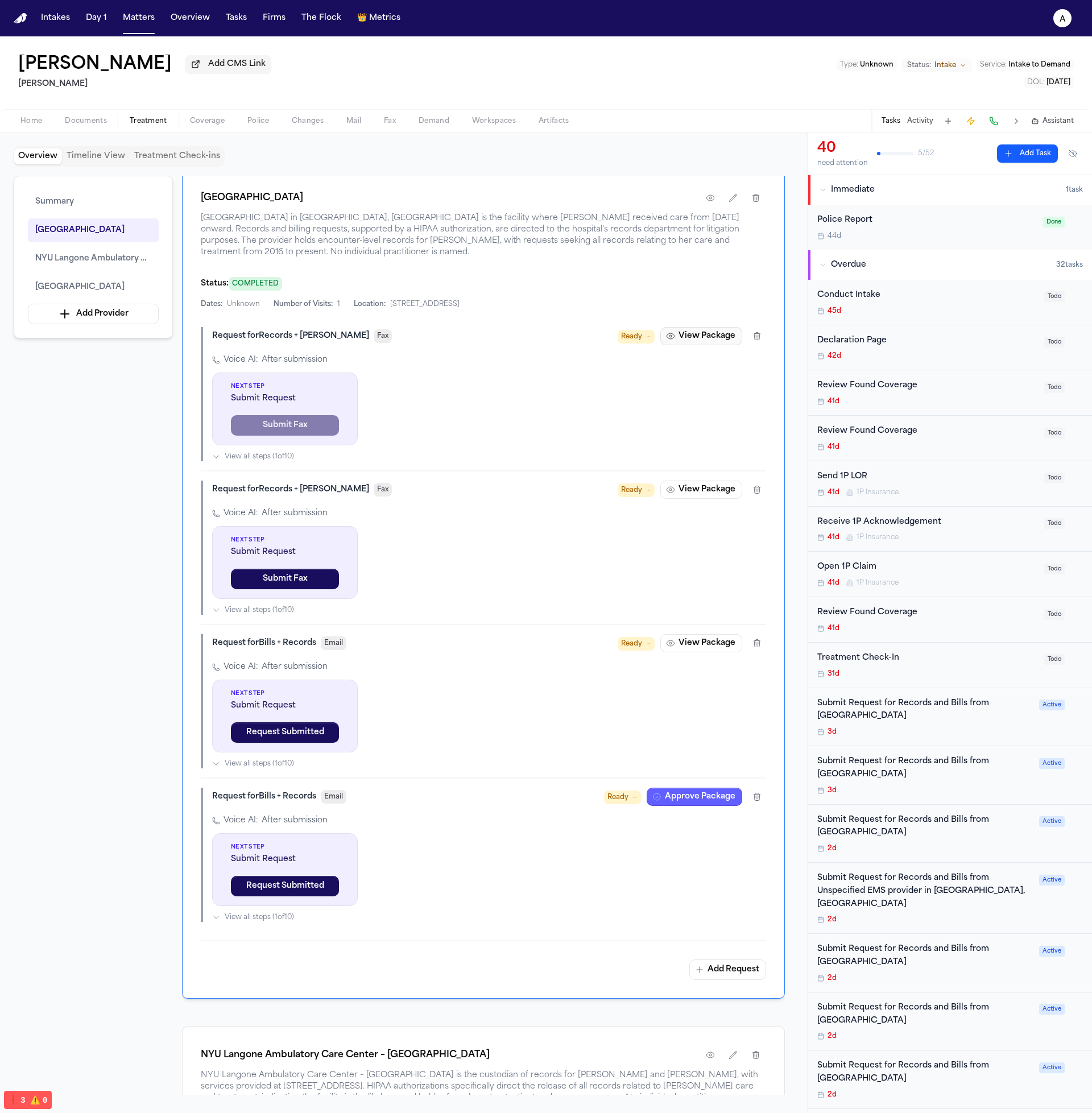
click at [709, 332] on button "View Package" at bounding box center [701, 336] width 82 height 18
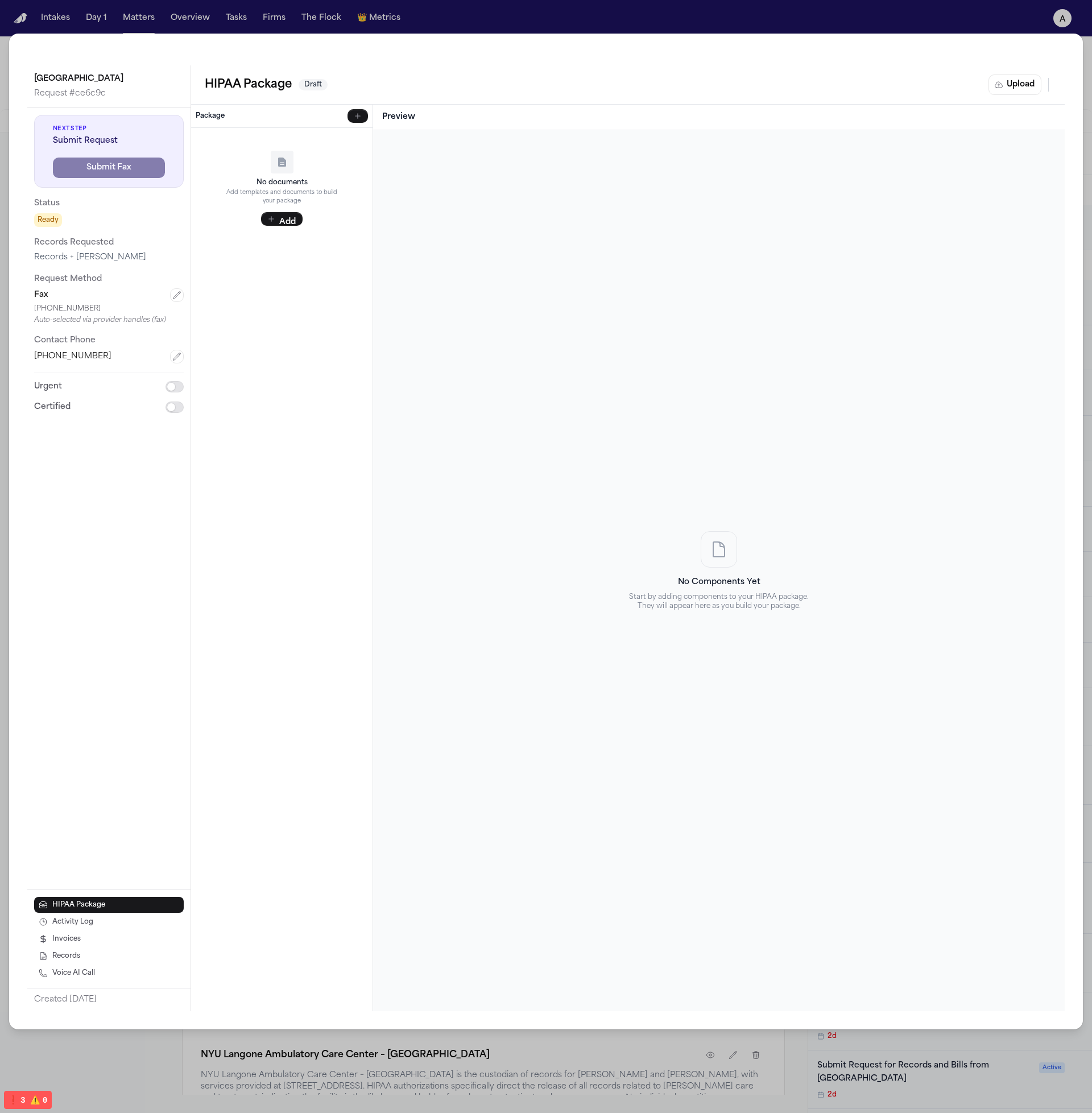
click at [853, 45] on div "Community Medical Center Request # ce6c9c Next Step Submit Request Submit Fax S…" at bounding box center [546, 531] width 1074 height 996
click at [850, 42] on div "Community Medical Center Request # ce6c9c Next Step Submit Request Submit Fax S…" at bounding box center [546, 531] width 1074 height 996
drag, startPoint x: 850, startPoint y: 40, endPoint x: 856, endPoint y: 34, distance: 8.5
click at [850, 40] on div "Community Medical Center Request # ce6c9c Next Step Submit Request Submit Fax S…" at bounding box center [546, 531] width 1074 height 996
click at [858, 31] on div "Community Medical Center Request # ce6c9c Next Step Submit Request Submit Fax S…" at bounding box center [546, 556] width 1092 height 1113
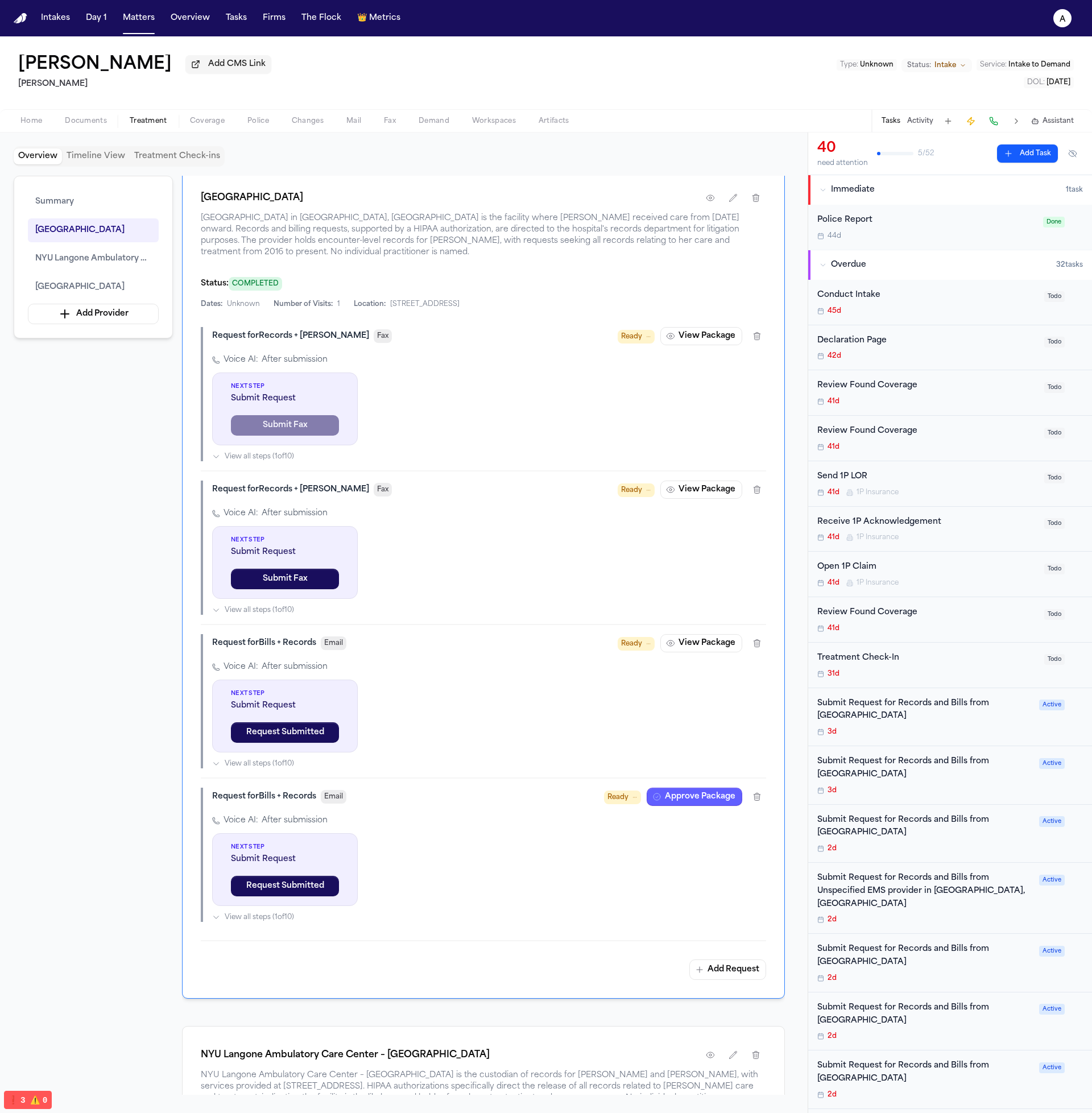
click at [694, 623] on div "Request for Records + Bills Fax Ready View Package Voice AI: After submission N…" at bounding box center [483, 624] width 566 height 595
click at [698, 657] on div "Request for Bills + Records Email Ready View Package Voice AI: After submission…" at bounding box center [483, 701] width 566 height 135
click at [704, 645] on button "View Package" at bounding box center [701, 643] width 82 height 18
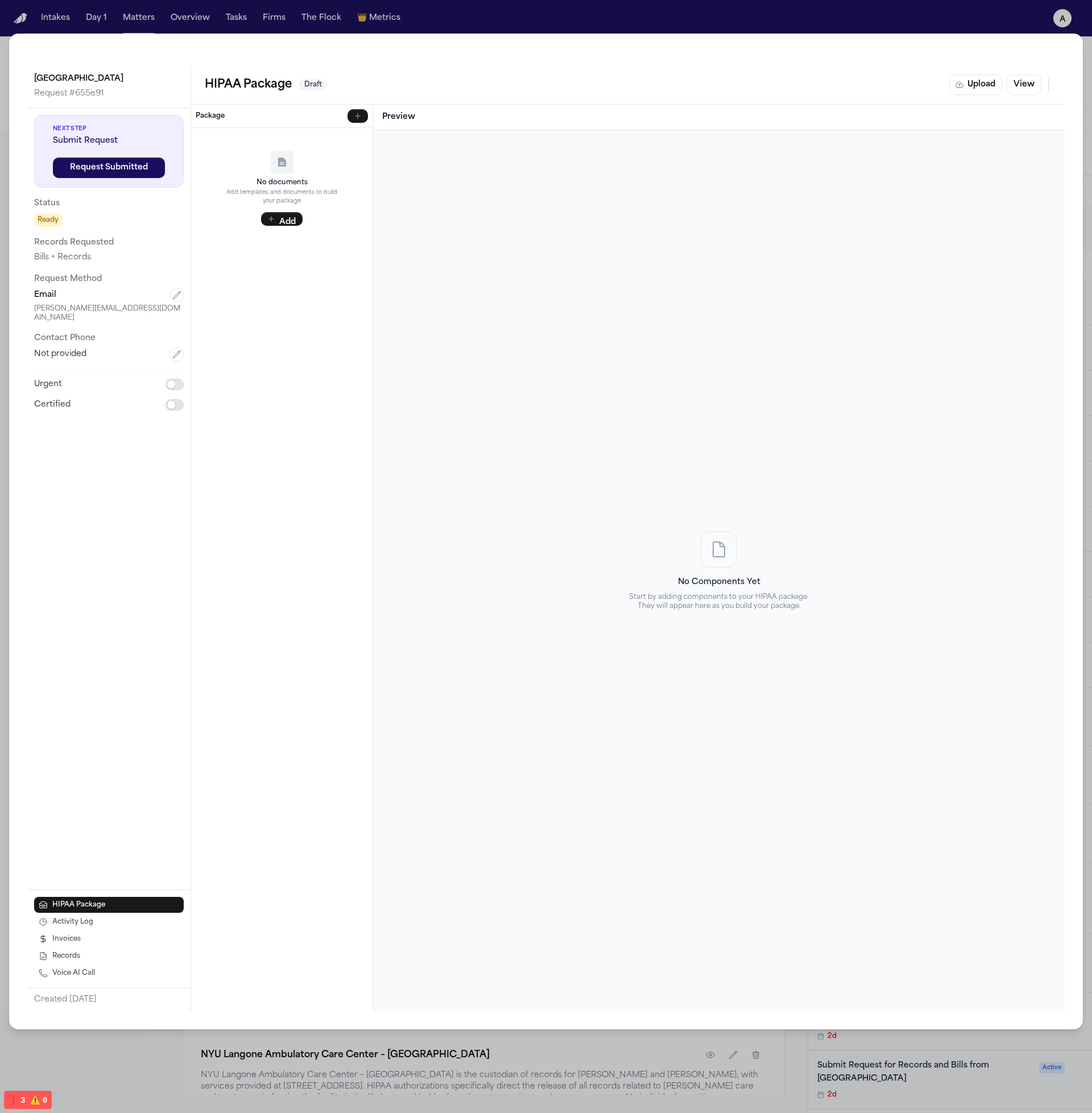
click at [657, 20] on div "Community Medical Center Request # 655e91 Next Step Submit Request Request Subm…" at bounding box center [546, 556] width 1092 height 1113
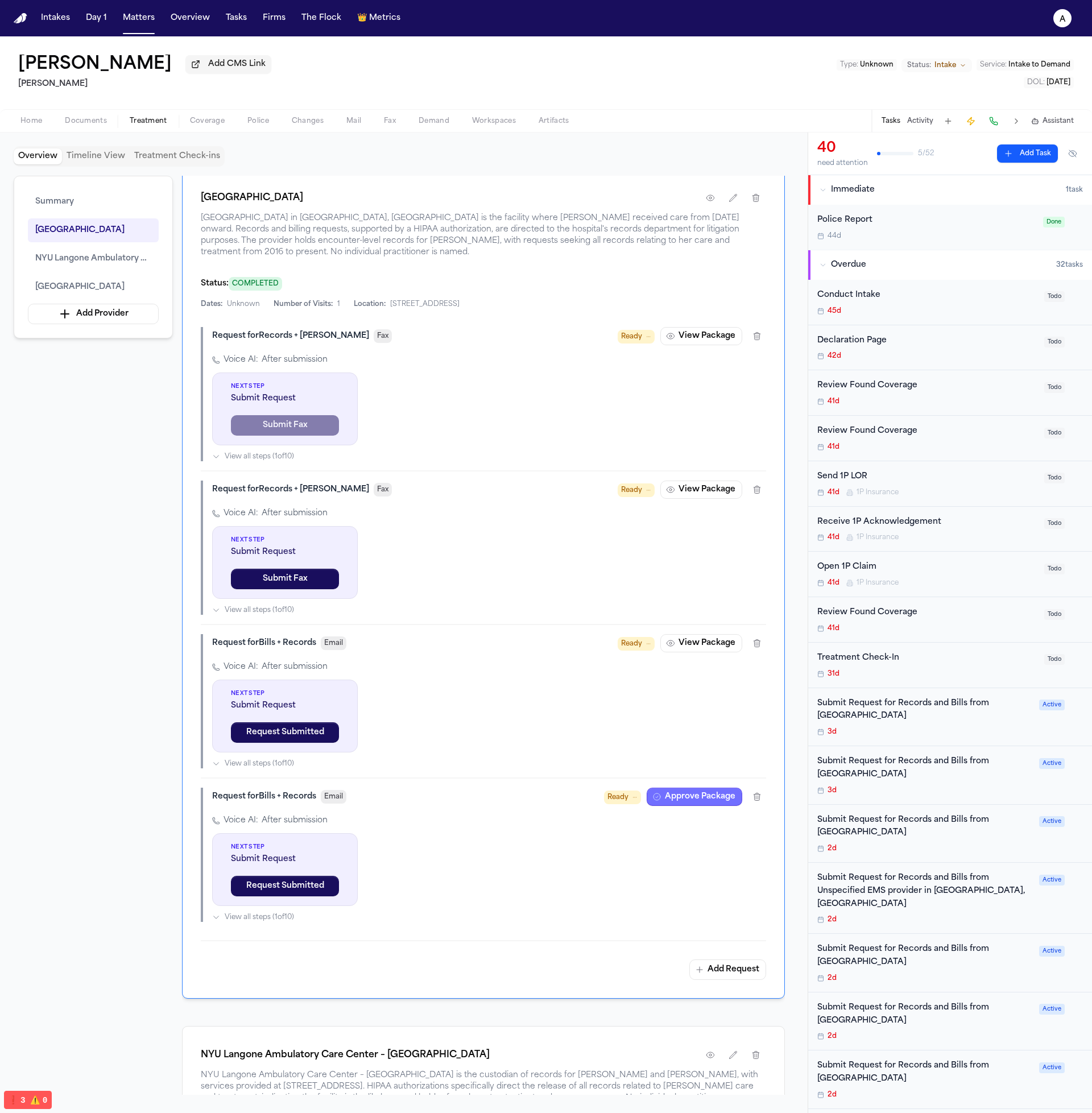
click at [687, 804] on button "Approve Package" at bounding box center [695, 796] width 95 height 18
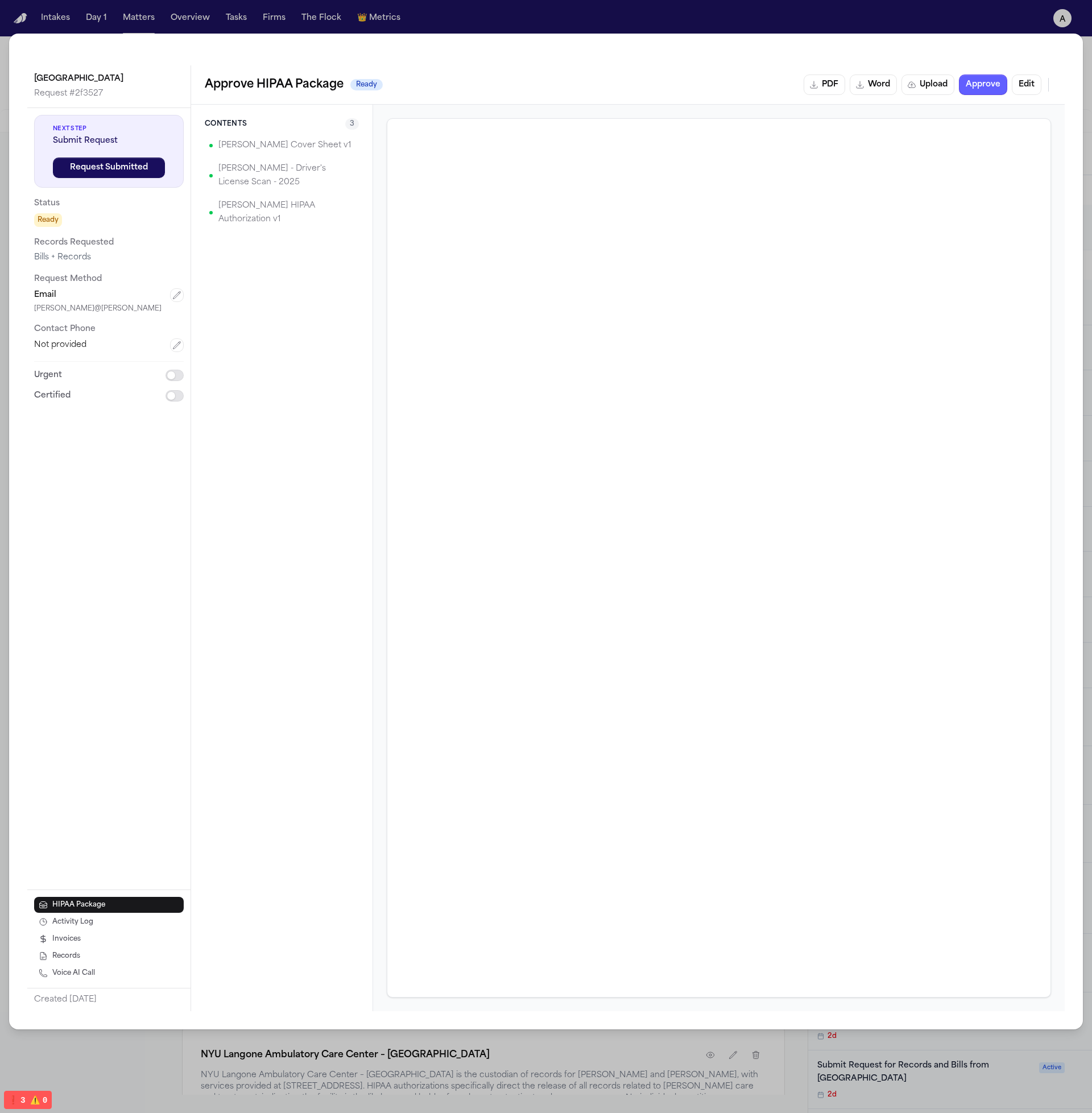
click at [1010, 79] on div "PDF Word Upload Approve Edit" at bounding box center [927, 84] width 247 height 20
click at [1016, 83] on button "Edit" at bounding box center [1027, 84] width 29 height 20
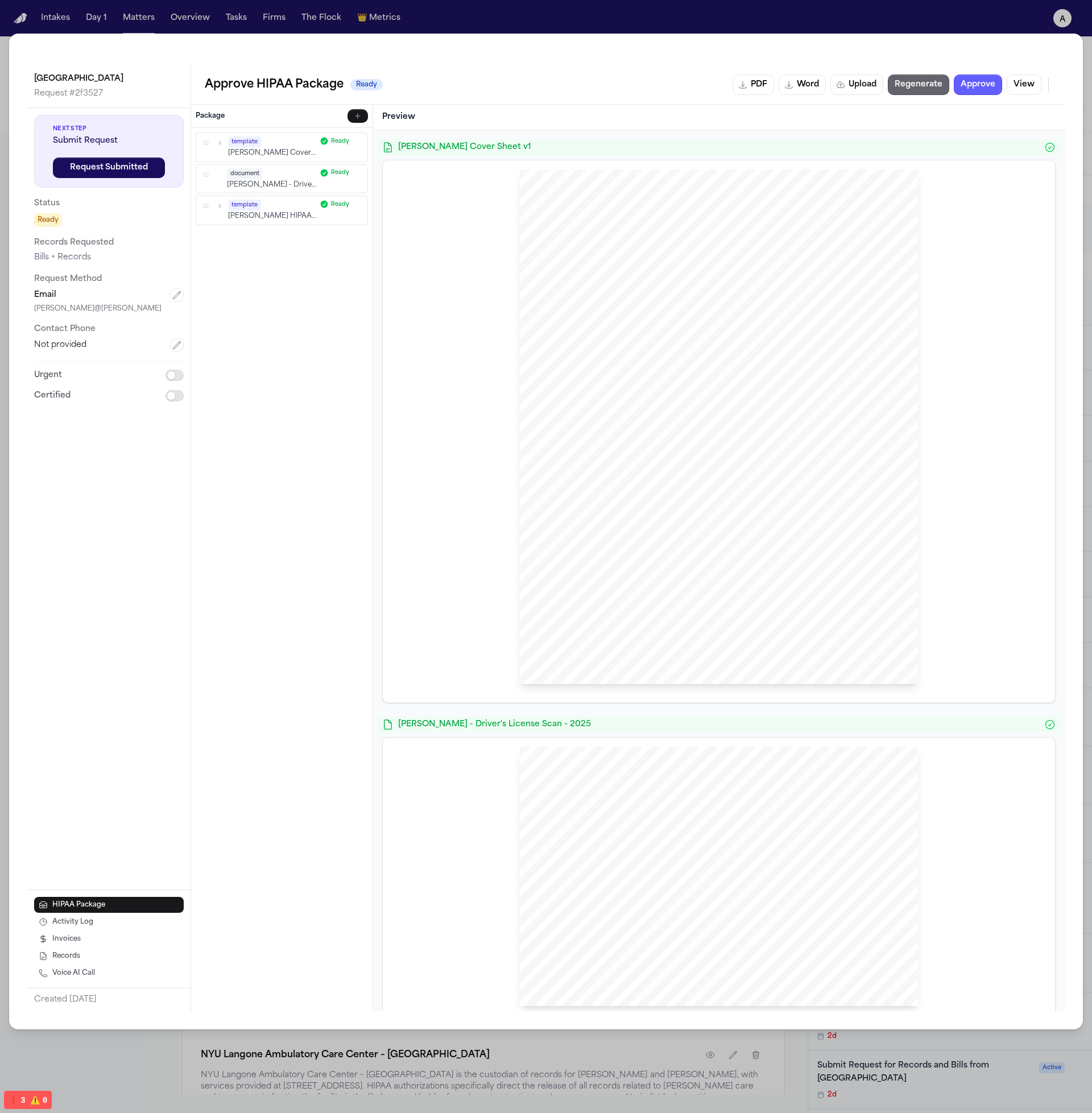
click at [928, 78] on button "Regenerate" at bounding box center [918, 84] width 61 height 20
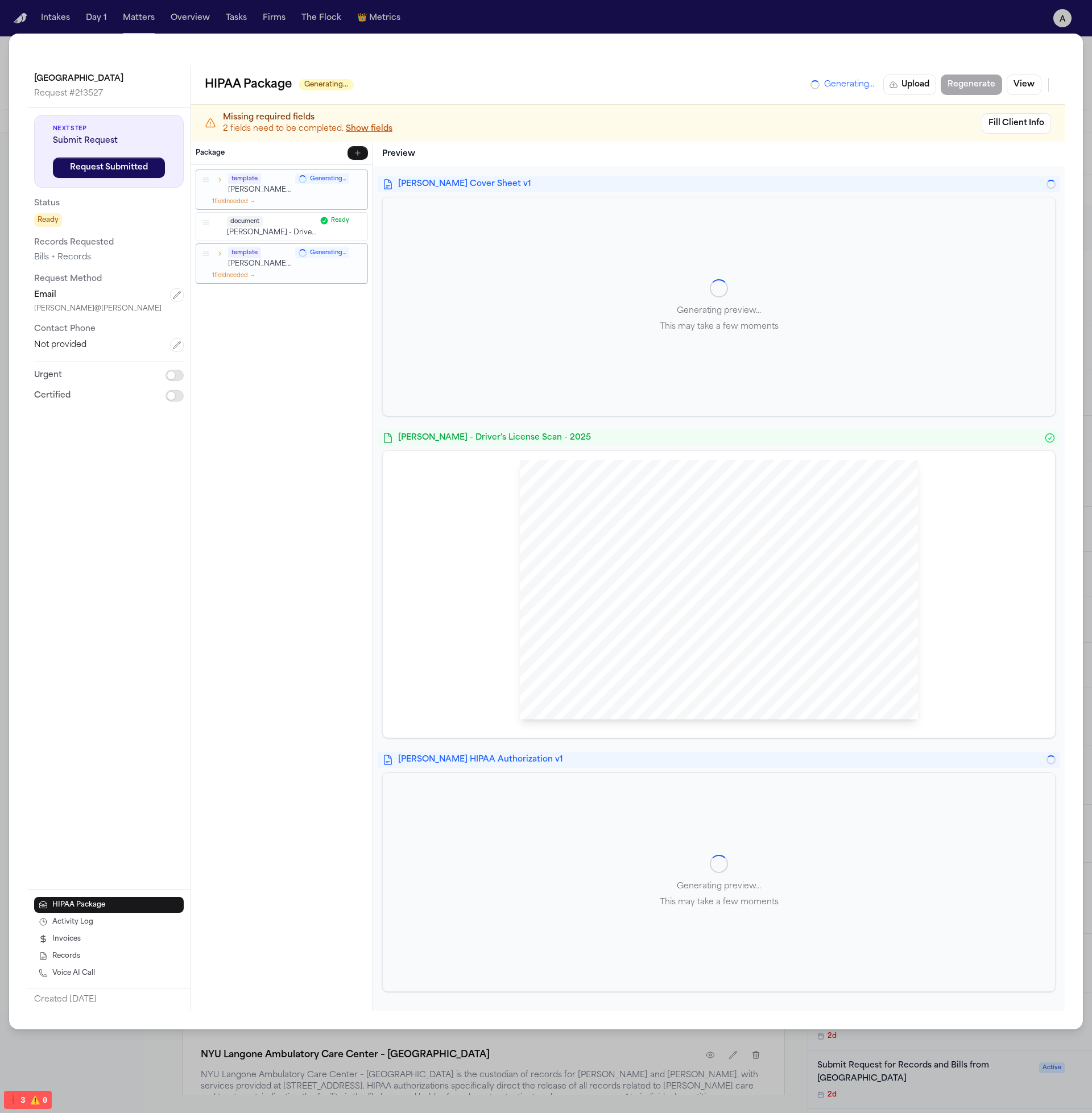
click at [376, 129] on button "Show fields" at bounding box center [369, 129] width 47 height 11
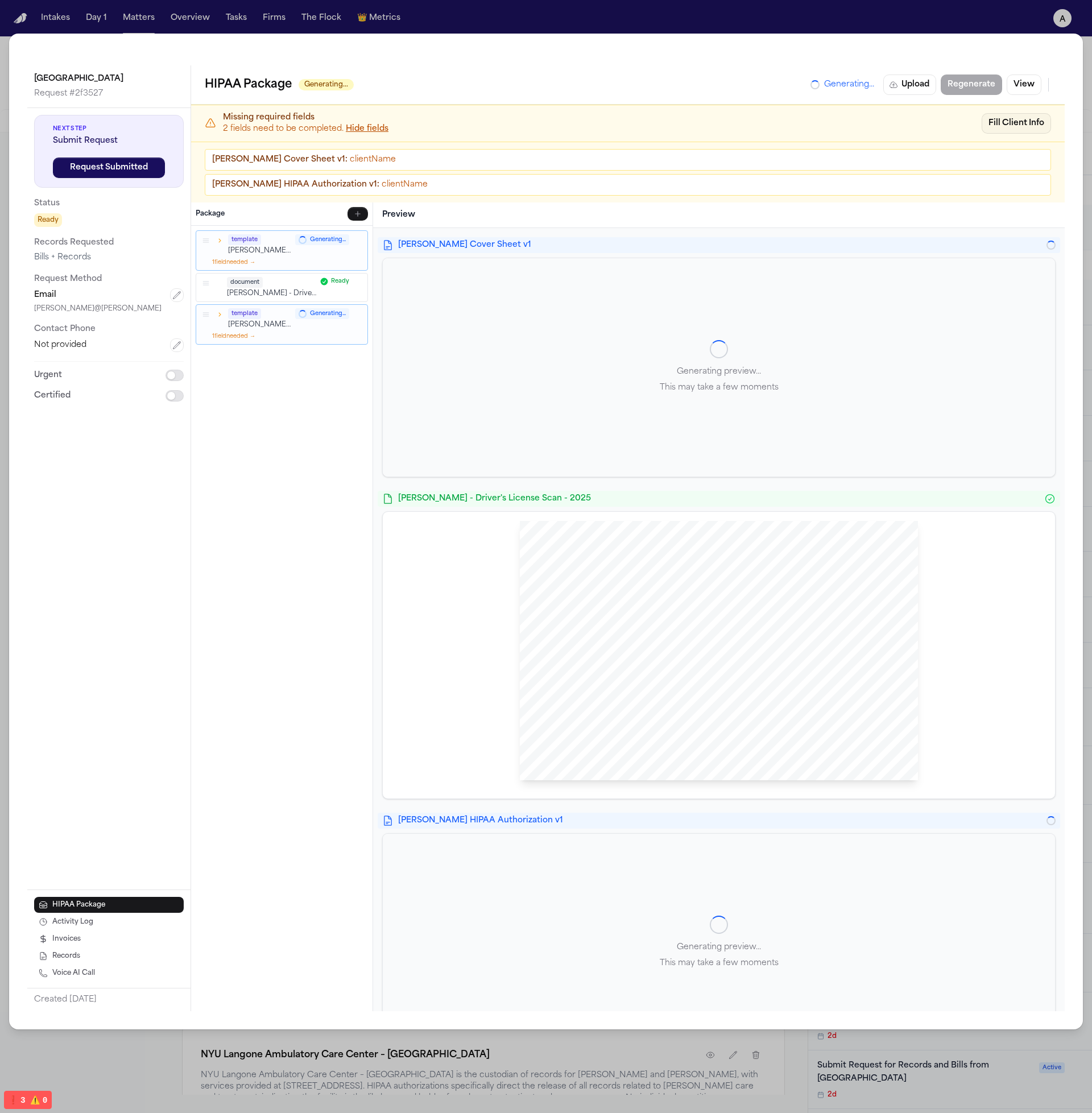
click at [1012, 123] on button "Fill Client Info" at bounding box center [1016, 123] width 69 height 20
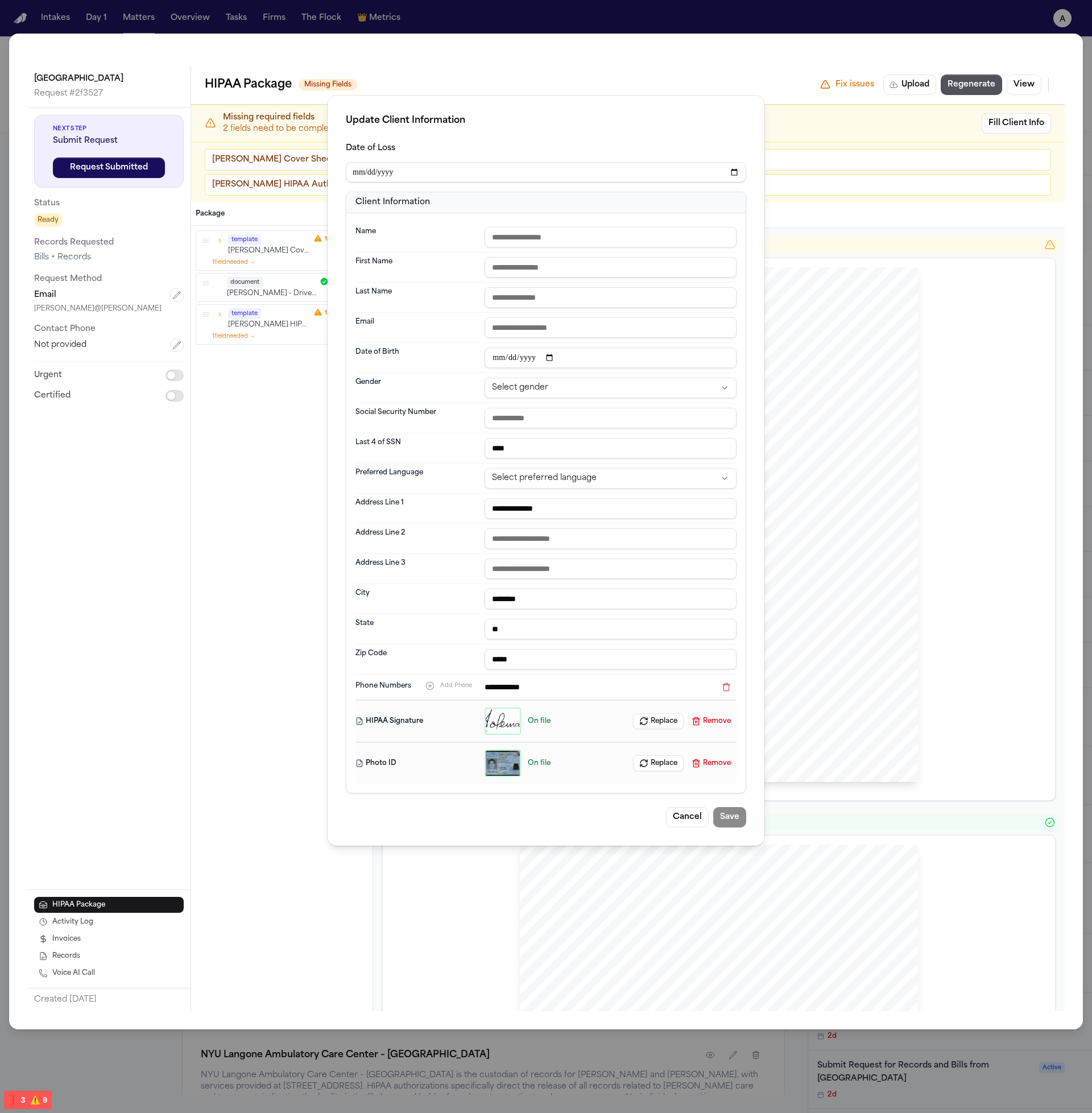
click at [662, 724] on button "Replace" at bounding box center [659, 721] width 51 height 16
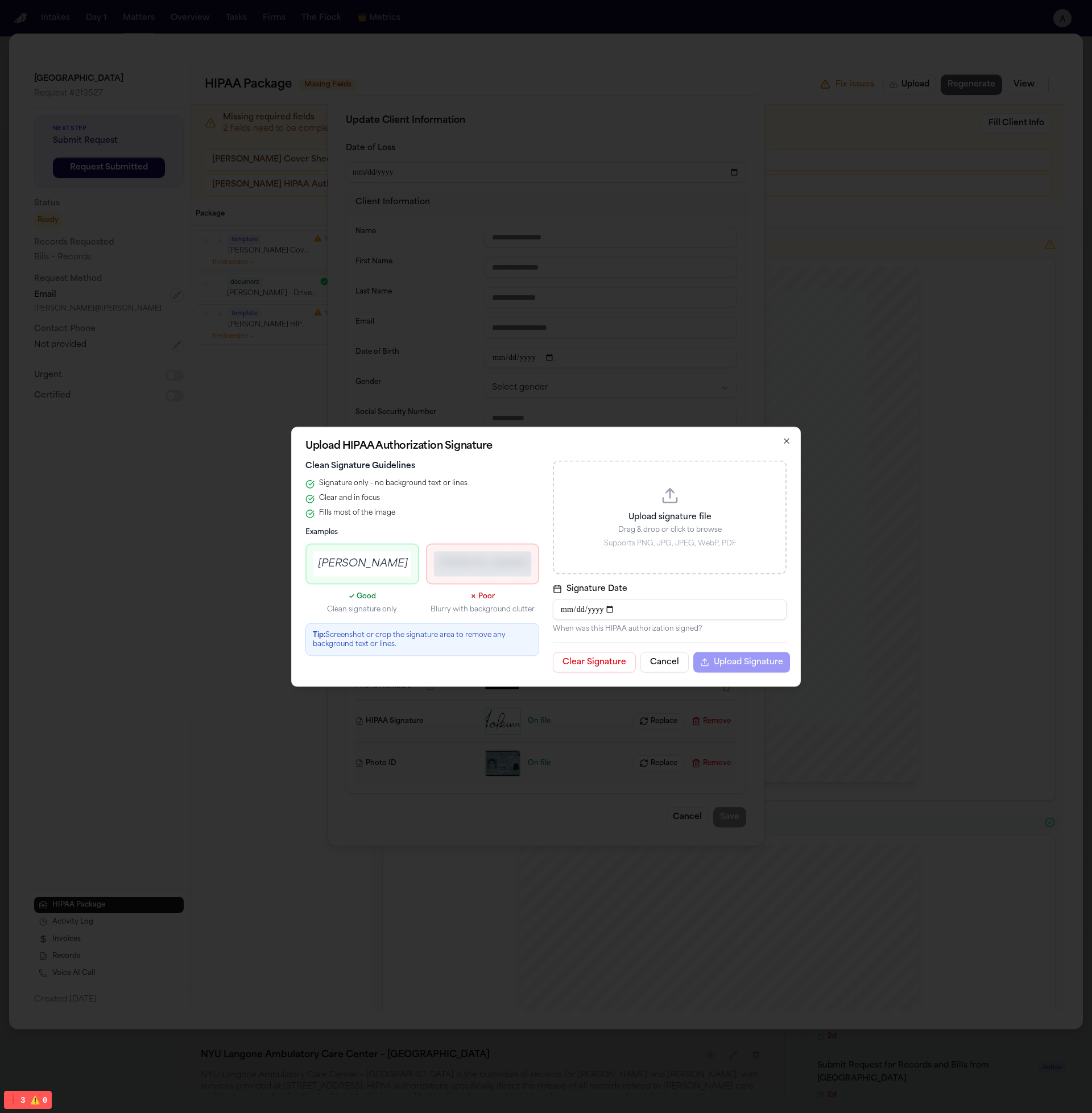
click at [665, 664] on button "Cancel" at bounding box center [664, 662] width 48 height 20
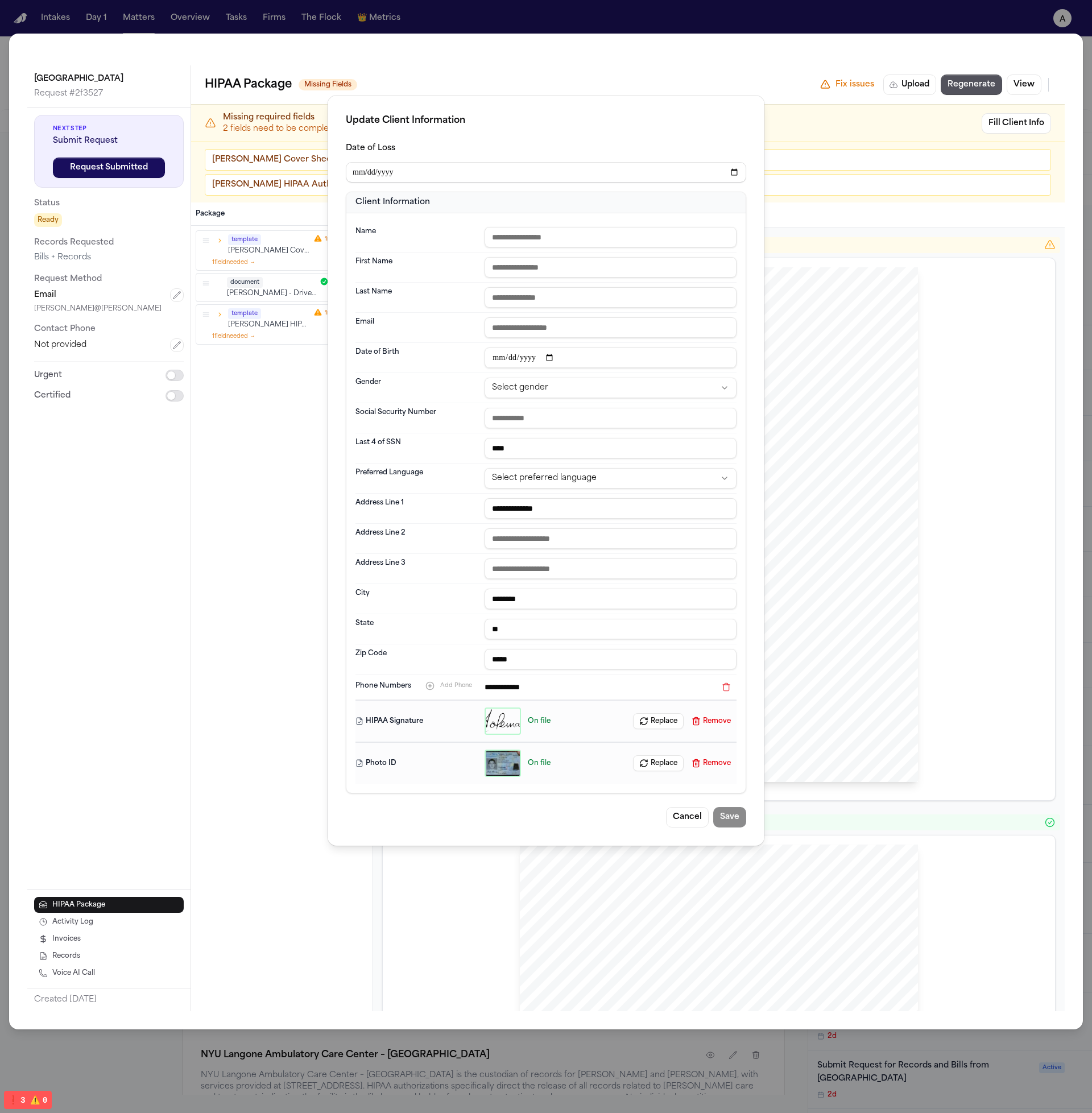
click at [561, 219] on div "**********" at bounding box center [546, 503] width 399 height 579
click at [565, 232] on input "text" at bounding box center [610, 237] width 252 height 20
click at [532, 148] on div "**********" at bounding box center [546, 162] width 401 height 42
click at [734, 169] on input "**********" at bounding box center [546, 172] width 401 height 20
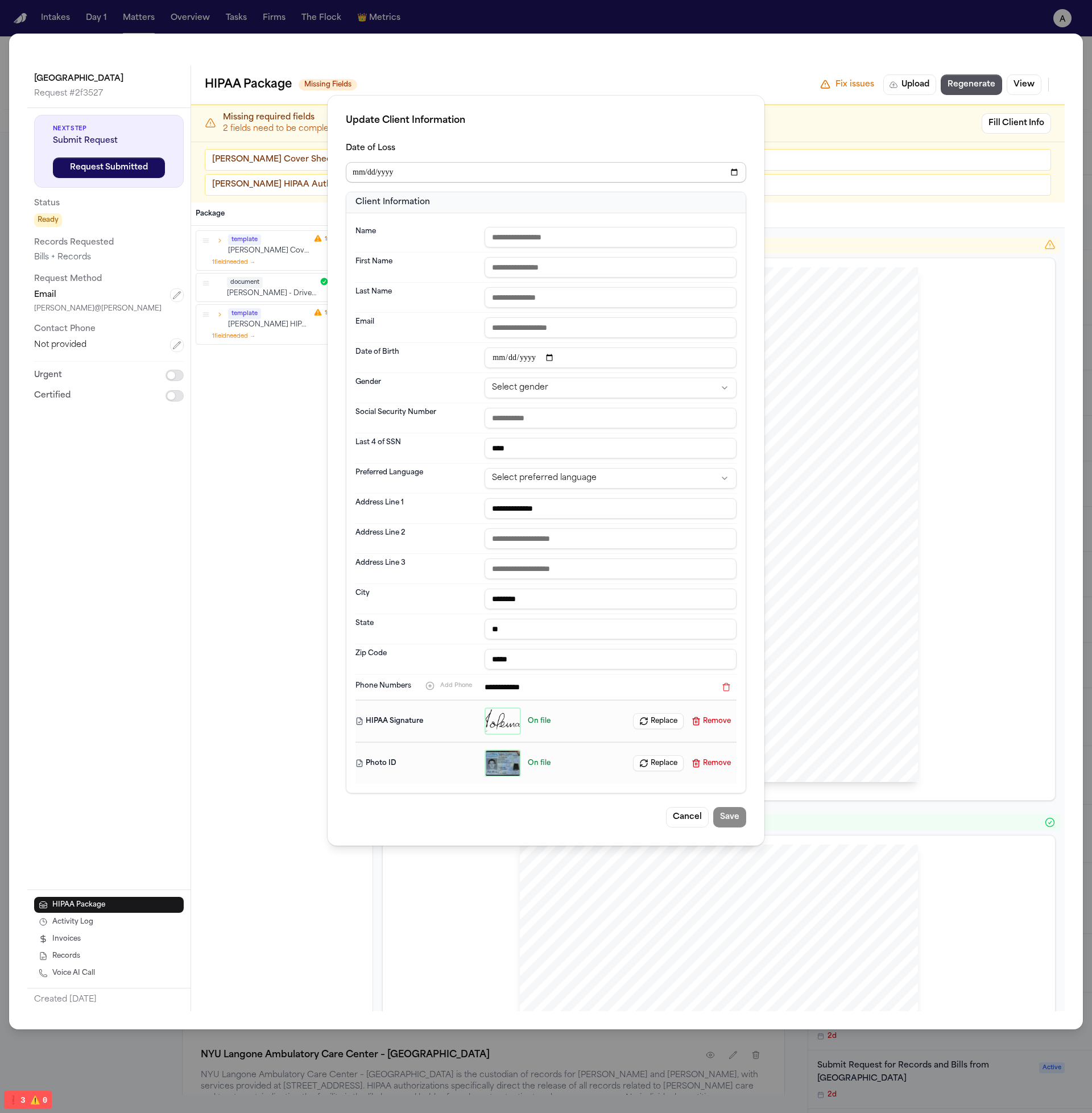
click at [734, 169] on input "**********" at bounding box center [546, 172] width 401 height 20
click at [701, 131] on div "**********" at bounding box center [546, 470] width 437 height 750
drag, startPoint x: 685, startPoint y: 822, endPoint x: 402, endPoint y: 308, distance: 586.8
click at [402, 309] on div "**********" at bounding box center [546, 484] width 401 height 686
click at [572, 236] on input "text" at bounding box center [610, 237] width 252 height 20
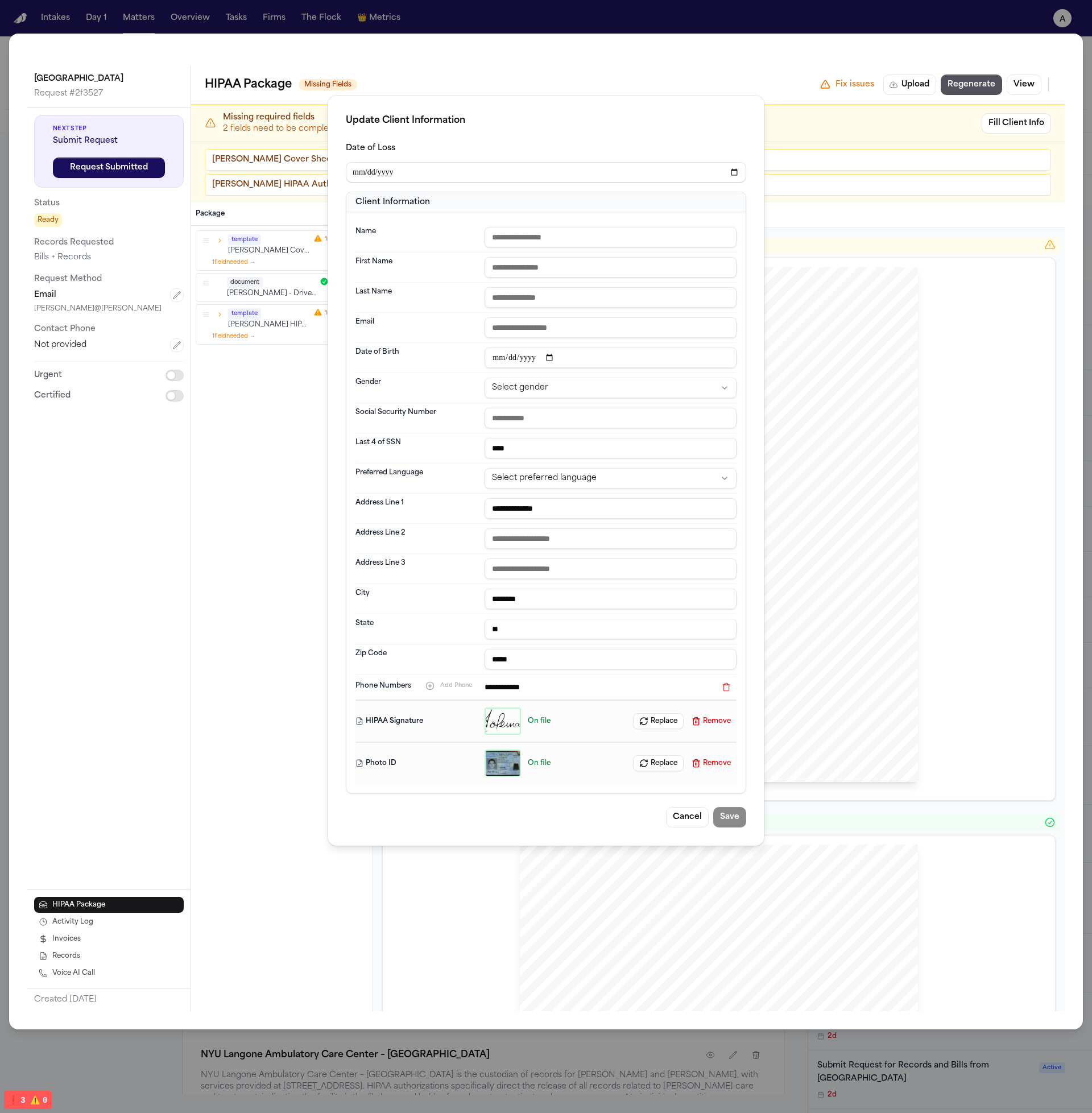
click at [593, 495] on div "**********" at bounding box center [546, 508] width 381 height 30
click at [600, 572] on input "text" at bounding box center [610, 569] width 252 height 20
click at [602, 428] on input "text" at bounding box center [610, 418] width 252 height 20
click at [572, 619] on input "**" at bounding box center [610, 628] width 252 height 20
click at [565, 429] on div "Social Security Number" at bounding box center [546, 418] width 381 height 30
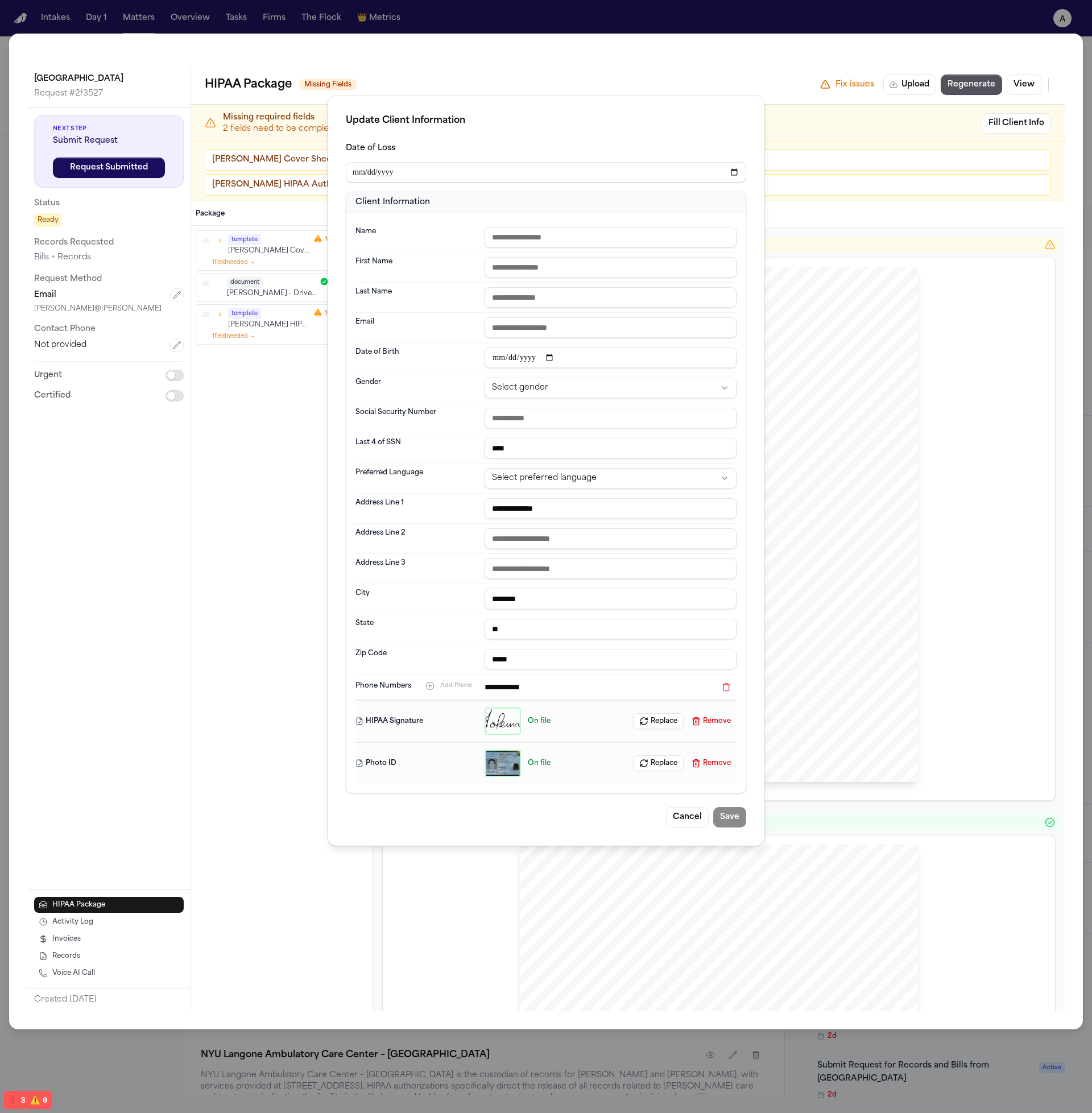
click at [566, 443] on input "****" at bounding box center [610, 448] width 252 height 20
click at [573, 415] on input "text" at bounding box center [610, 418] width 252 height 20
click at [569, 453] on input "****" at bounding box center [610, 448] width 252 height 20
click at [585, 403] on div "Social Security Number" at bounding box center [546, 418] width 381 height 30
click at [583, 412] on input "text" at bounding box center [610, 418] width 252 height 20
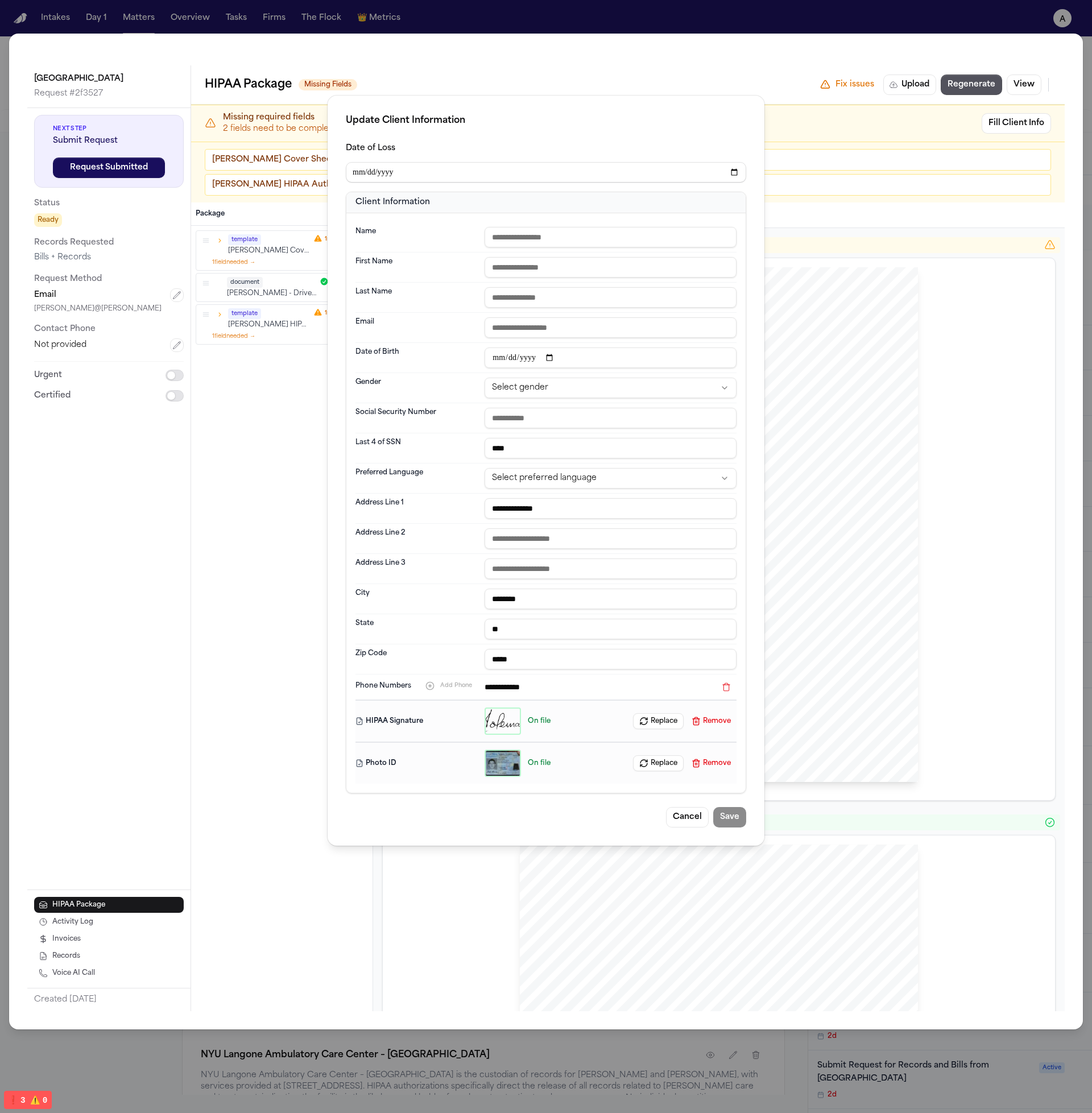
click at [610, 309] on div "Last Name" at bounding box center [546, 297] width 381 height 30
click at [607, 323] on input "email" at bounding box center [610, 327] width 252 height 20
click at [568, 224] on div "Name" at bounding box center [546, 237] width 381 height 30
click at [568, 233] on input "text" at bounding box center [610, 237] width 252 height 20
click at [560, 614] on div "State **" at bounding box center [546, 629] width 381 height 30
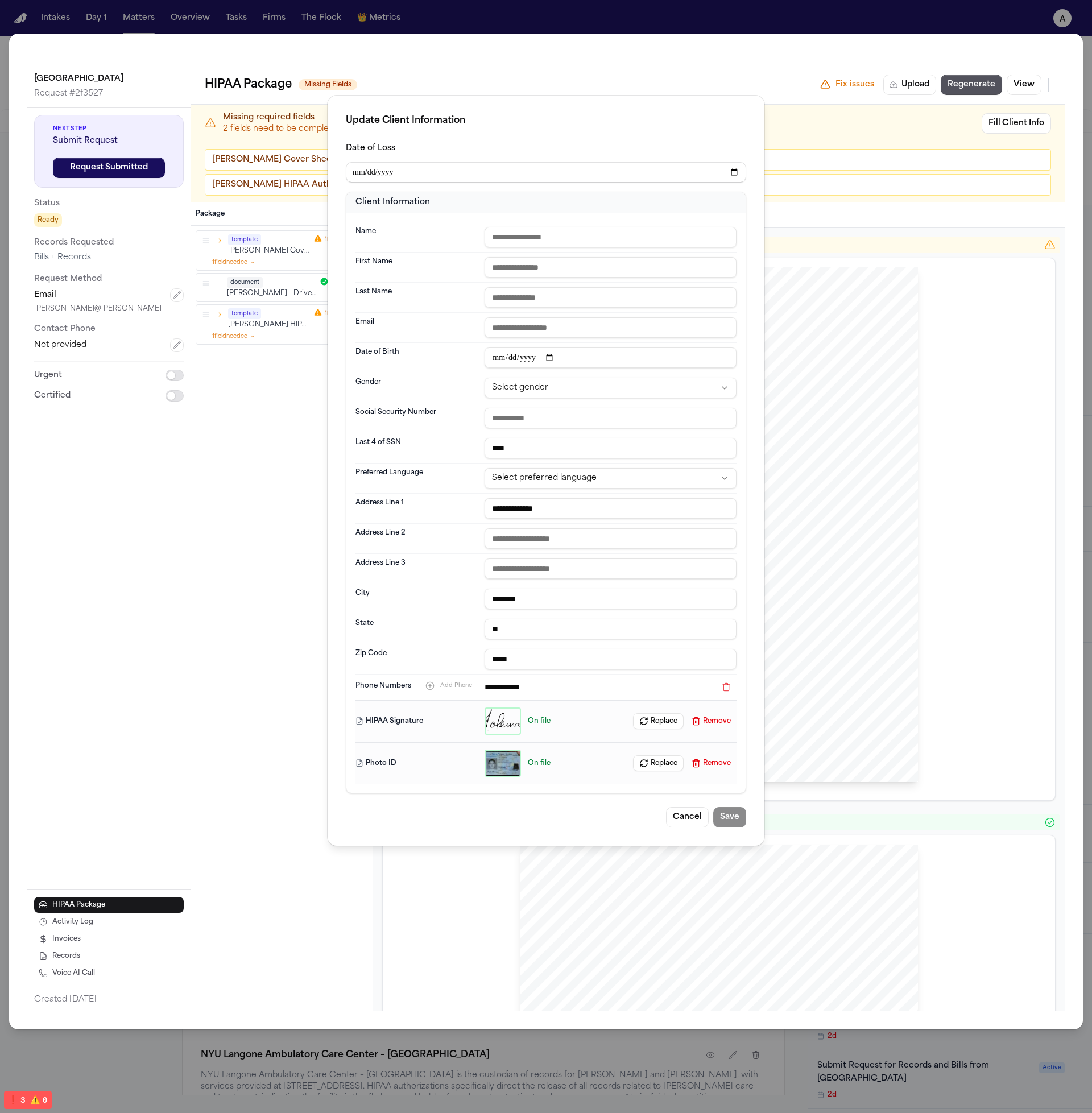
click at [567, 598] on input "********" at bounding box center [610, 599] width 252 height 20
click at [578, 574] on input "text" at bounding box center [610, 569] width 252 height 20
type input "*"
click at [693, 818] on button "Cancel" at bounding box center [687, 817] width 42 height 20
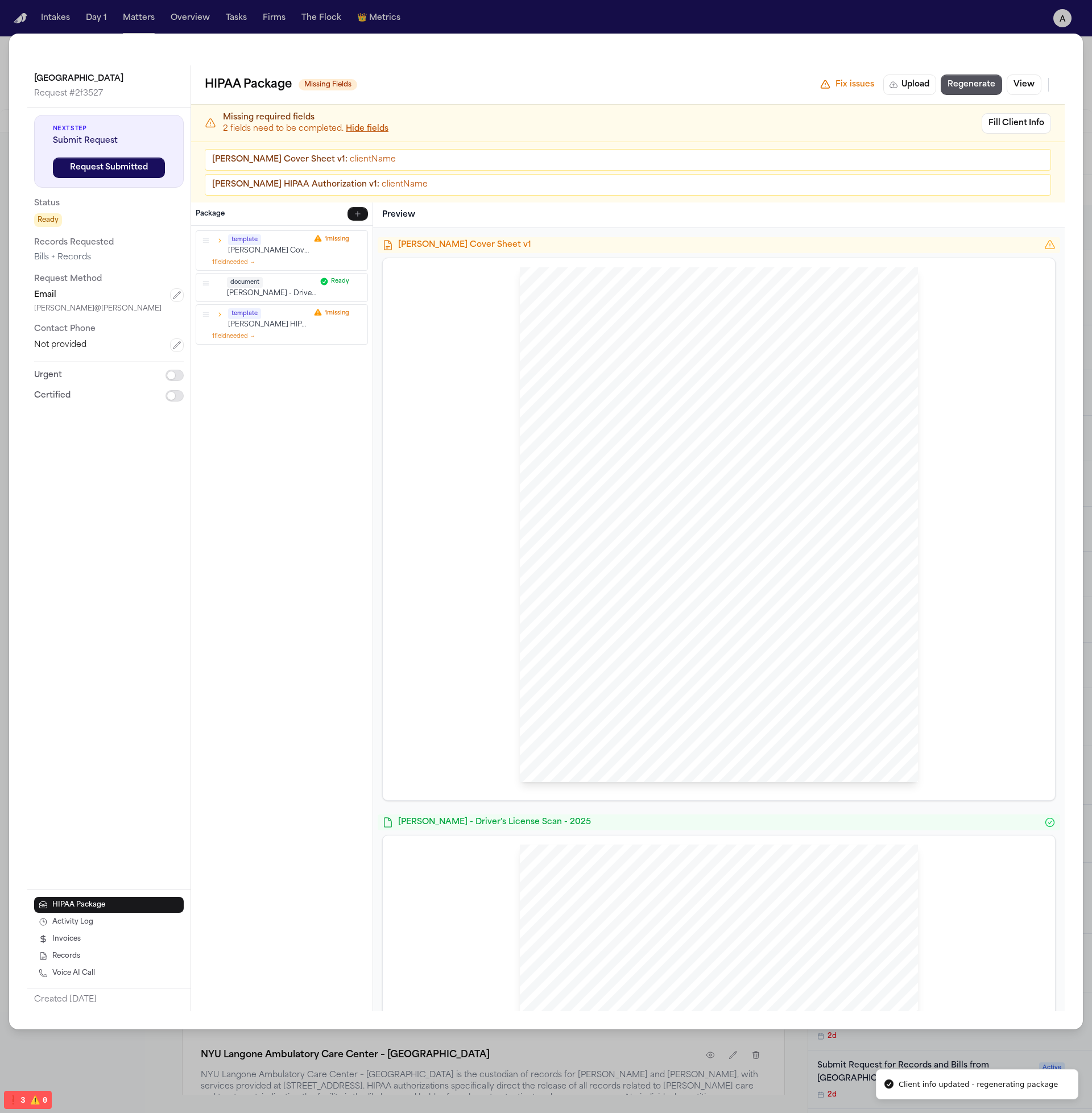
click at [273, 241] on div "template" at bounding box center [269, 239] width 82 height 11
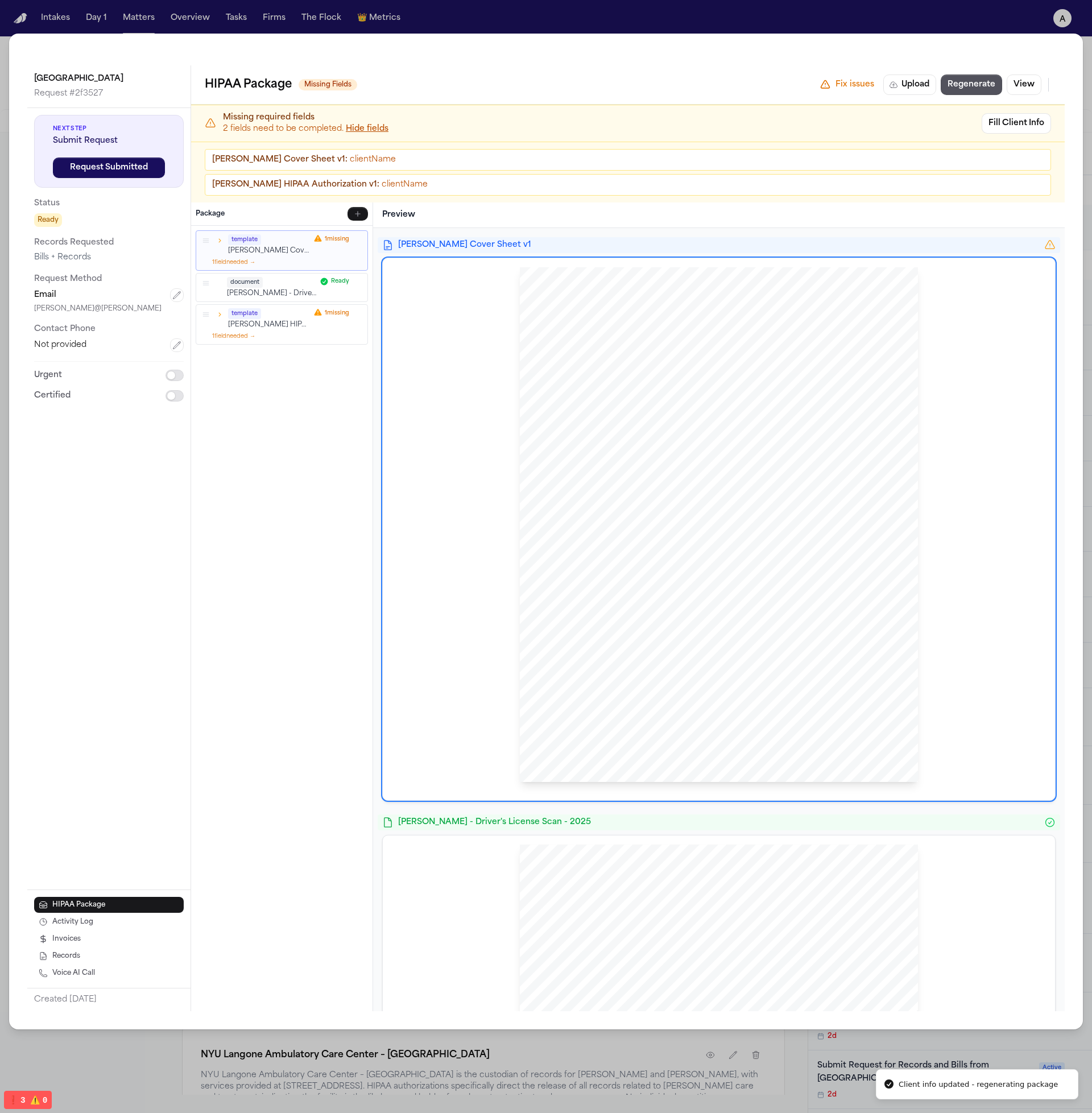
click at [224, 242] on div "template Hecht Cover Sheet v1 1 missing" at bounding box center [282, 245] width 162 height 21
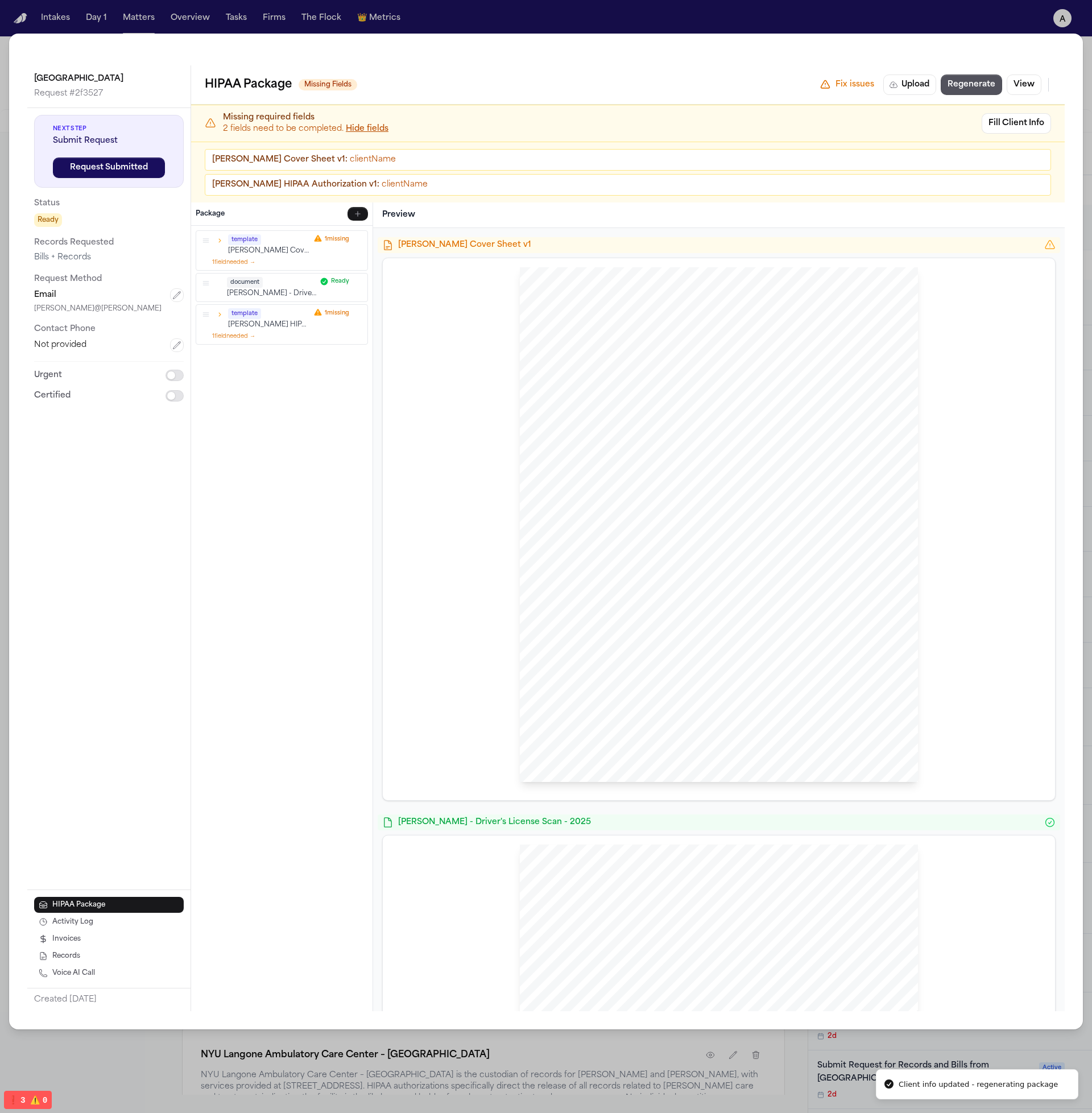
click at [217, 241] on icon "button" at bounding box center [220, 241] width 8 height 8
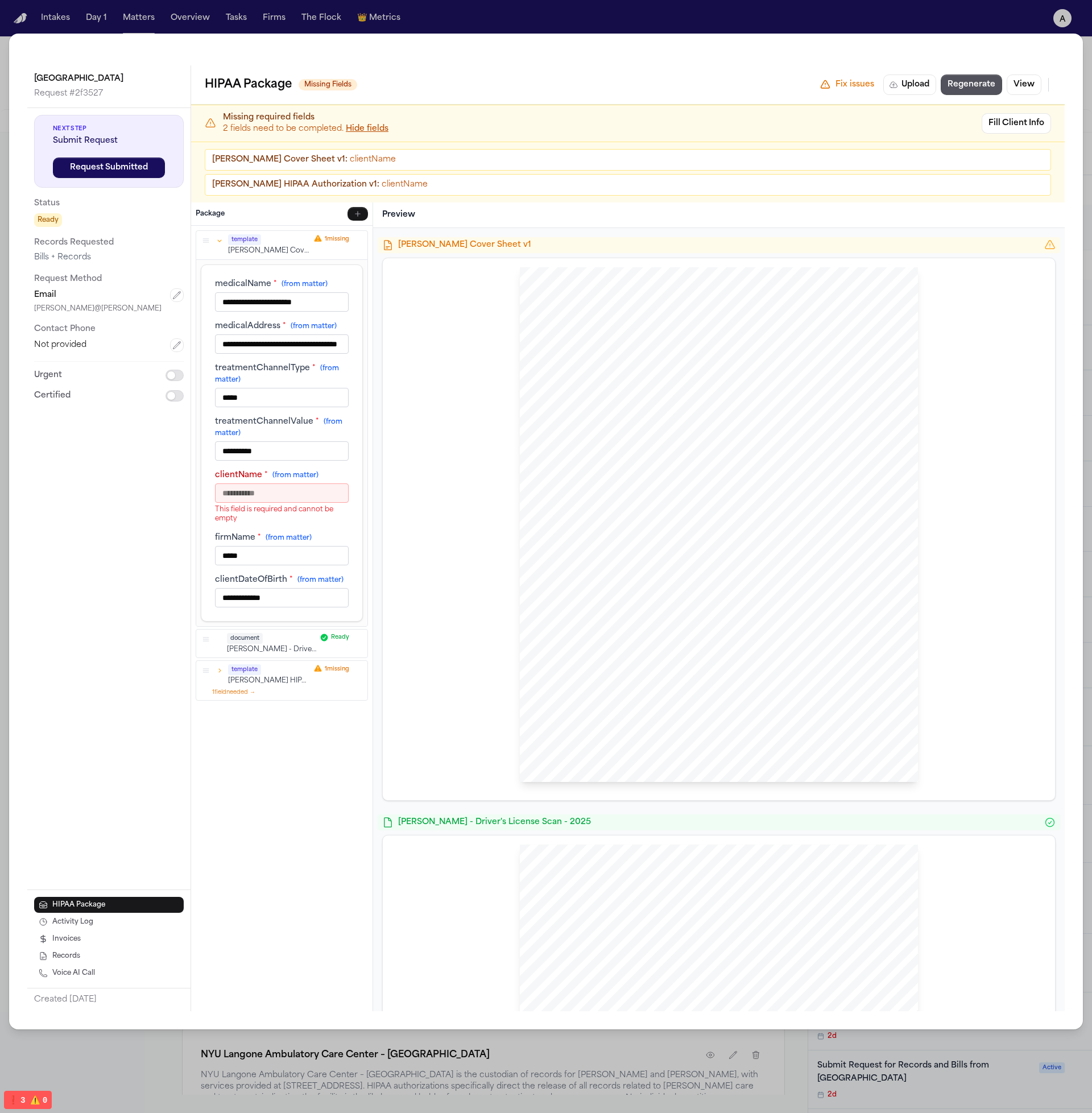
click at [281, 490] on input "clientName * (from matter)" at bounding box center [282, 494] width 134 height 20
click at [486, 677] on div "Hecht Sent Via EMAIL: dean@finch Community Medical Center 99 Highway 37 West, T…" at bounding box center [719, 530] width 655 height 524
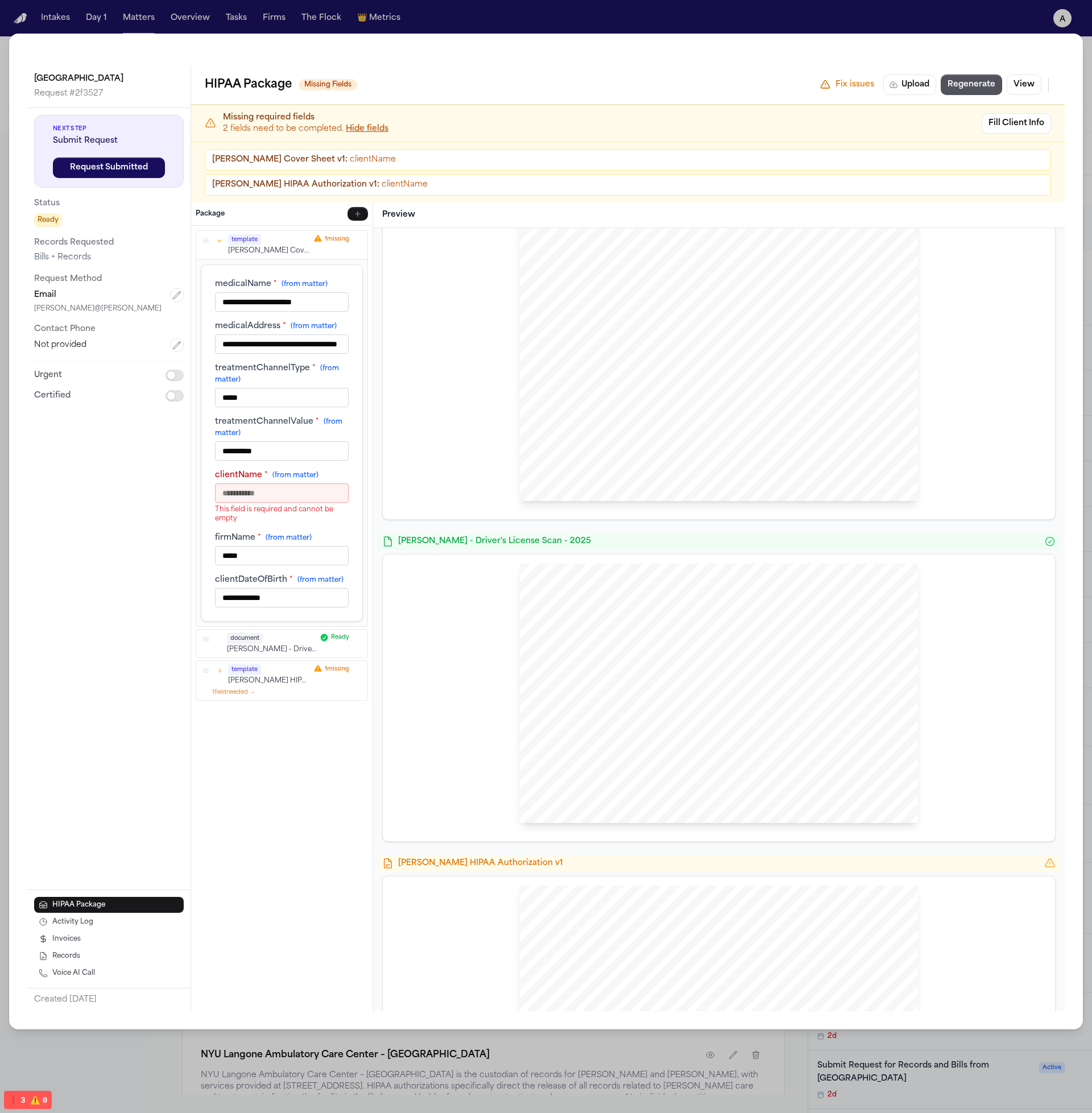
scroll to position [339, 0]
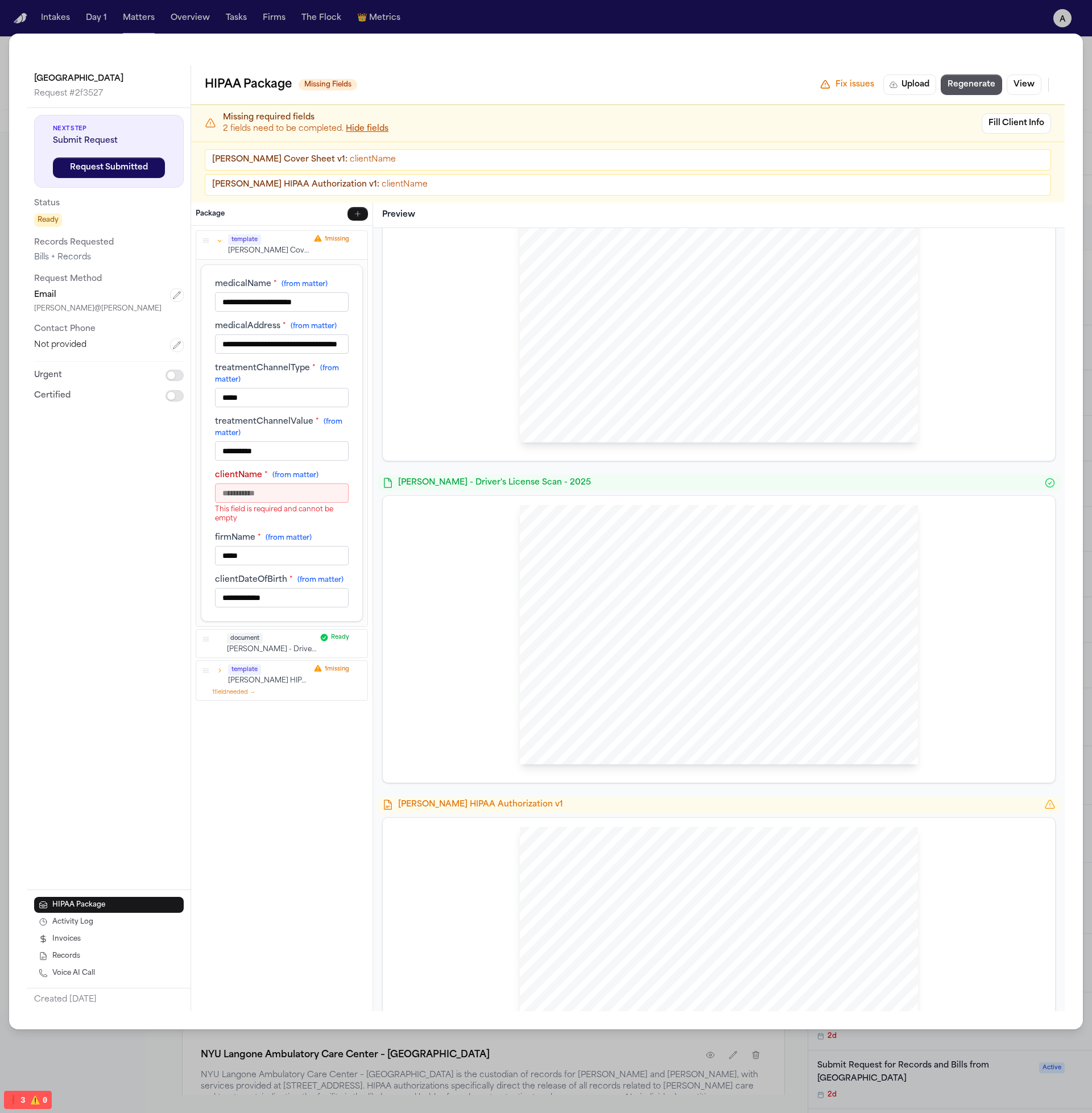
click at [271, 671] on div "template" at bounding box center [269, 669] width 82 height 11
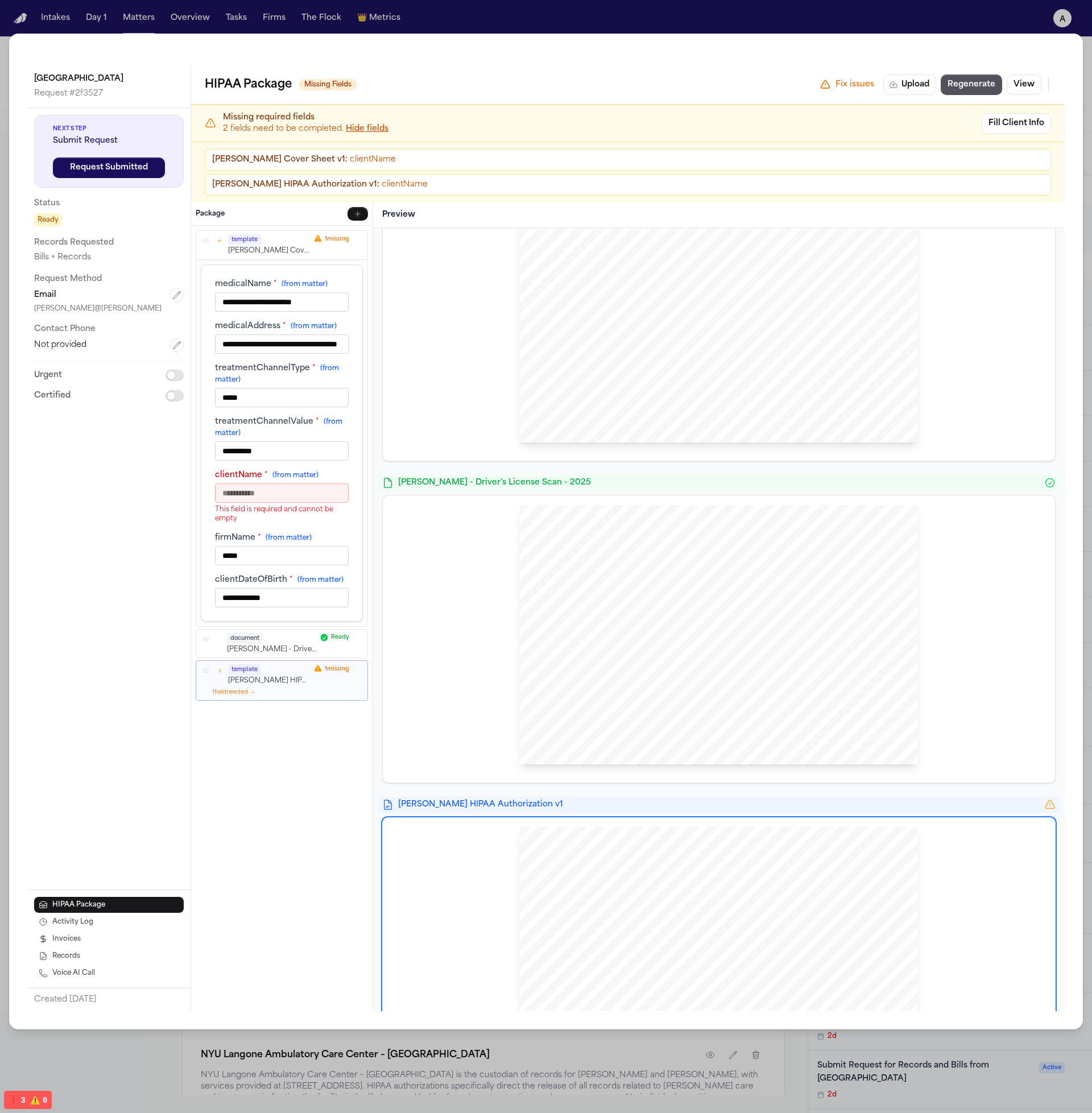
click at [220, 673] on icon "button" at bounding box center [220, 671] width 8 height 8
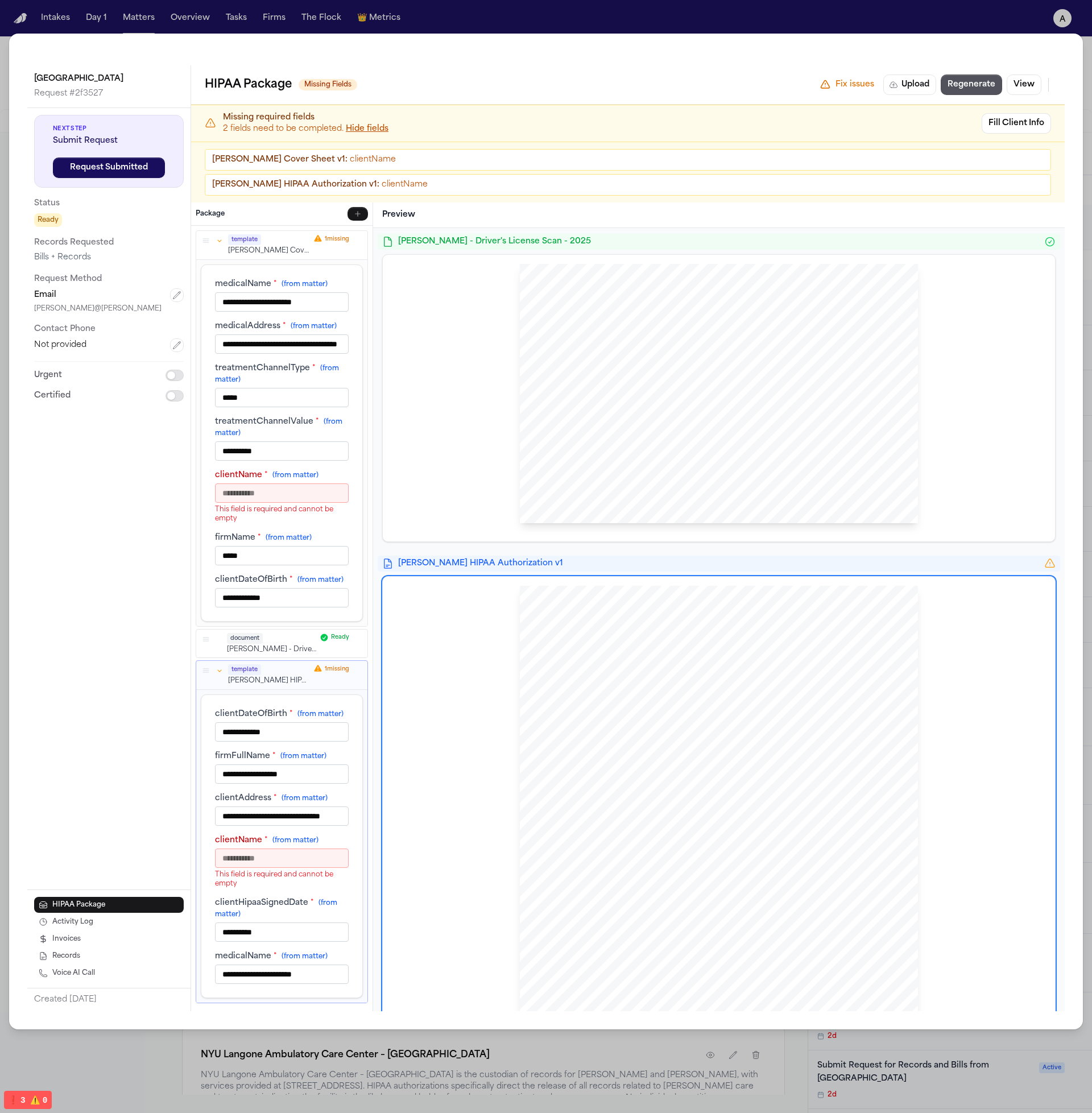
scroll to position [698, 0]
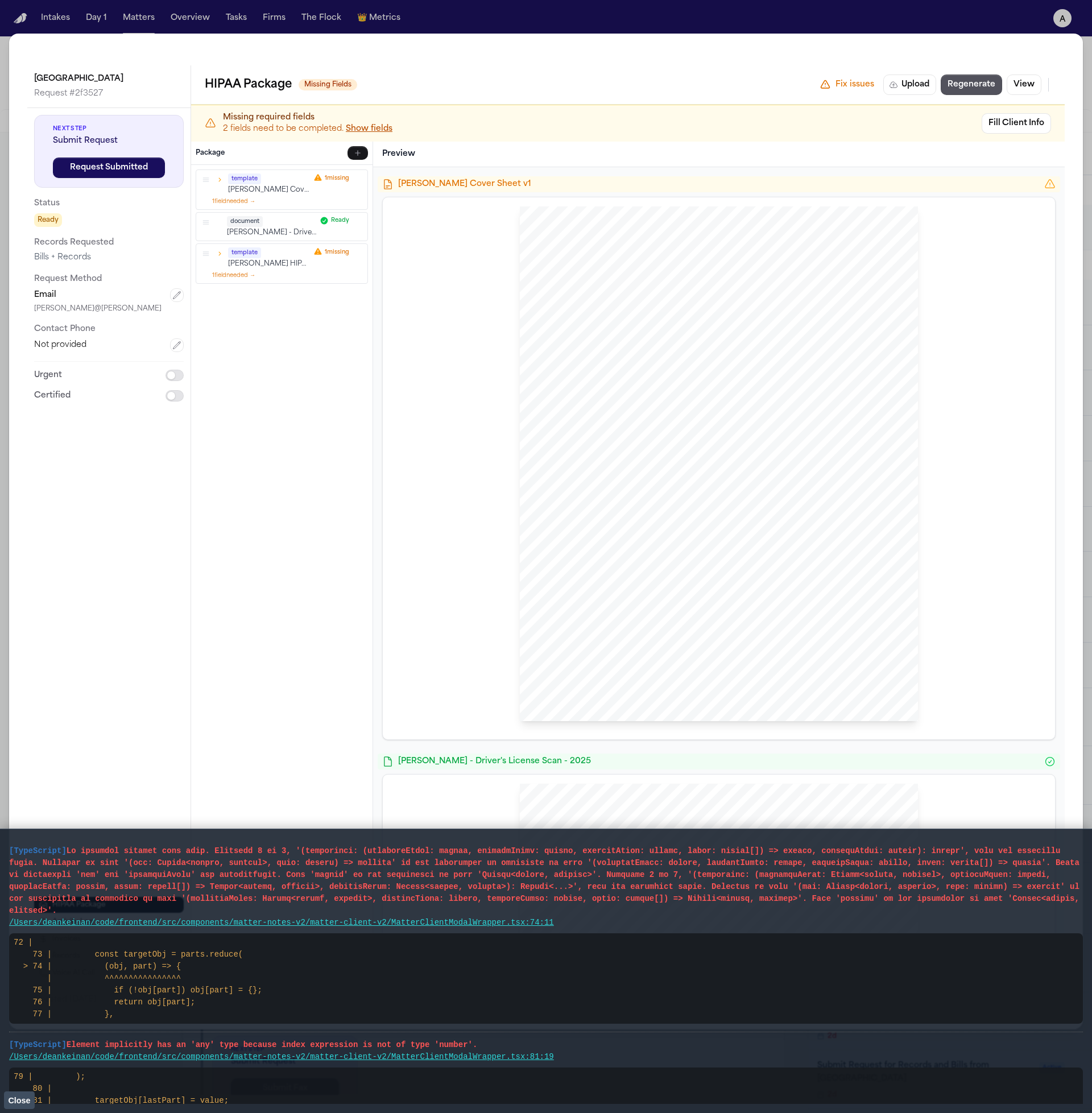
click at [384, 923] on link "/Users/deankeinan/code/frontend/src/components/matter-notes-v2/matter-client-v2…" at bounding box center [282, 922] width 545 height 9
click at [376, 916] on pre "[TypeScript]" at bounding box center [546, 881] width 1074 height 72
click at [374, 920] on link "/Users/deankeinan/code/frontend/src/components/matter-notes-v2/matter-client-v2…" at bounding box center [282, 922] width 545 height 9
click at [373, 925] on link "/Users/deankeinan/code/frontend/src/components/matter-notes-v2/matter-client-v2…" at bounding box center [282, 922] width 545 height 9
click at [370, 928] on pre "/Users/deankeinan/code/frontend/src/components/matter-notes-v2/matter-client-v2…" at bounding box center [546, 923] width 1074 height 12
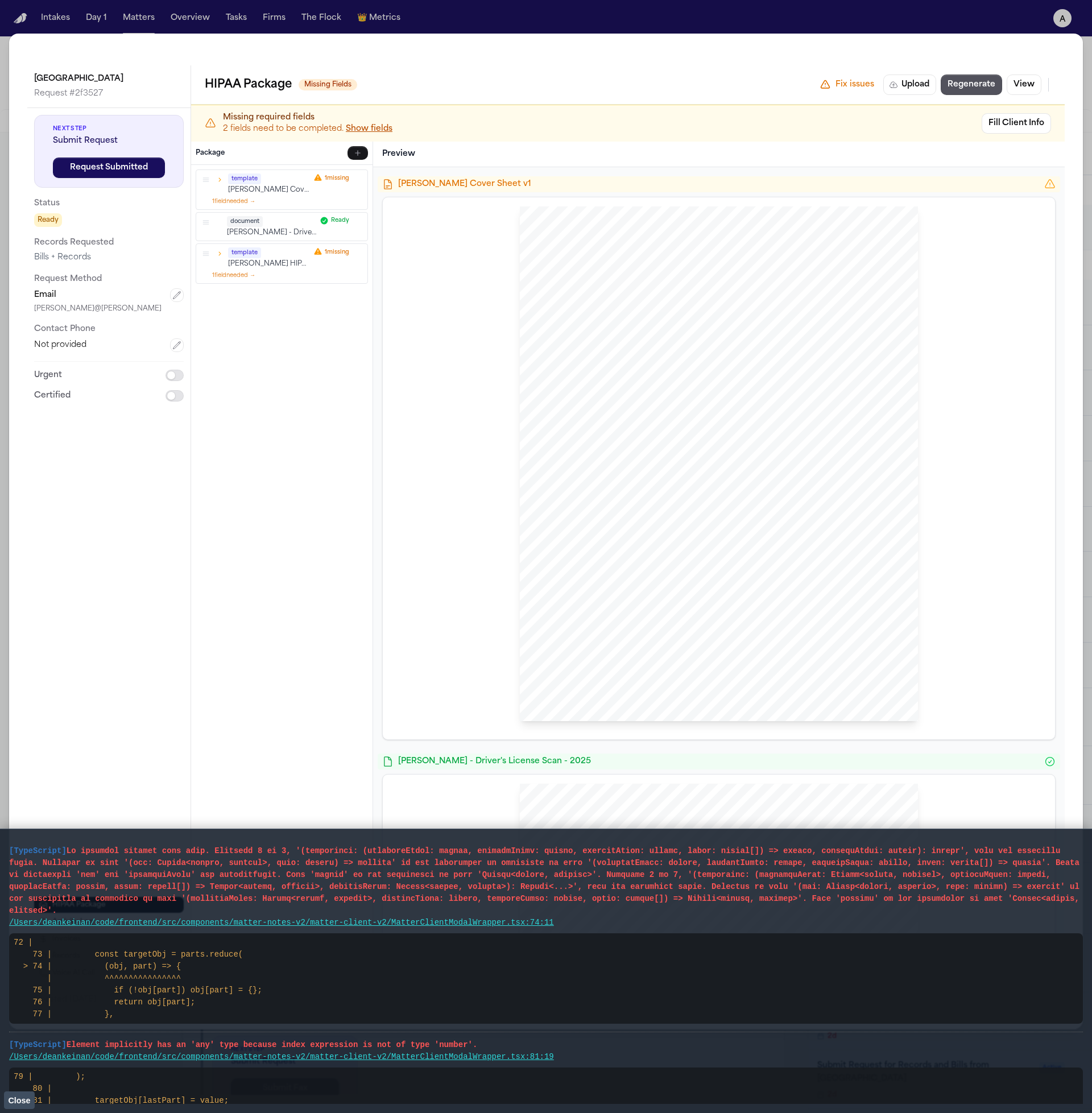
click at [371, 922] on link "/Users/deankeinan/code/frontend/src/components/matter-notes-v2/matter-client-v2…" at bounding box center [282, 922] width 545 height 9
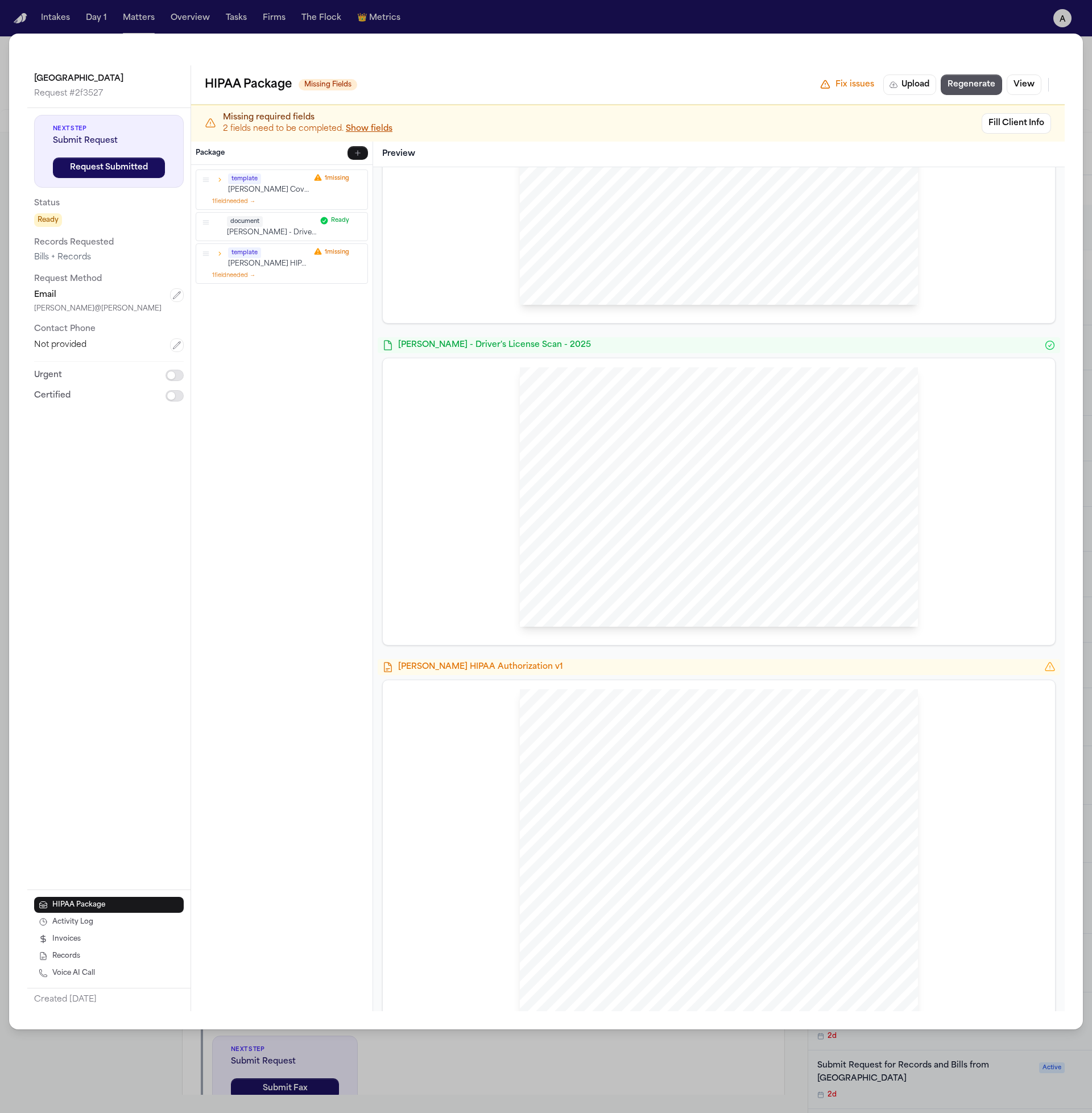
scroll to position [637, 0]
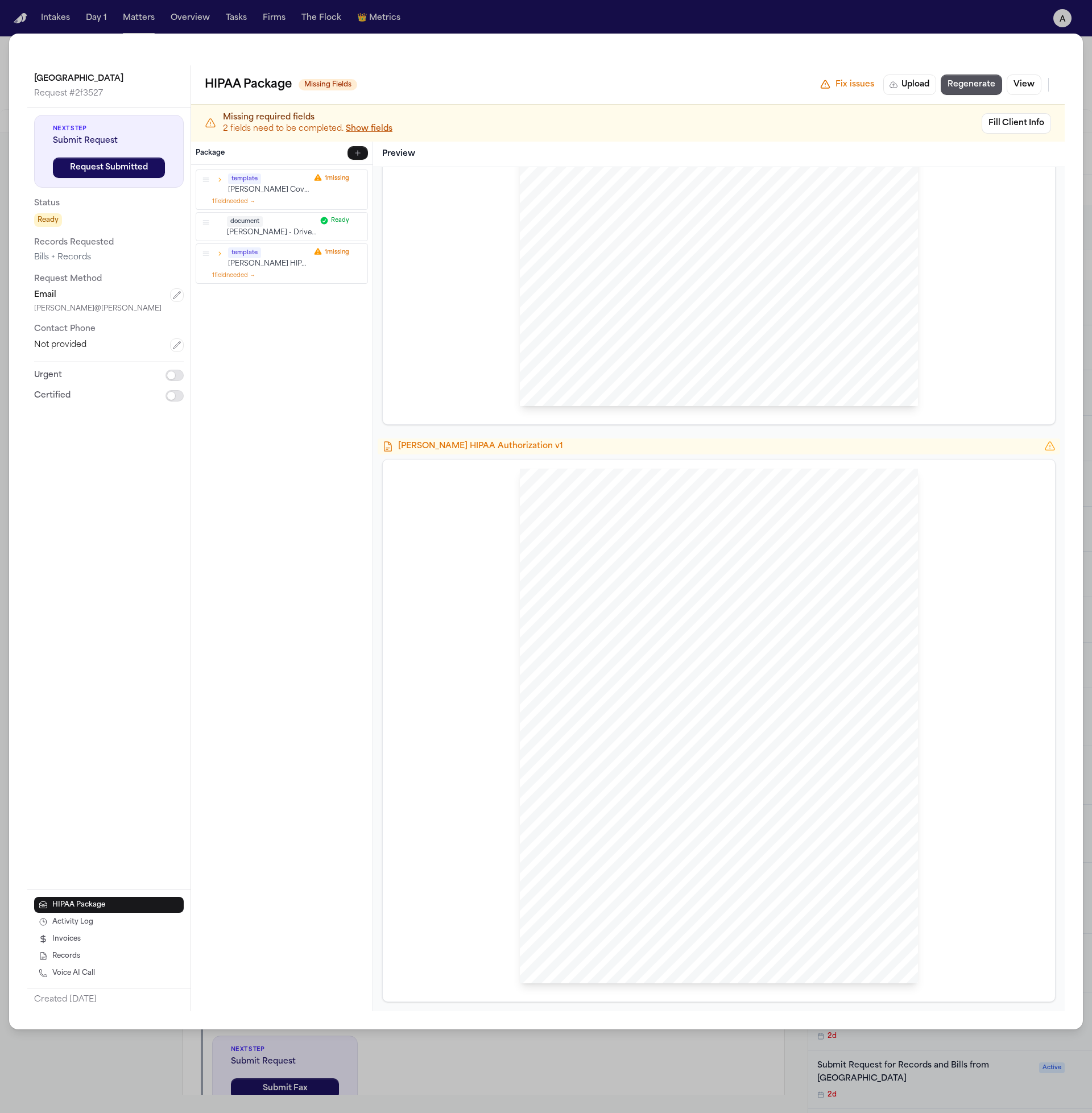
click at [630, 723] on div "HIPAA Privacy Authorization For Disclosure of Protected Health Information Rele…" at bounding box center [719, 726] width 398 height 516
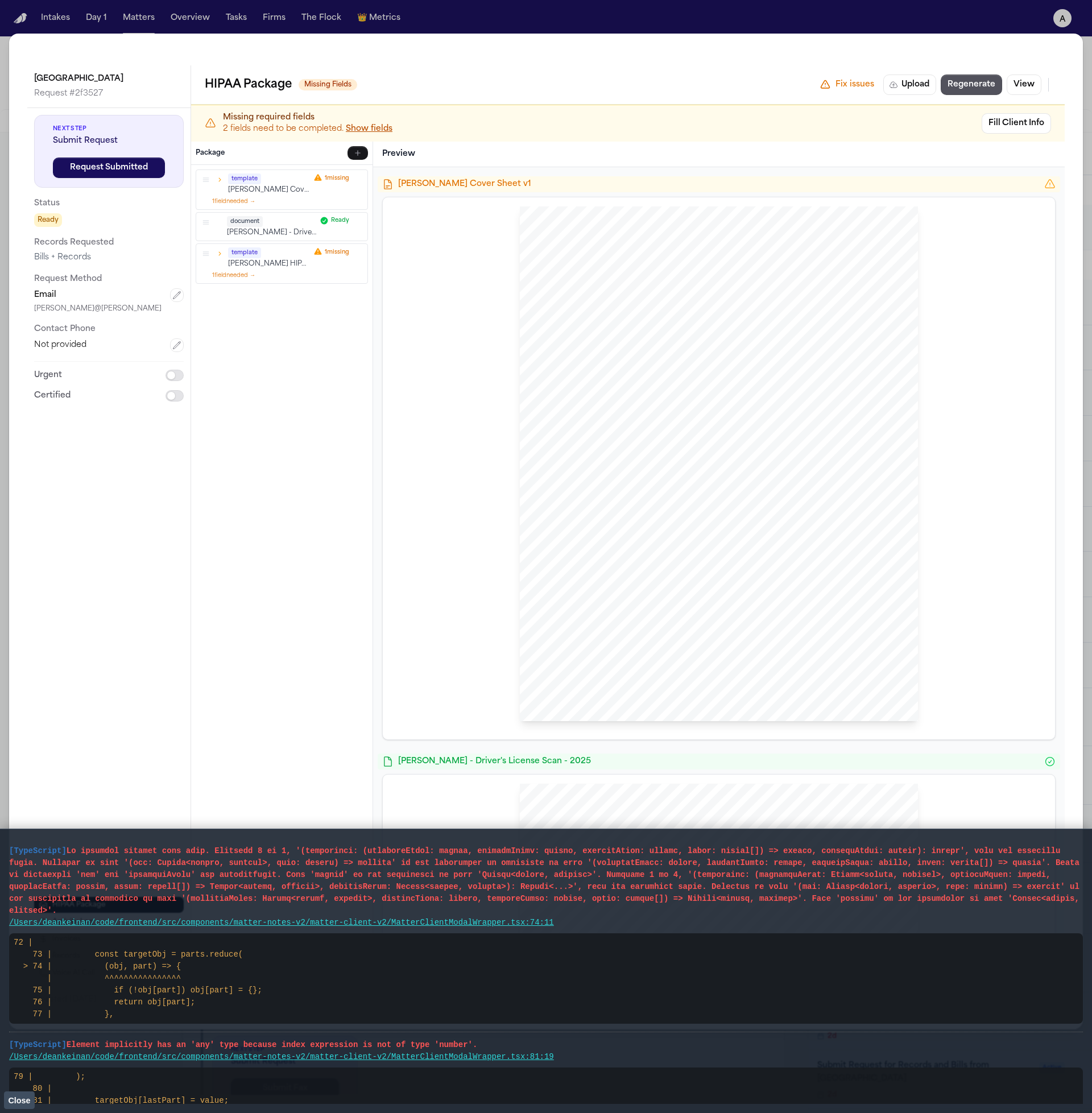
click at [198, 908] on pre "[TypeScript]" at bounding box center [546, 881] width 1074 height 72
click at [224, 925] on link "/Users/deankeinan/code/frontend/src/components/matter-notes-v2/matter-client-v2…" at bounding box center [282, 922] width 545 height 9
click at [227, 922] on link "/Users/deankeinan/code/frontend/src/components/matter-notes-v2/matter-client-v2…" at bounding box center [282, 922] width 545 height 9
click at [215, 1064] on li "[TypeScript] Element implicitly has an 'any' type because index expression is n…" at bounding box center [546, 1099] width 1074 height 135
click at [221, 1059] on link "/Users/deankeinan/code/frontend/src/components/matter-notes-v2/matter-client-v2…" at bounding box center [282, 1057] width 545 height 9
